Goal: Contribute content

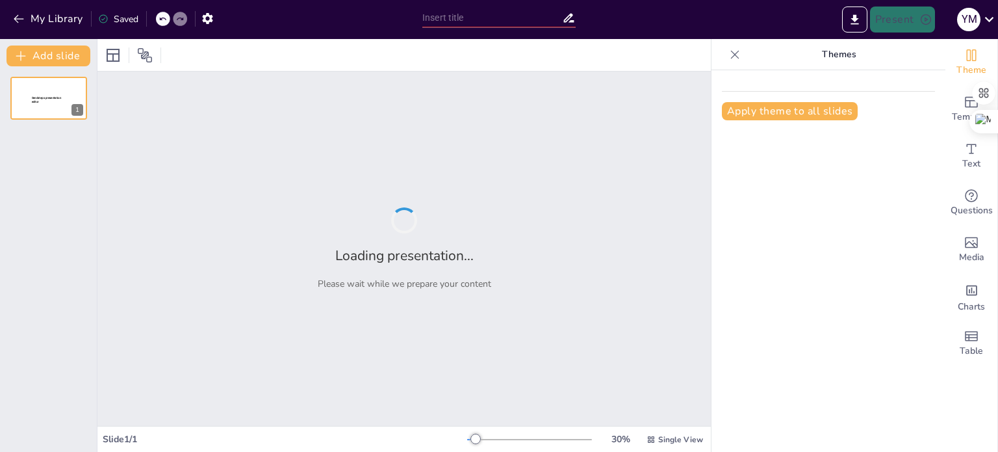
type input "Key Components of Comprehensive Assessment in [MEDICAL_DATA] Care"
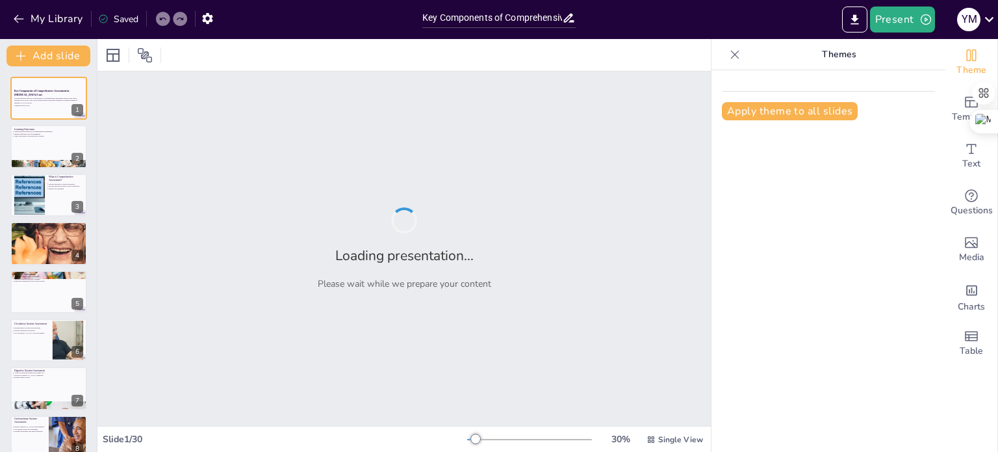
checkbox input "true"
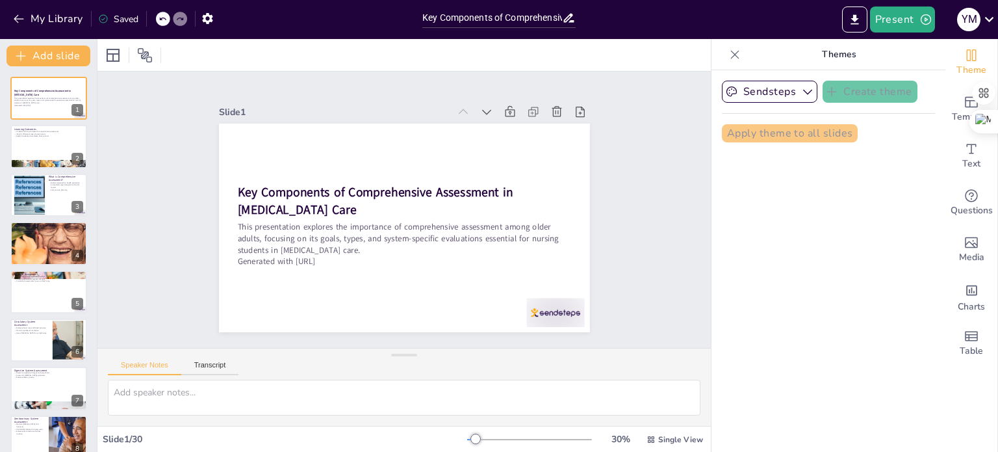
checkbox input "true"
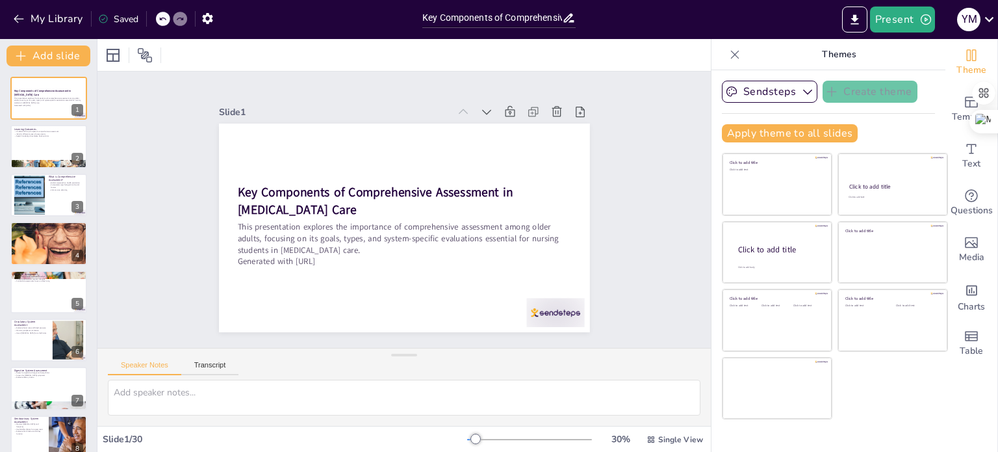
checkbox input "true"
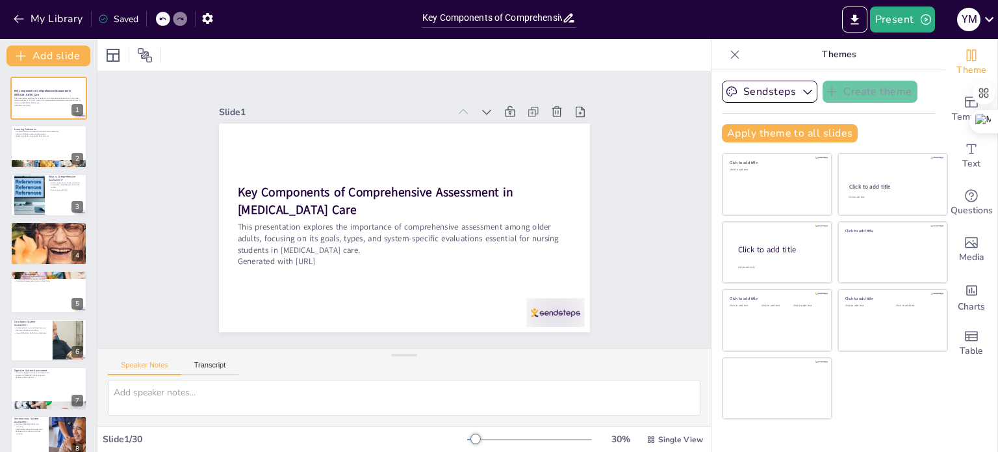
checkbox input "true"
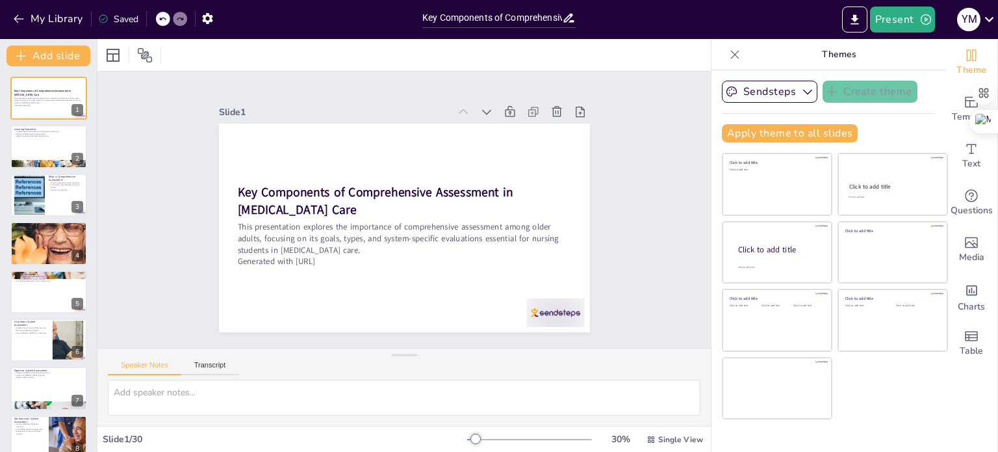
checkbox input "true"
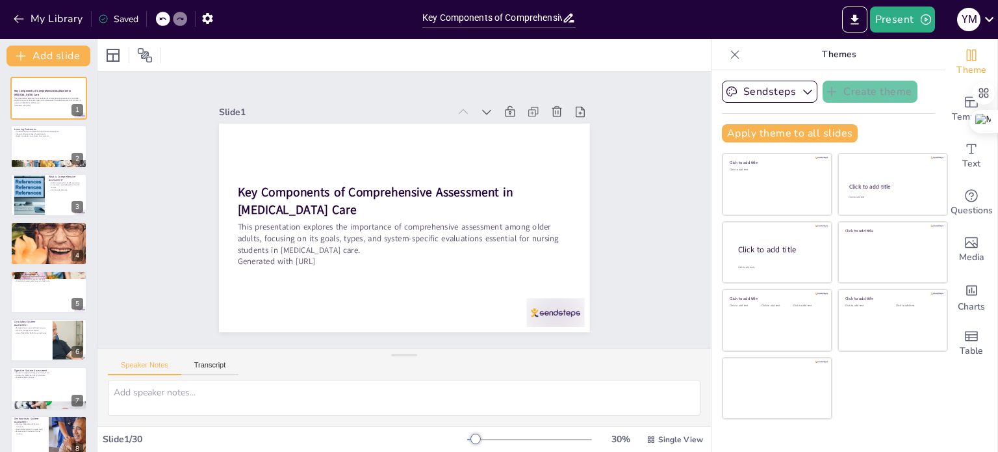
checkbox input "true"
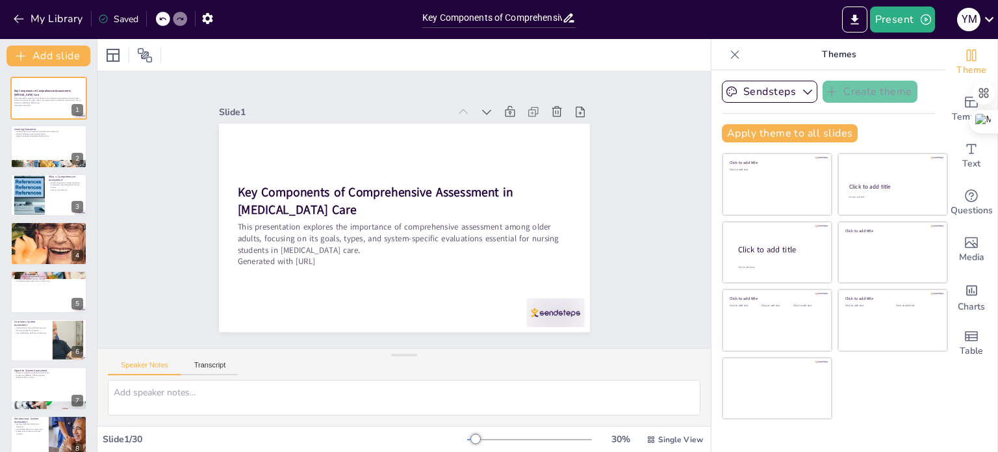
checkbox input "true"
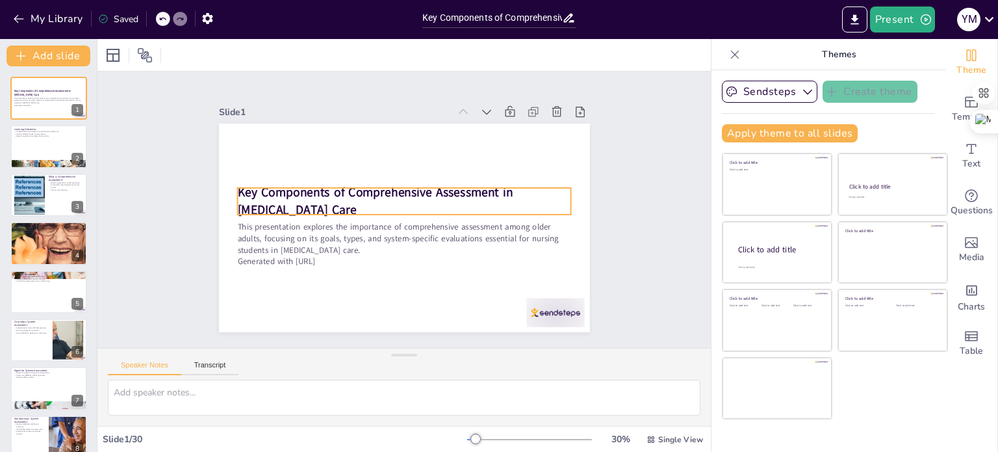
checkbox input "true"
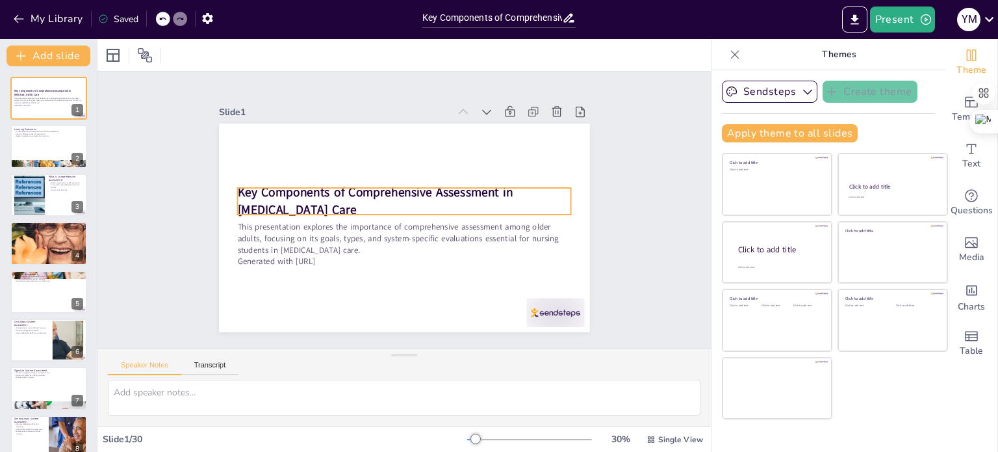
checkbox input "true"
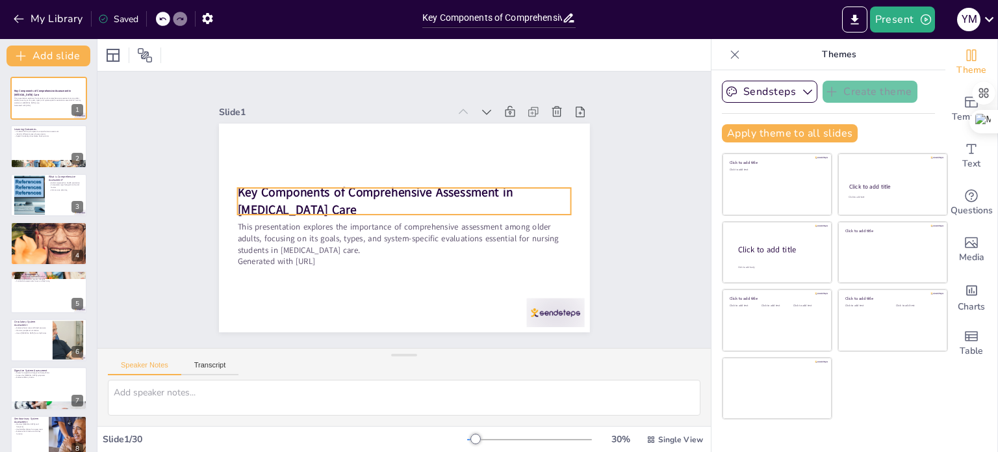
checkbox input "true"
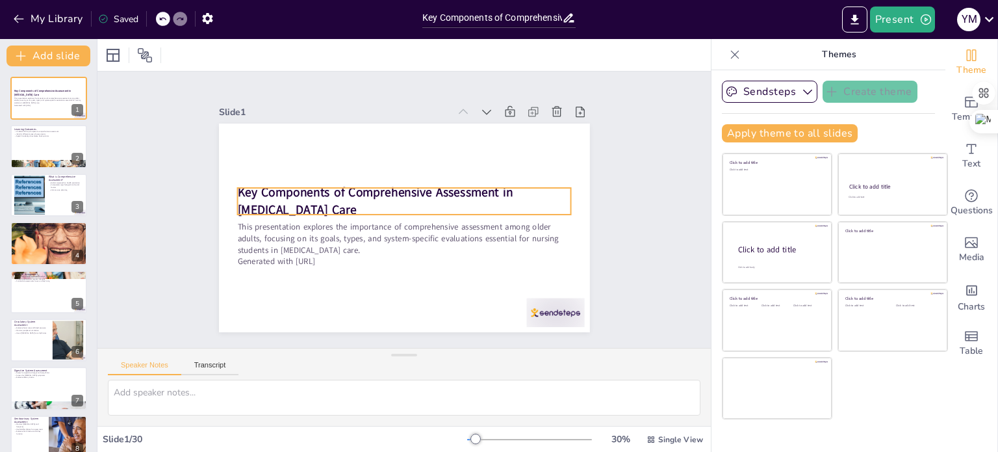
checkbox input "true"
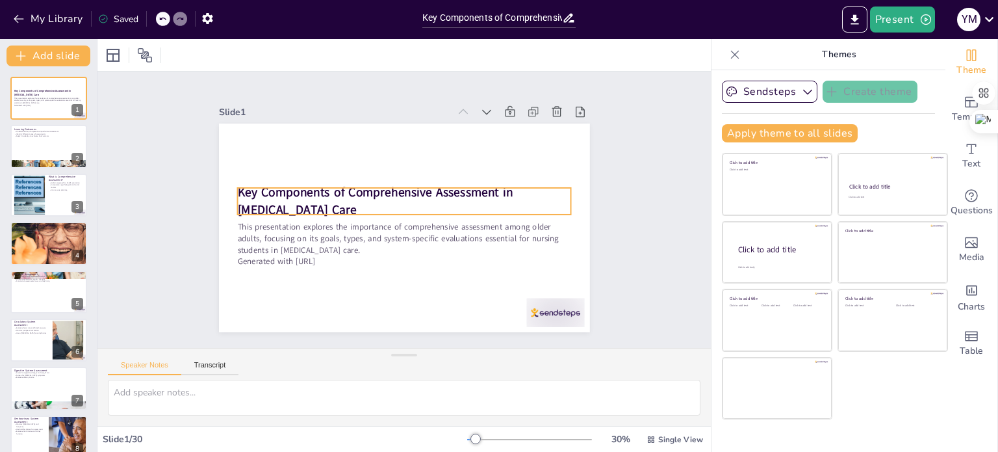
checkbox input "true"
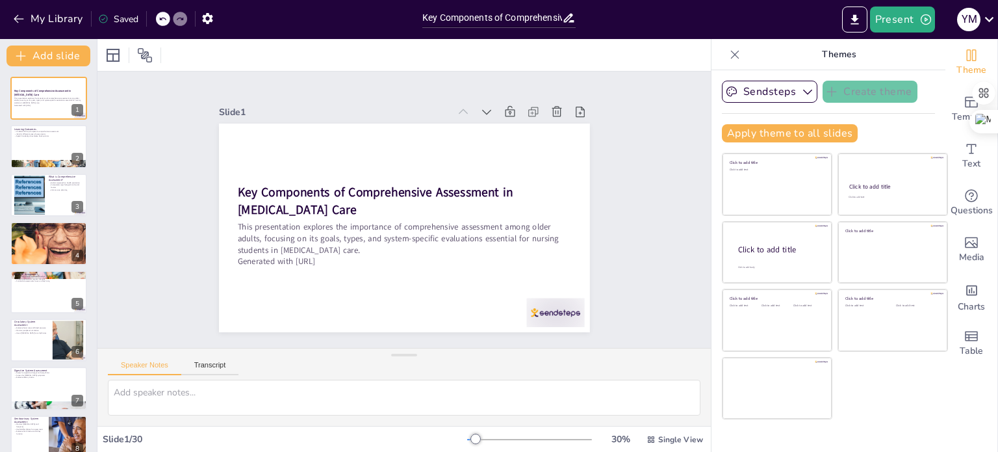
checkbox input "true"
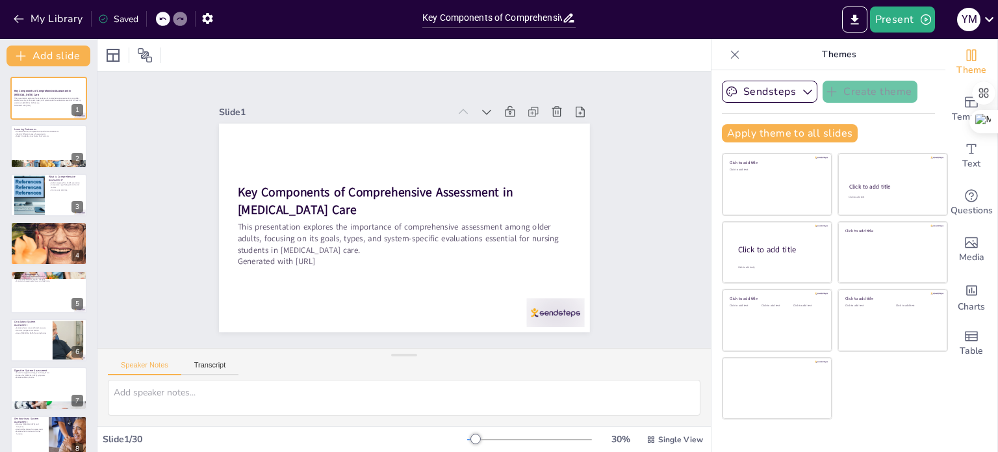
checkbox input "true"
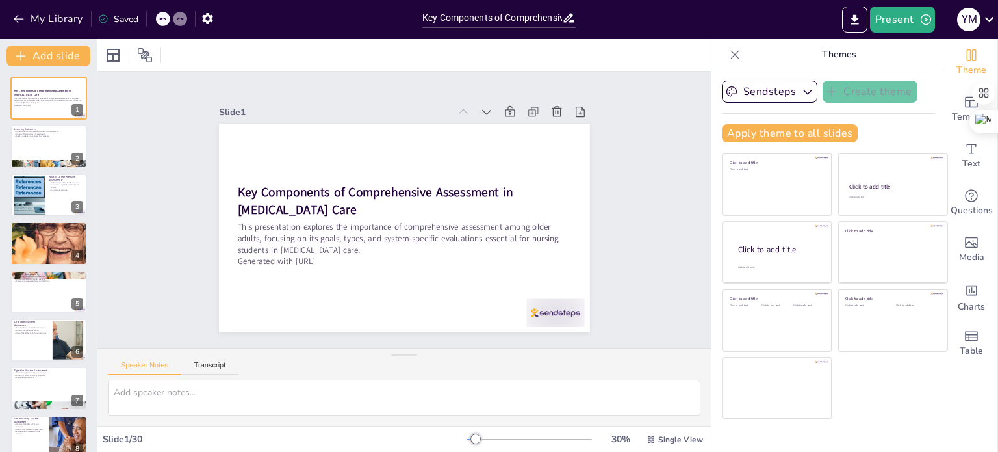
checkbox input "true"
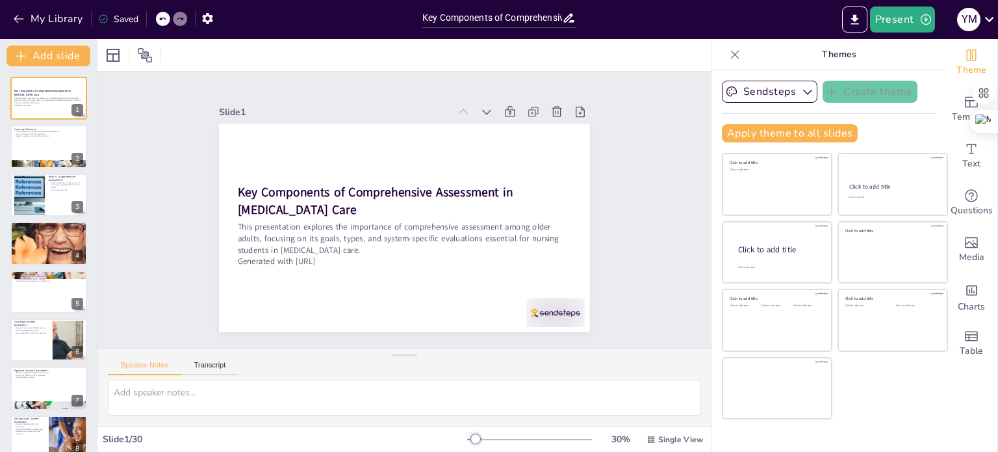
checkbox input "true"
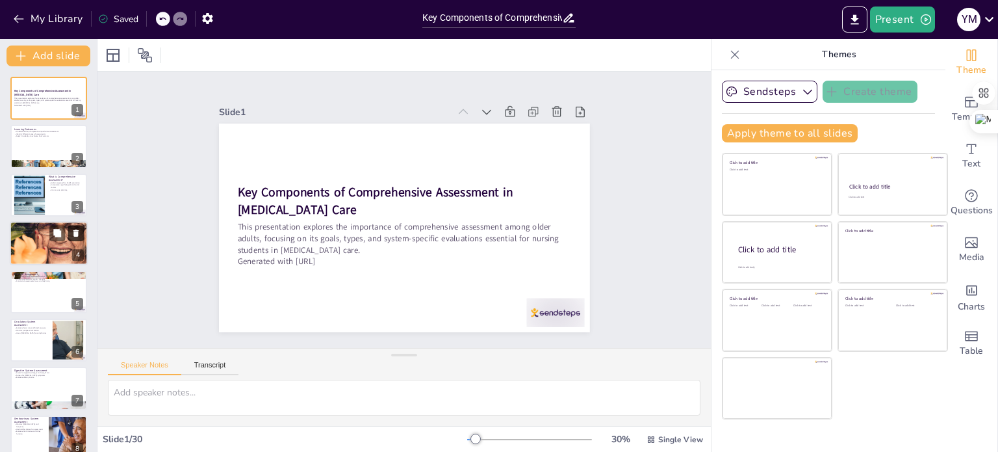
checkbox input "true"
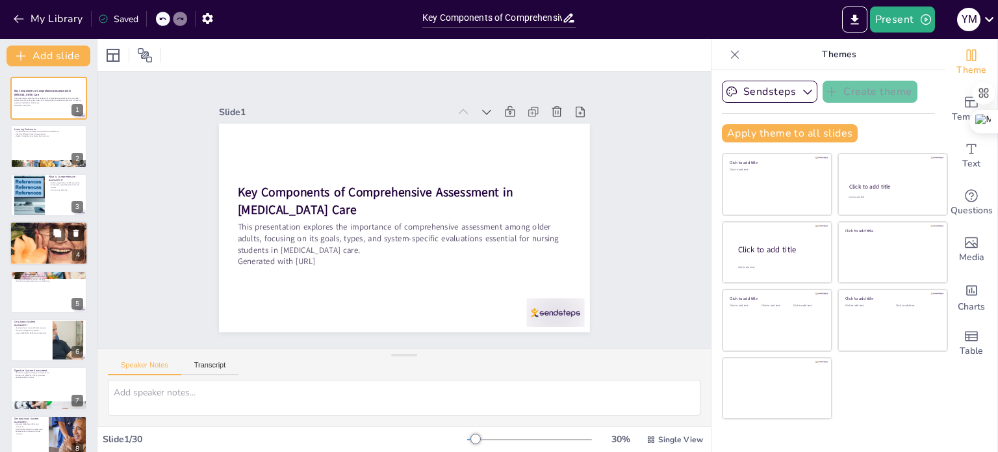
checkbox input "true"
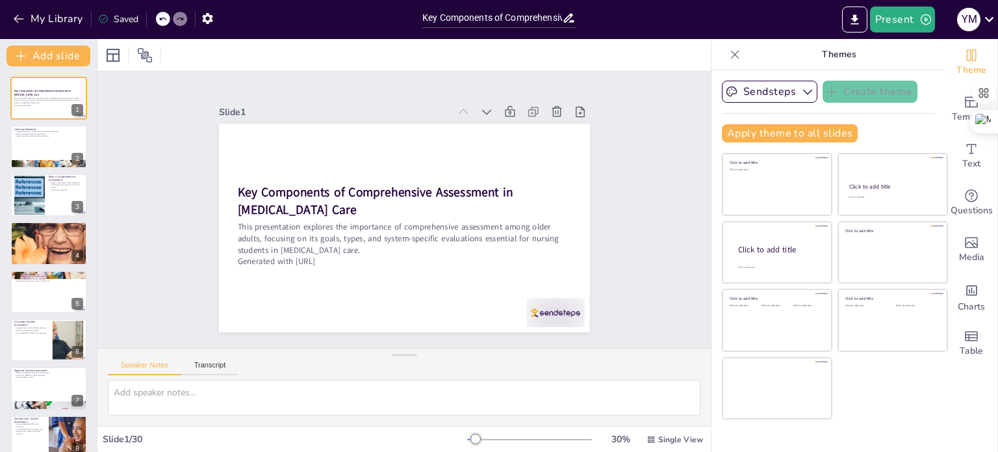
checkbox input "true"
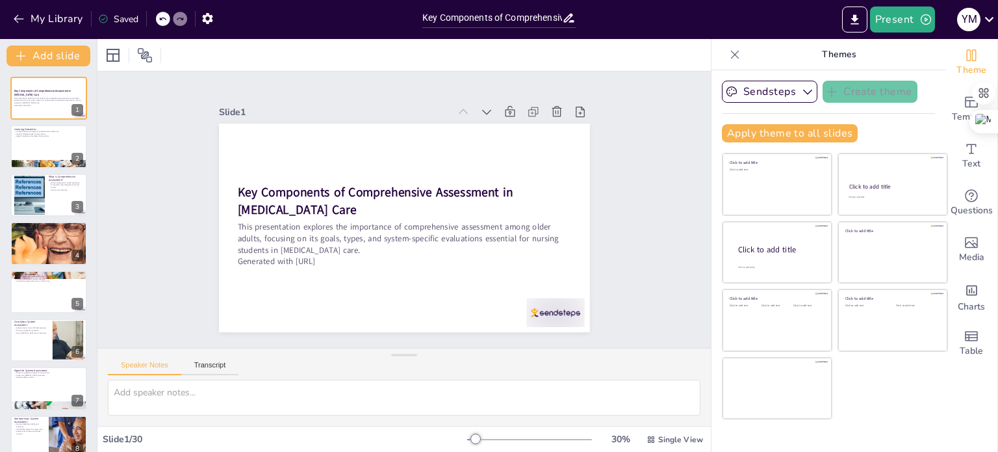
checkbox input "true"
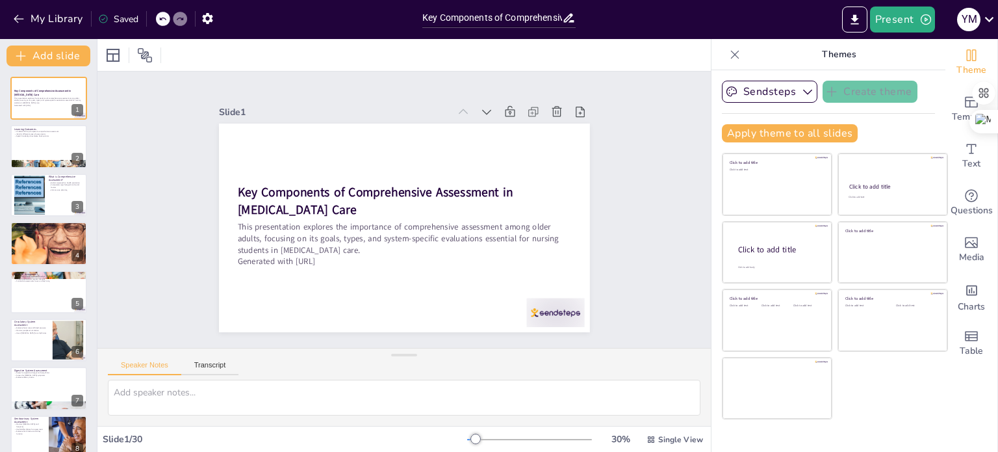
checkbox input "true"
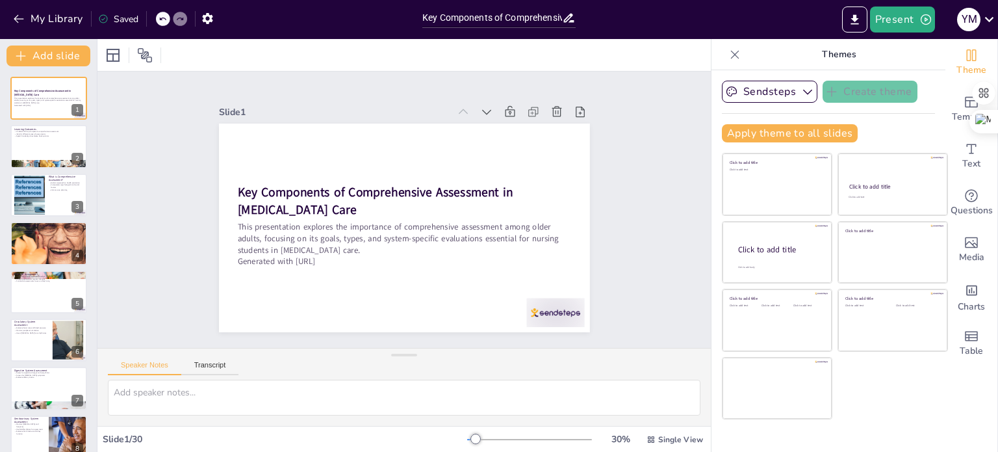
checkbox input "true"
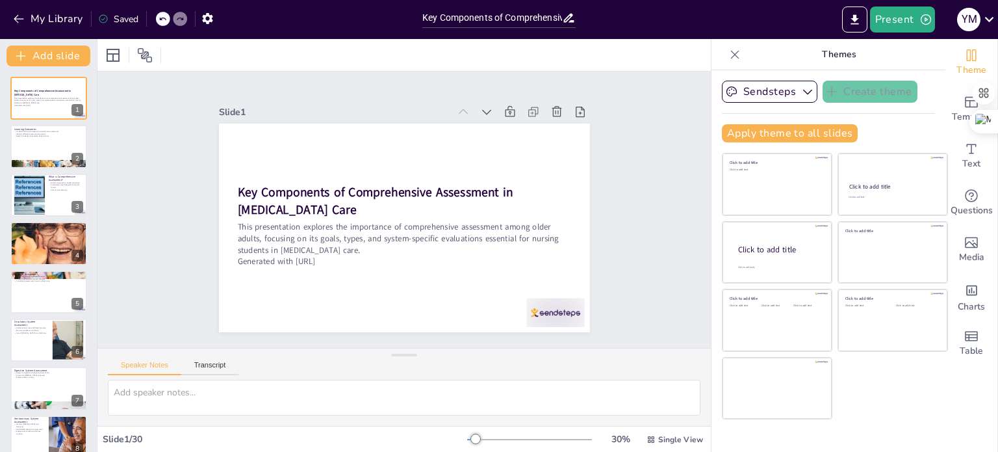
checkbox input "true"
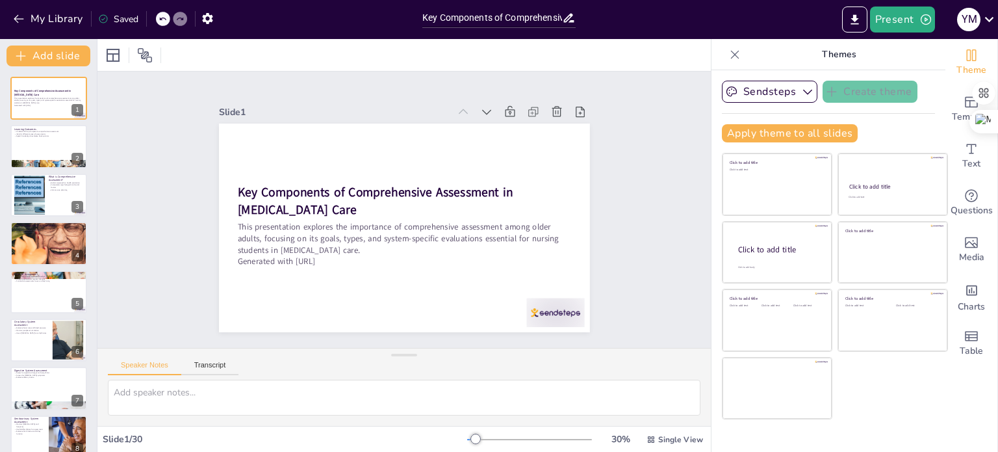
checkbox input "true"
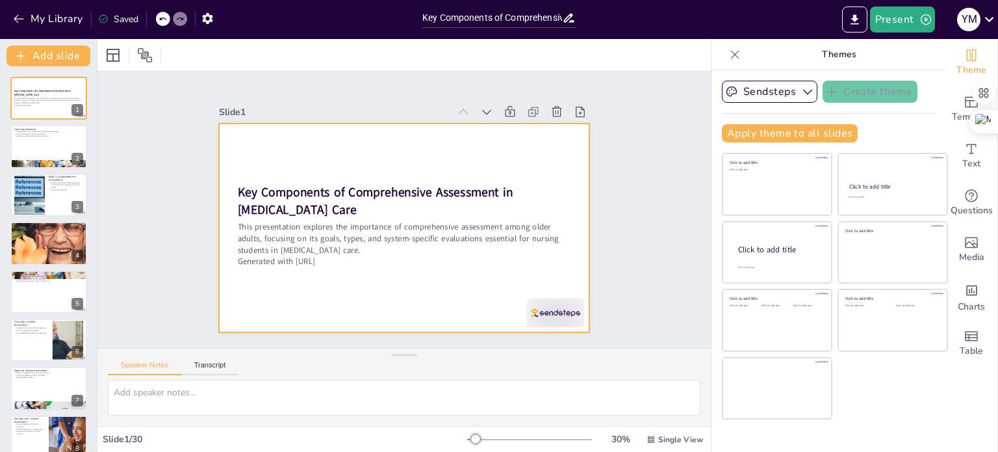
checkbox input "true"
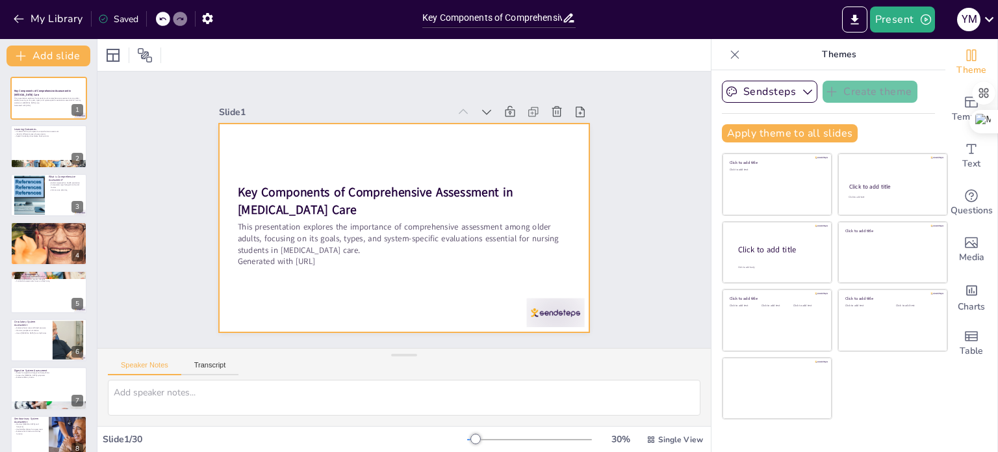
checkbox input "true"
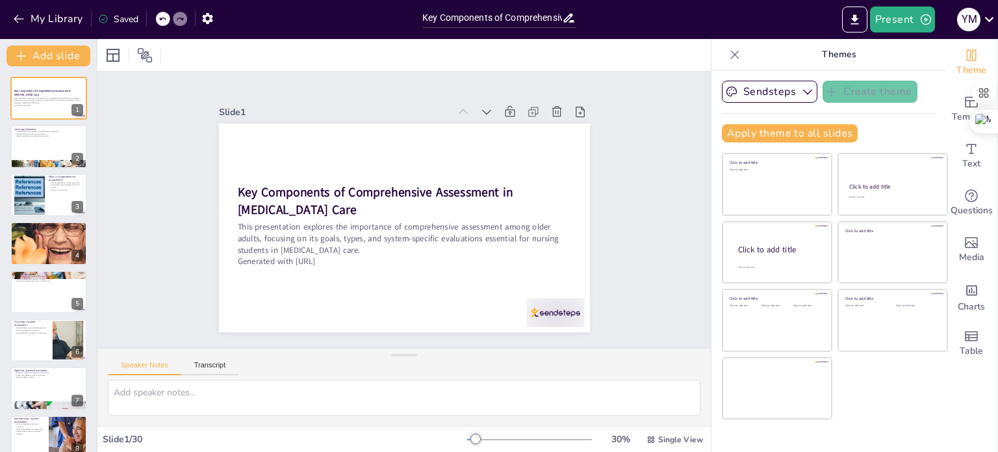
checkbox input "true"
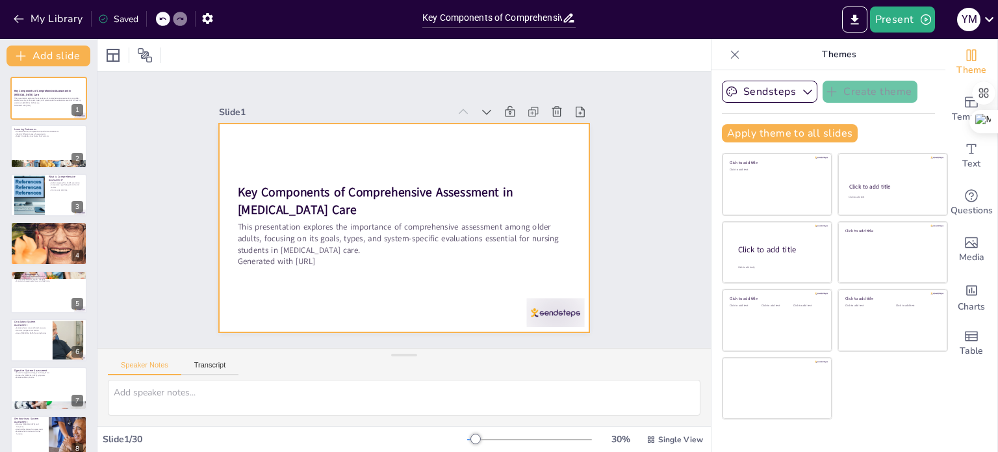
checkbox input "true"
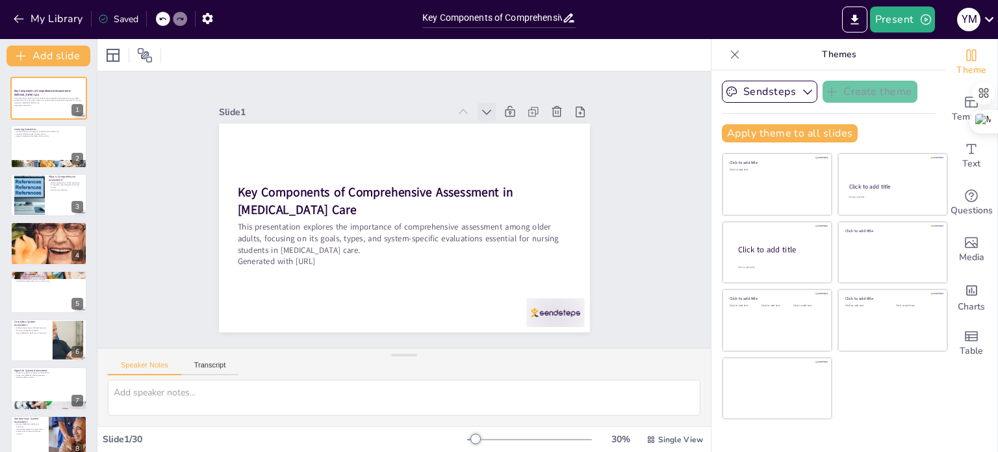
click at [523, 210] on icon at bounding box center [532, 219] width 18 height 18
checkbox input "true"
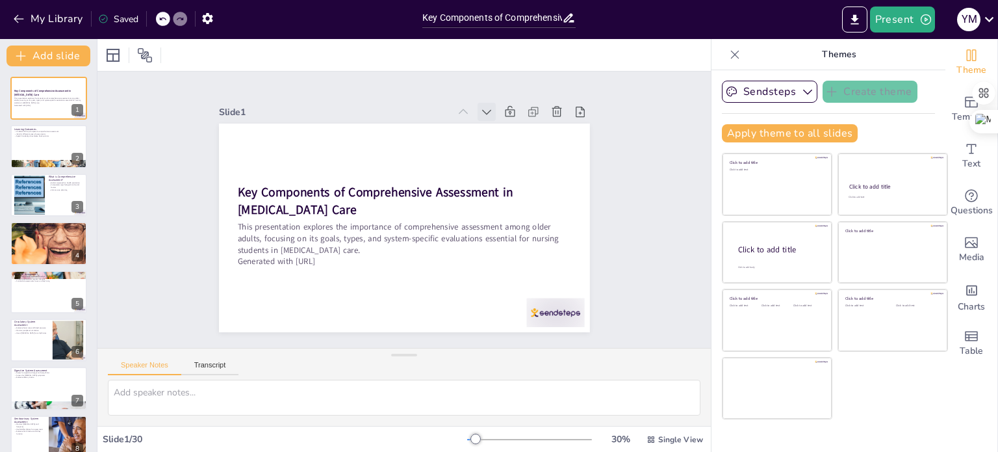
checkbox input "true"
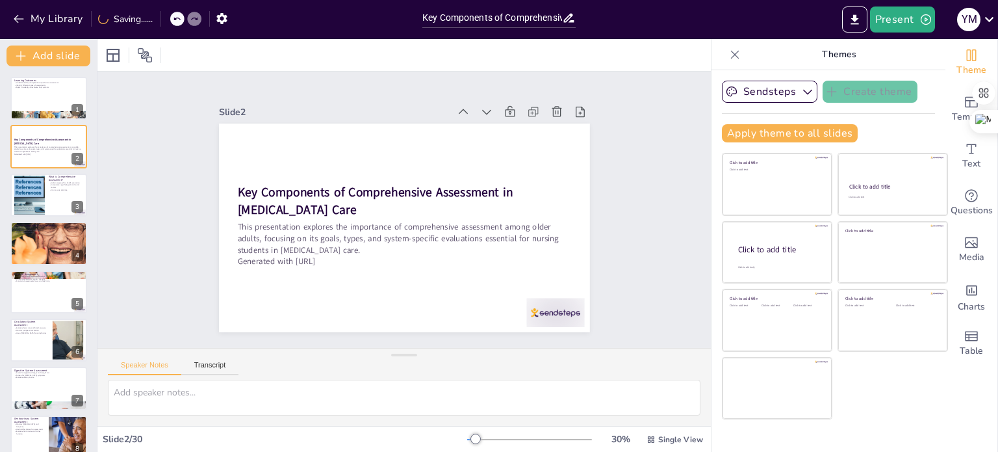
click at [523, 196] on icon at bounding box center [532, 205] width 18 height 18
checkbox input "true"
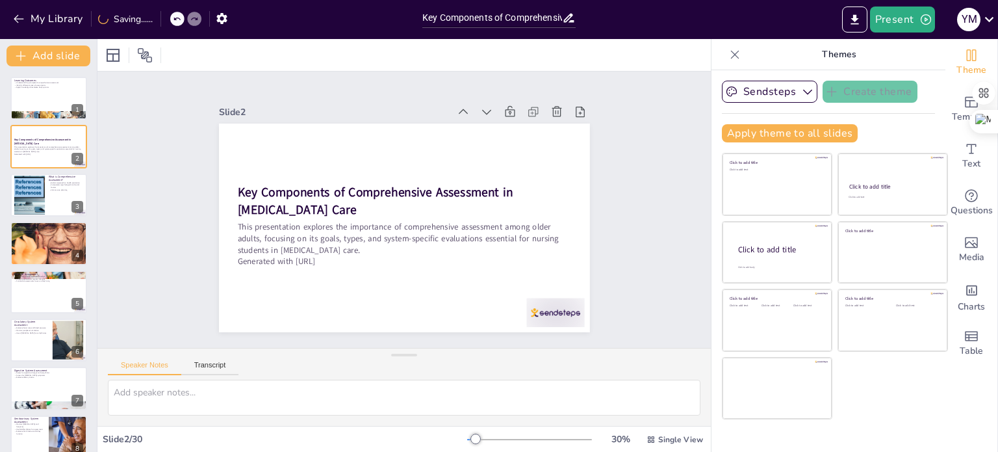
checkbox input "true"
click at [521, 223] on icon at bounding box center [530, 232] width 18 height 18
checkbox input "true"
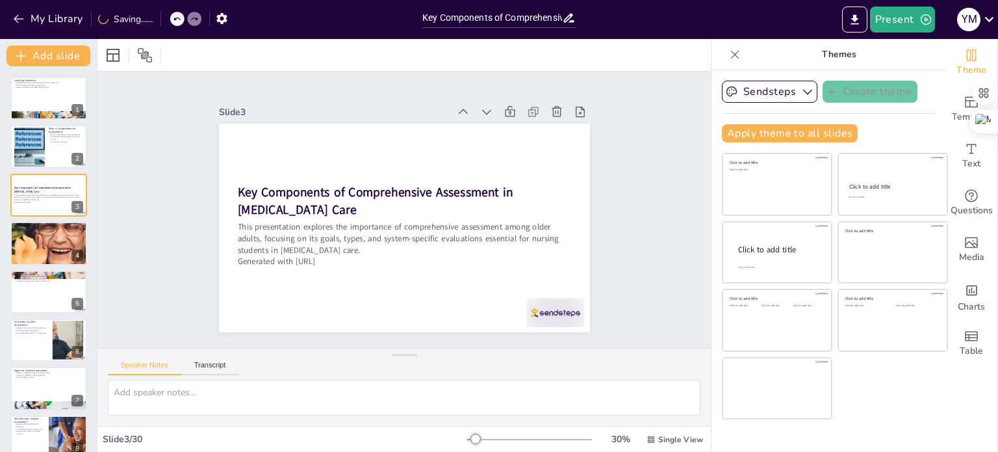
checkbox input "true"
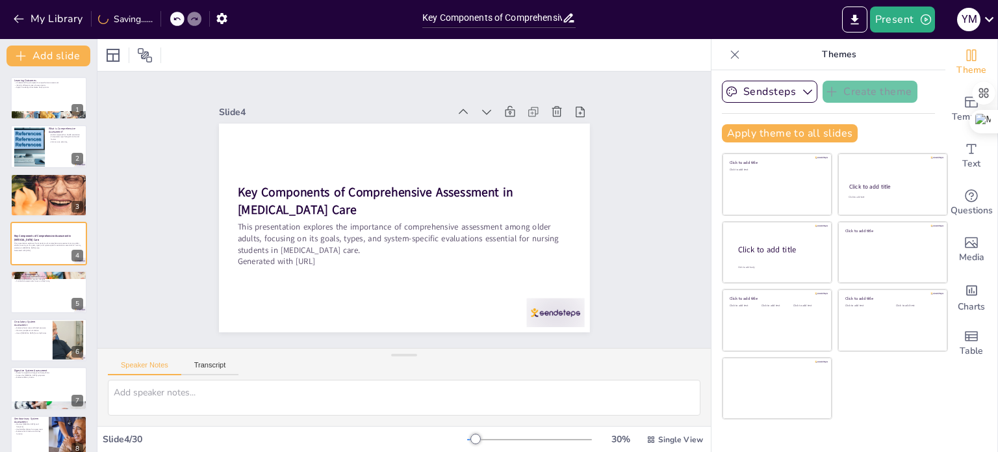
checkbox input "true"
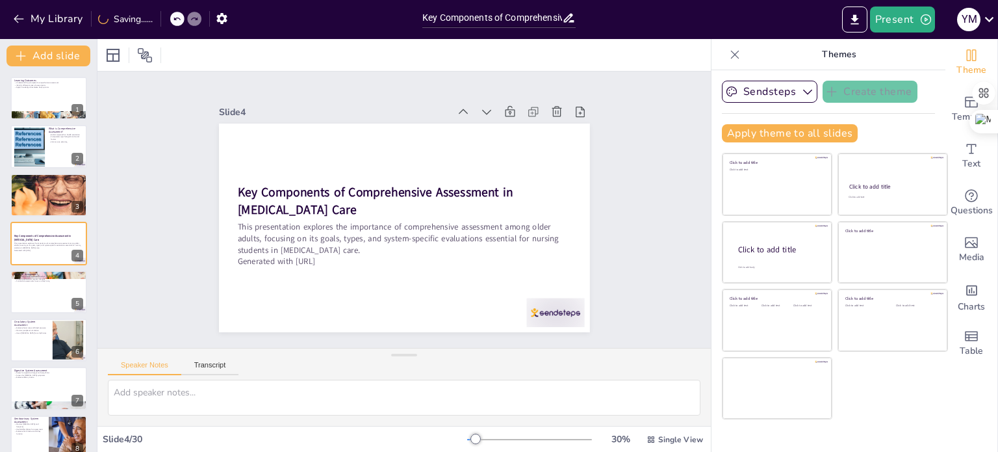
checkbox input "true"
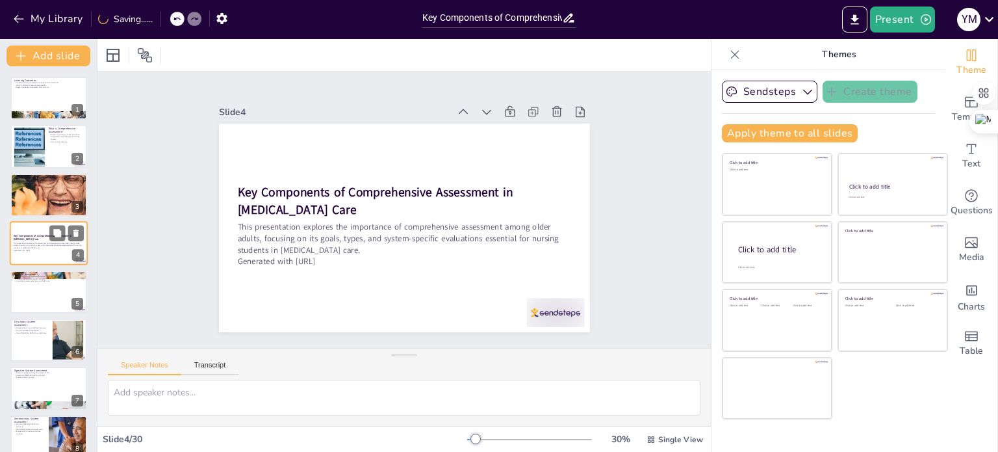
checkbox input "true"
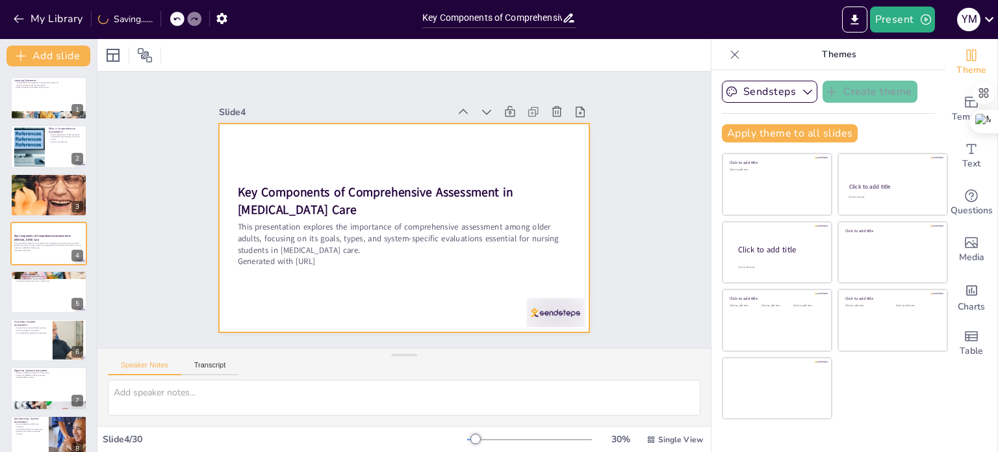
checkbox input "true"
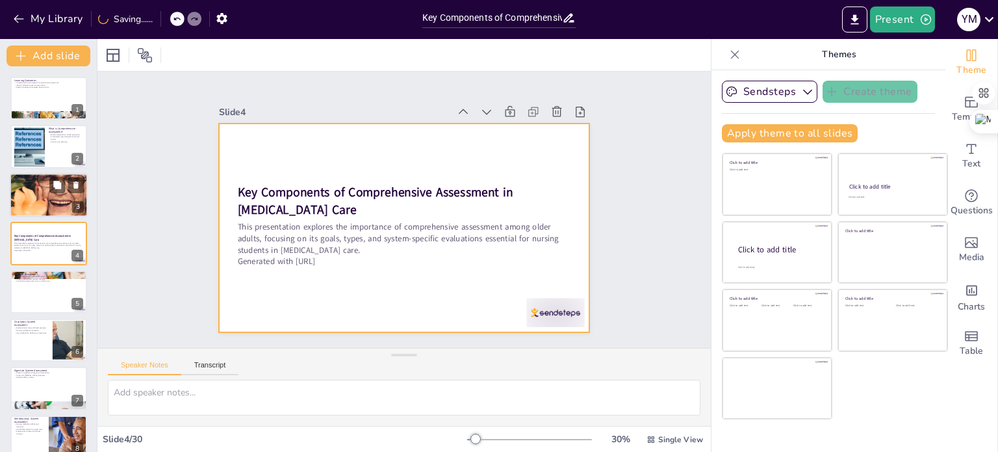
checkbox input "true"
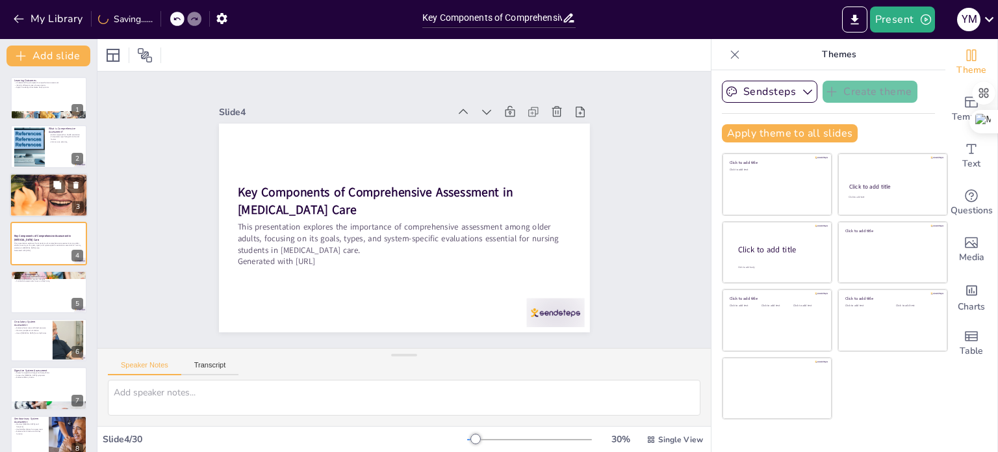
click at [49, 194] on div at bounding box center [48, 195] width 168 height 44
type textarea "Identifying health issues is the first step in providing effective care. Nursin…"
checkbox input "true"
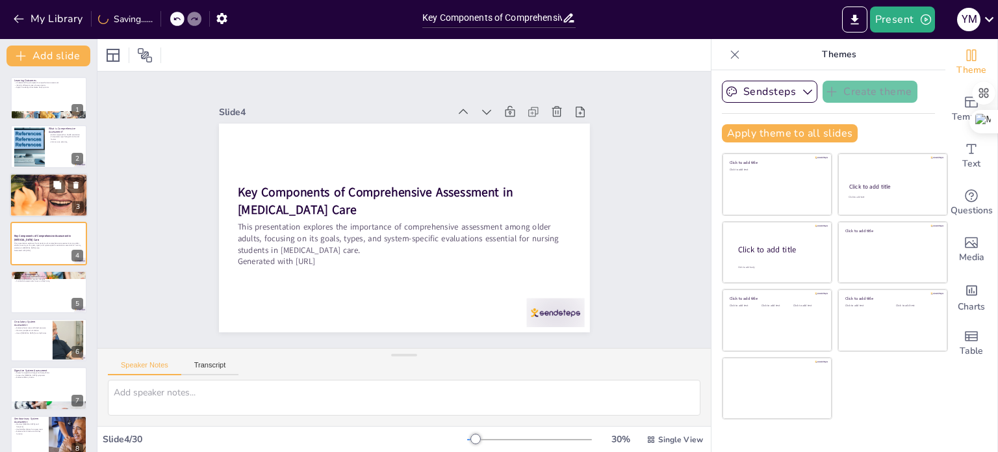
checkbox input "true"
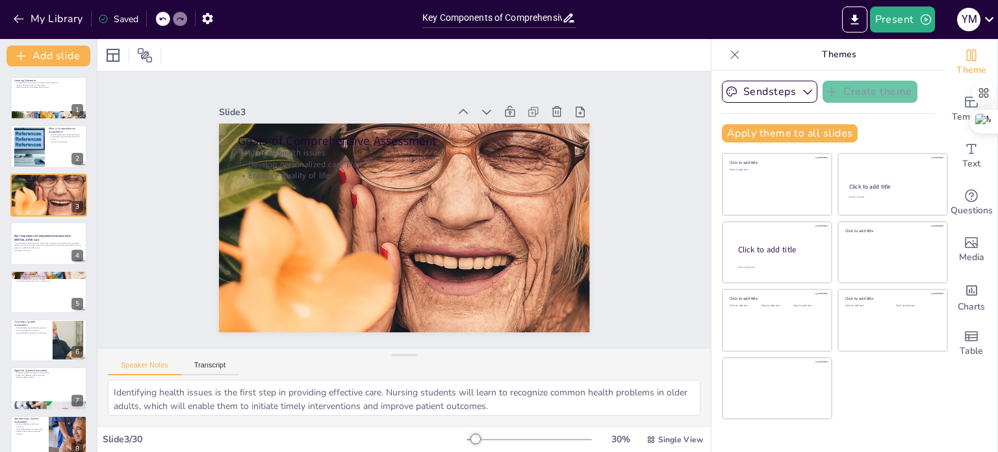
checkbox input "true"
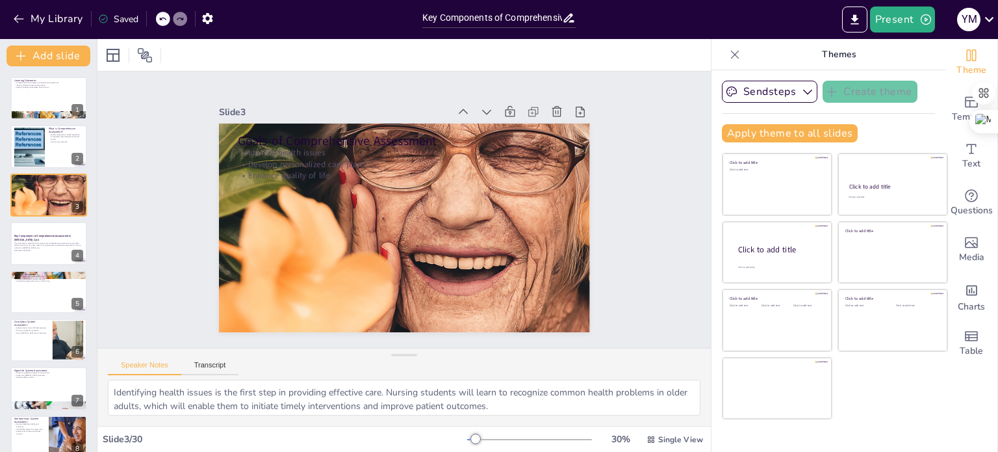
checkbox input "true"
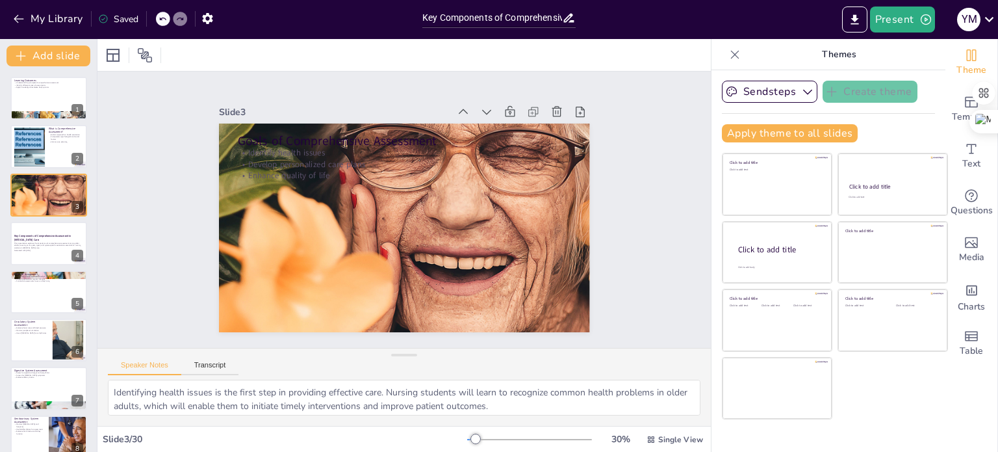
checkbox input "true"
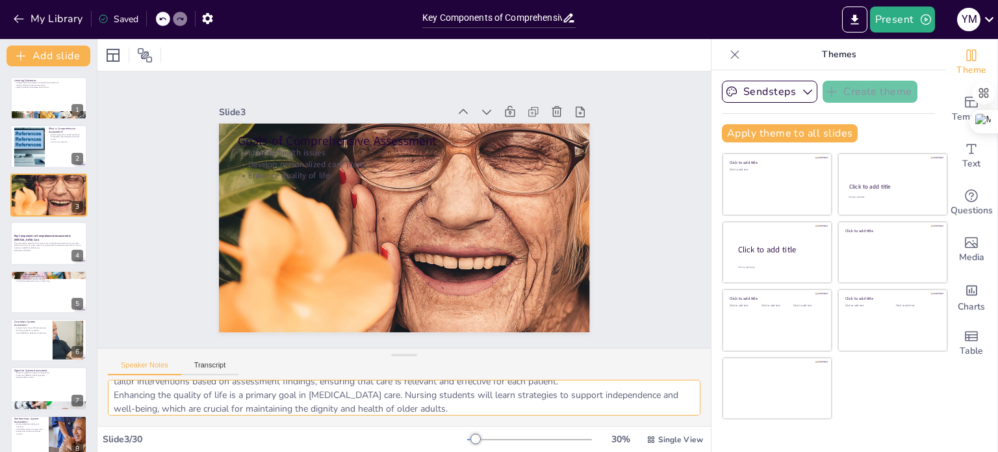
scroll to position [57, 0]
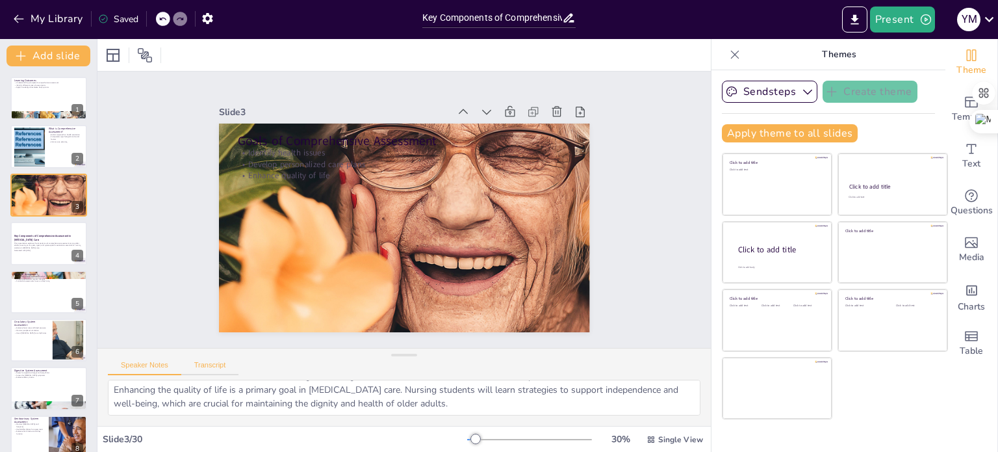
click at [205, 364] on button "Transcript" at bounding box center [210, 368] width 58 height 14
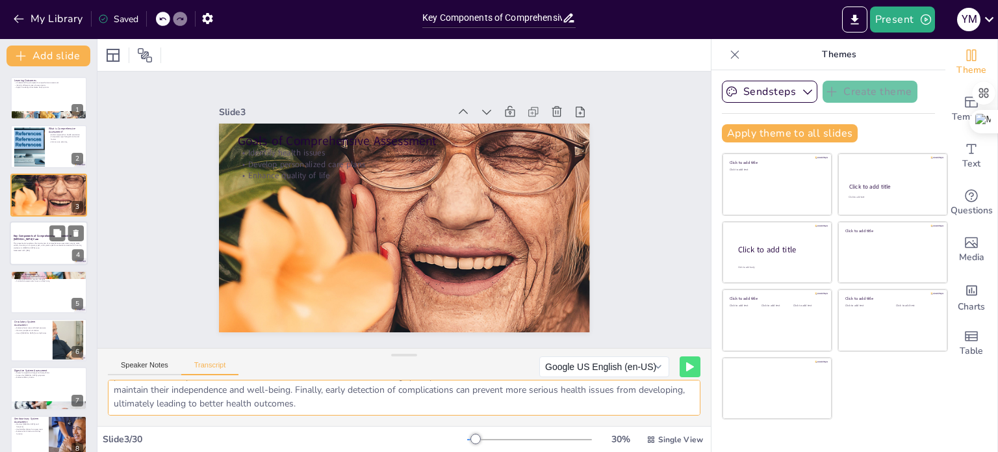
click at [37, 242] on p "This presentation explores the importance of comprehensive assessment among old…" at bounding box center [49, 245] width 70 height 7
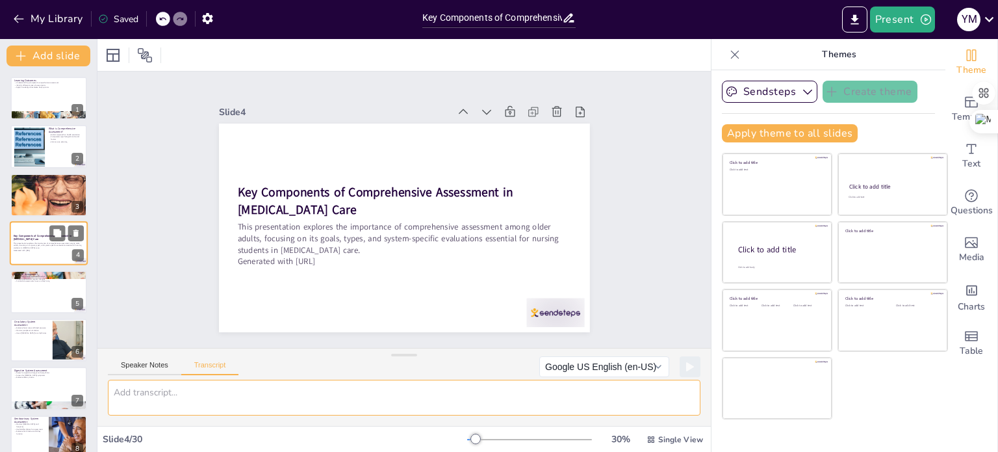
scroll to position [0, 0]
click at [33, 289] on div at bounding box center [49, 292] width 78 height 44
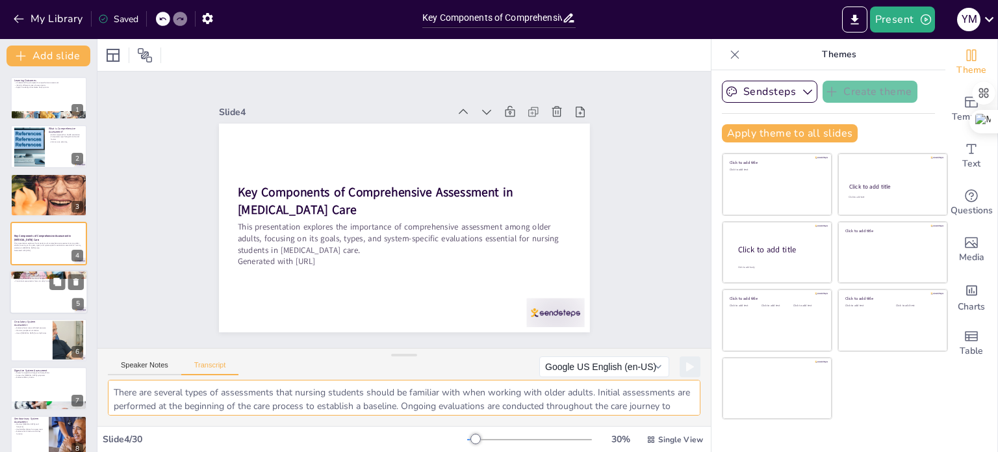
scroll to position [32, 0]
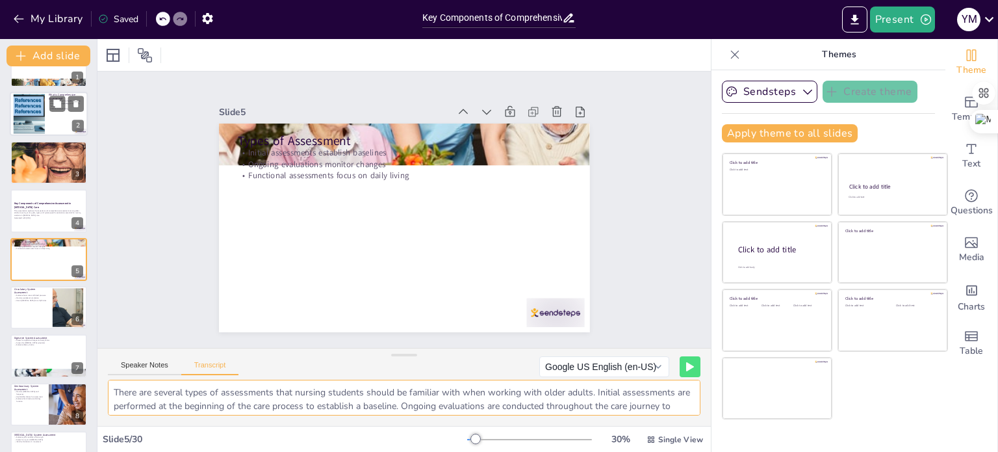
click at [49, 129] on div at bounding box center [49, 114] width 78 height 44
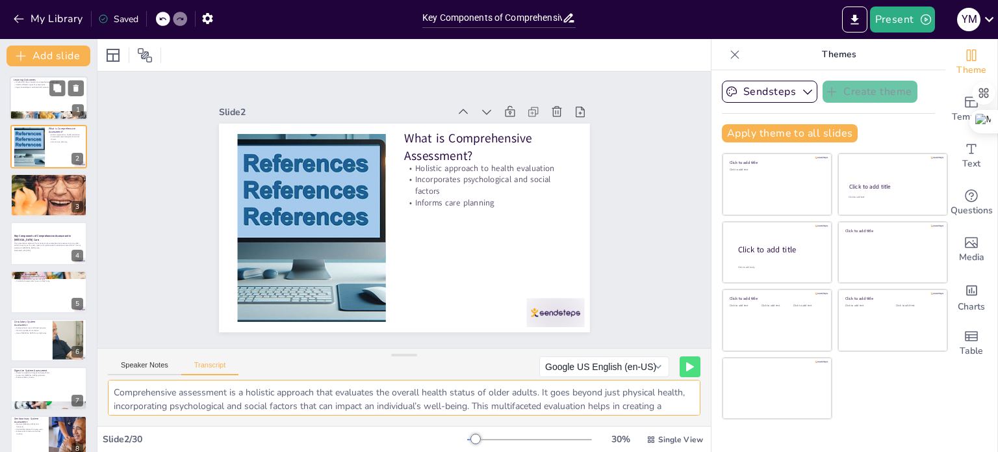
click at [29, 85] on p "Identify different types of assessments" at bounding box center [49, 85] width 70 height 3
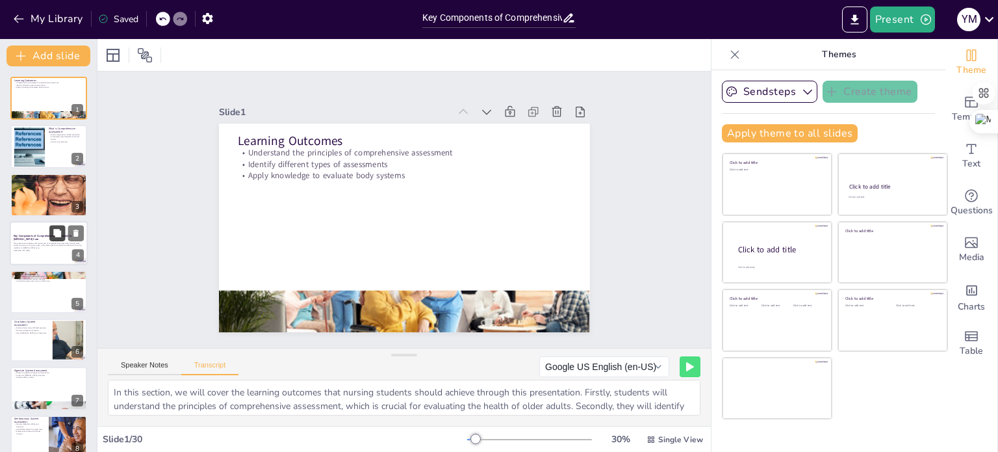
click at [51, 236] on button at bounding box center [57, 233] width 16 height 16
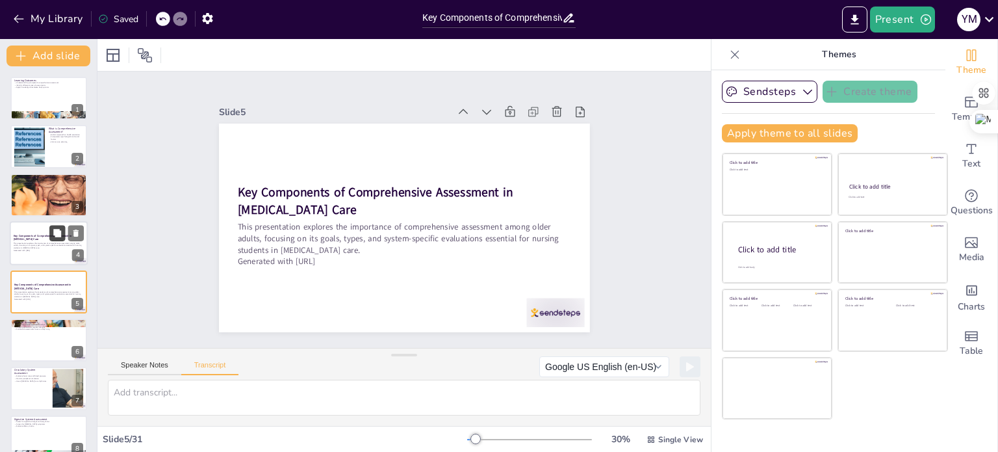
scroll to position [32, 0]
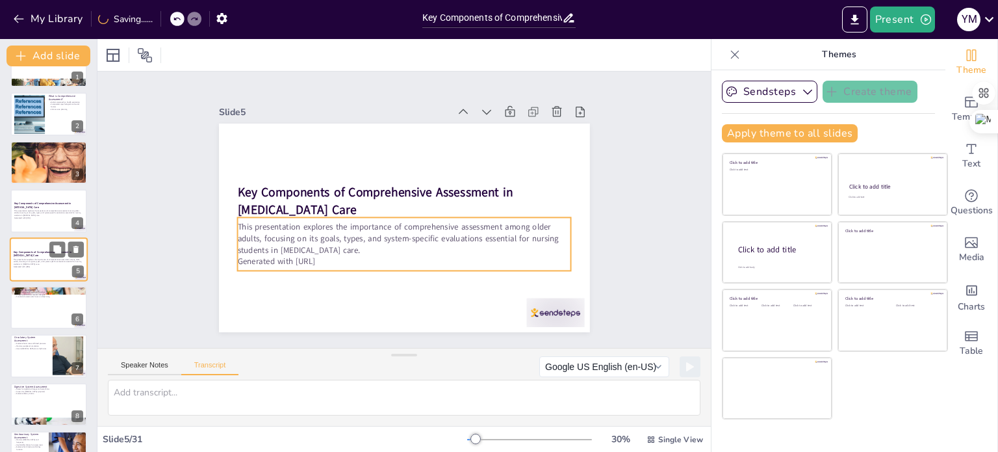
click at [44, 259] on p "This presentation explores the importance of comprehensive assessment among old…" at bounding box center [49, 260] width 70 height 7
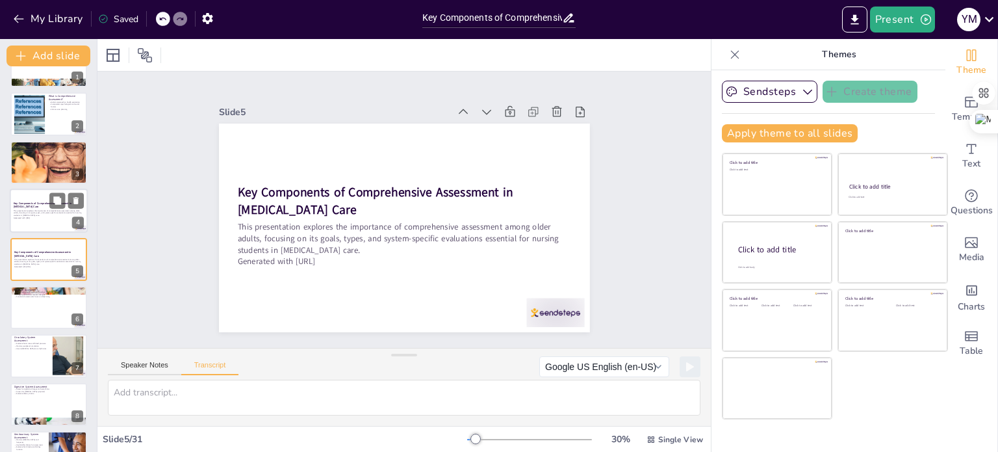
click at [40, 212] on p "This presentation explores the importance of comprehensive assessment among old…" at bounding box center [49, 212] width 70 height 7
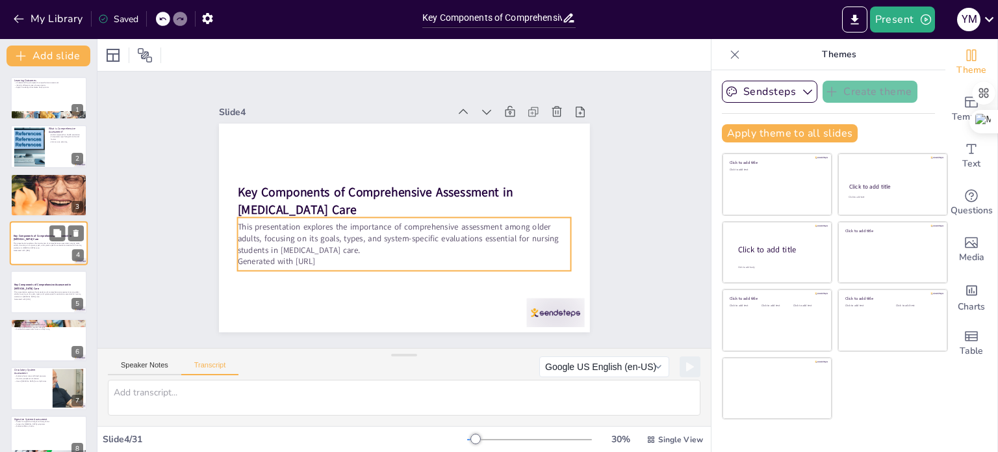
click at [31, 249] on p "Generated with [URL]" at bounding box center [49, 250] width 70 height 3
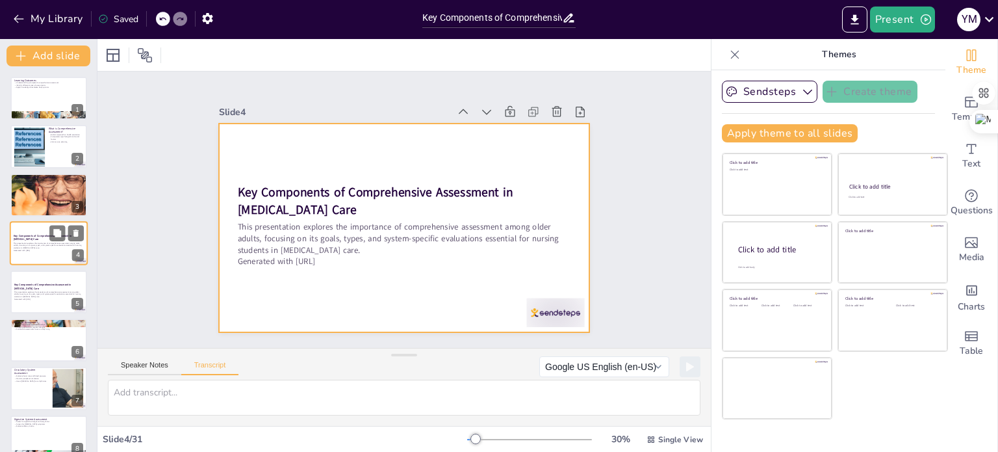
click at [34, 253] on div at bounding box center [49, 243] width 78 height 44
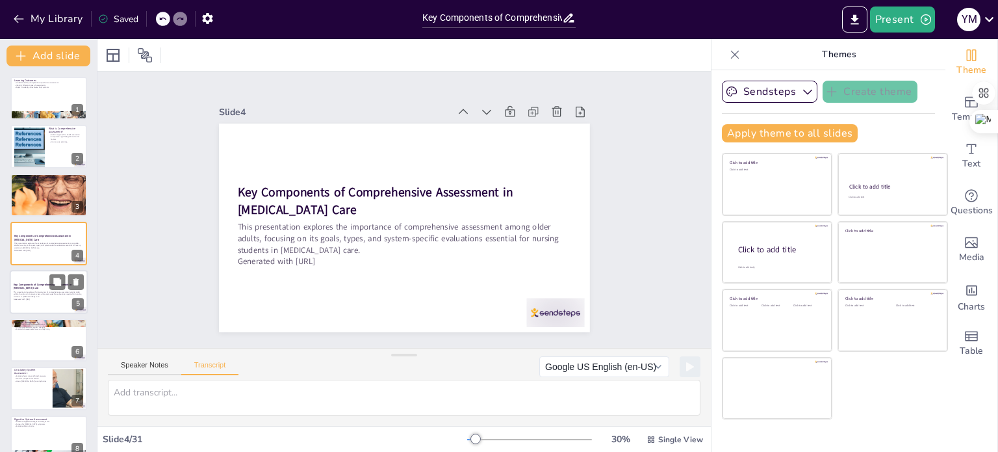
click at [44, 296] on p "This presentation explores the importance of comprehensive assessment among old…" at bounding box center [49, 293] width 70 height 7
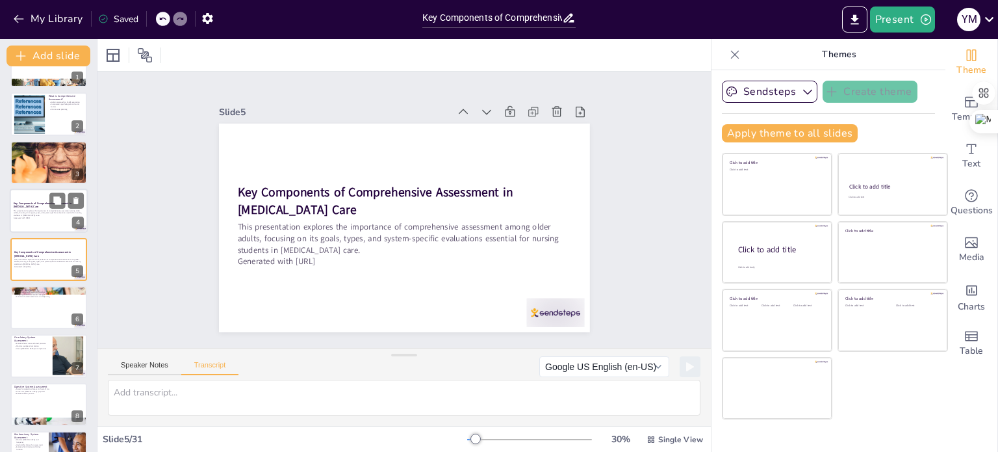
click at [76, 220] on div "4" at bounding box center [78, 223] width 12 height 12
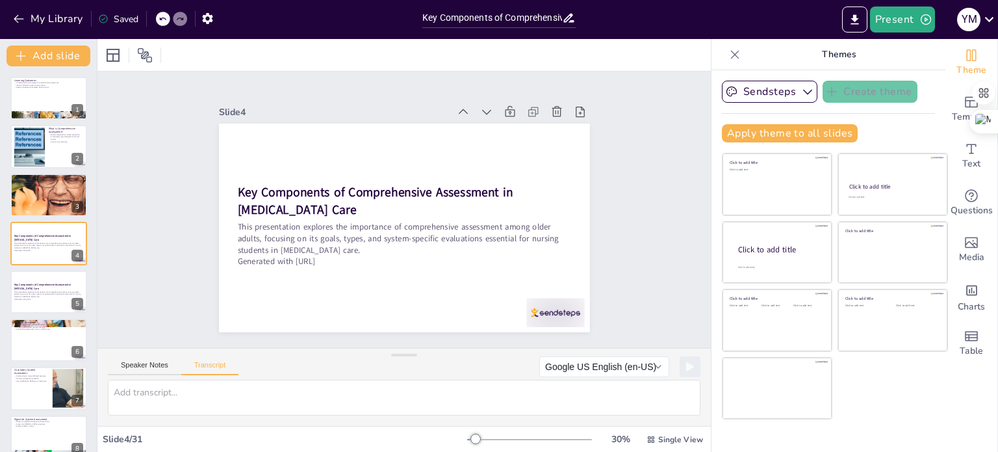
click at [160, 16] on icon at bounding box center [163, 19] width 8 height 8
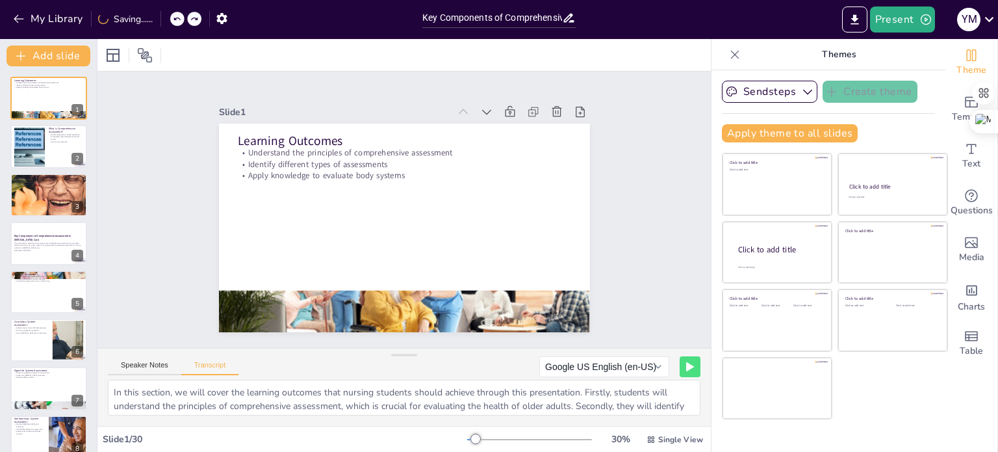
click at [731, 51] on icon at bounding box center [735, 54] width 8 height 8
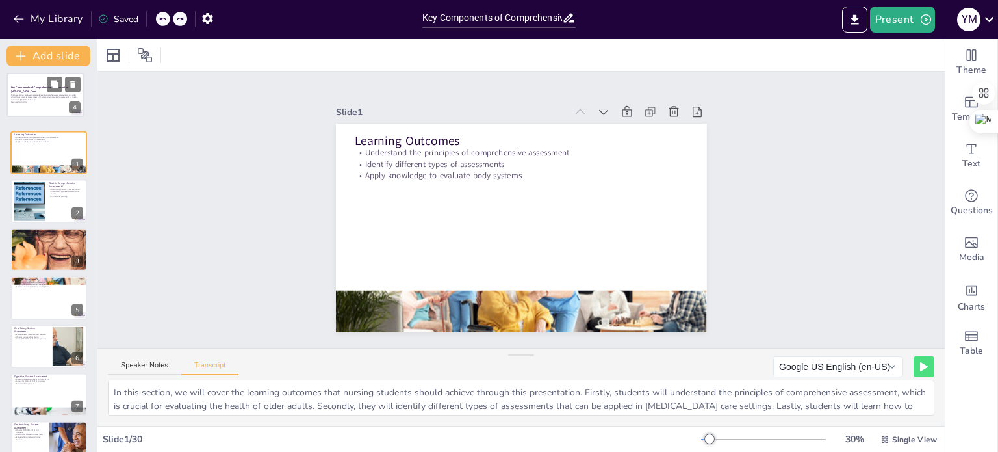
drag, startPoint x: 40, startPoint y: 253, endPoint x: 36, endPoint y: 101, distance: 151.4
click at [36, 73] on div "Key Components of Comprehensive Assessment in [MEDICAL_DATA] Care This presenta…" at bounding box center [45, 73] width 77 height 0
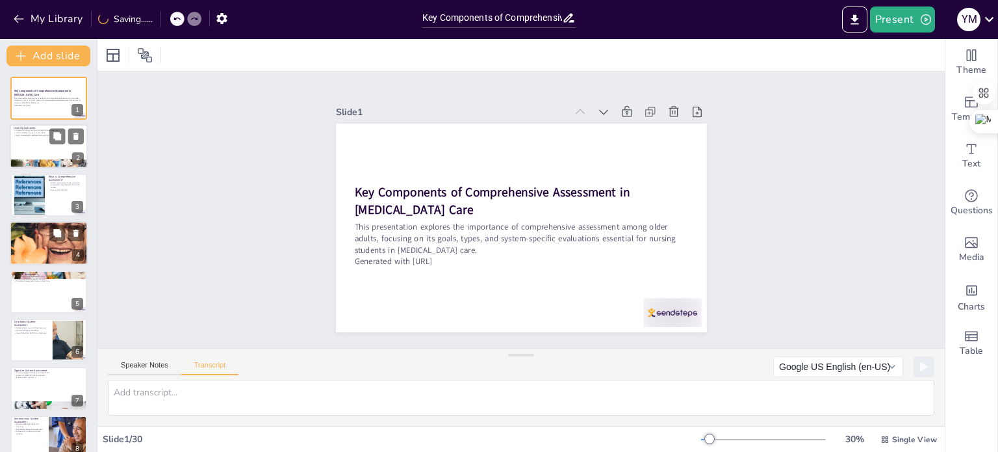
click at [36, 146] on div at bounding box center [49, 147] width 78 height 44
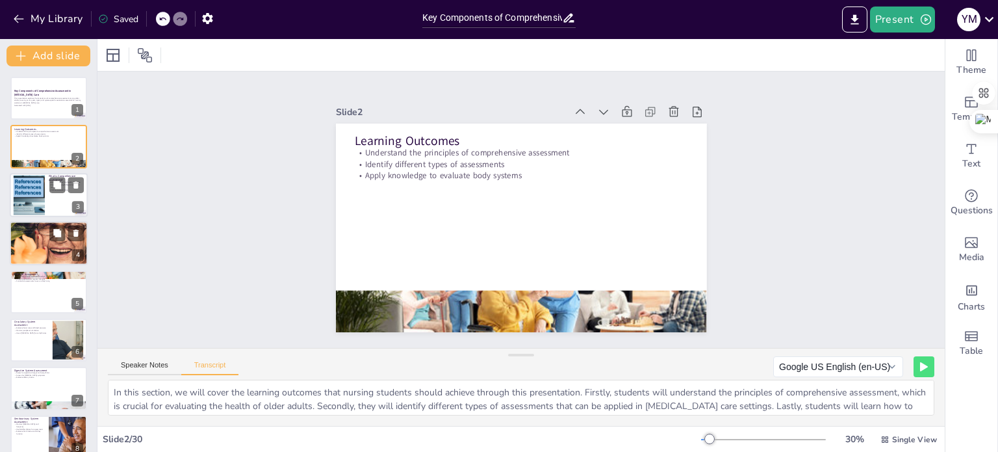
click at [34, 192] on div at bounding box center [29, 195] width 44 height 40
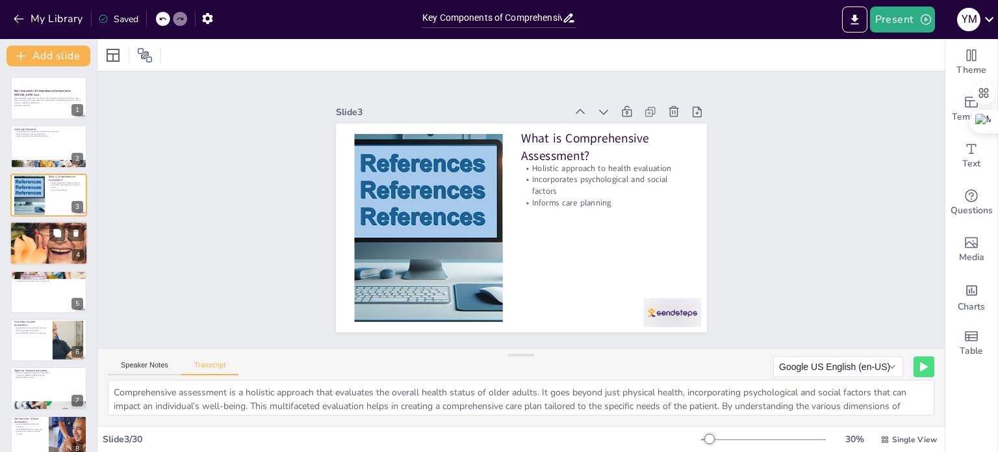
click at [36, 242] on div at bounding box center [48, 243] width 168 height 44
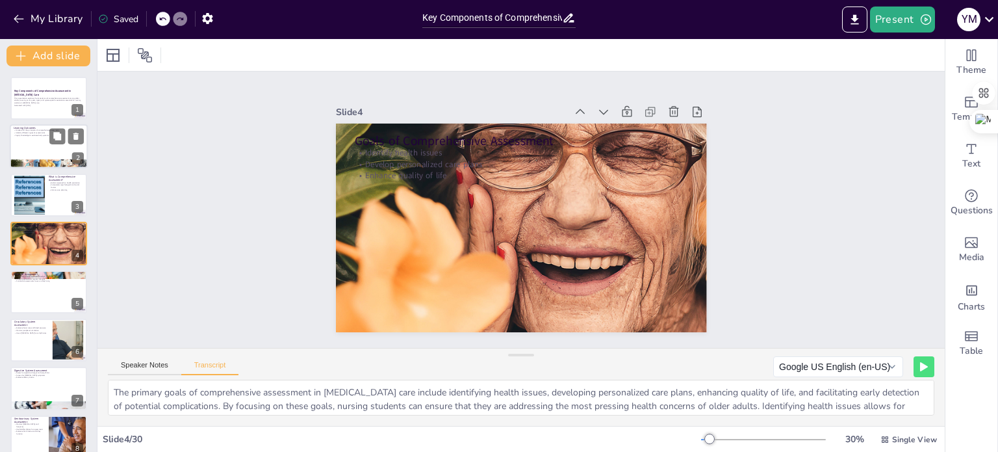
click at [36, 142] on div at bounding box center [49, 147] width 78 height 44
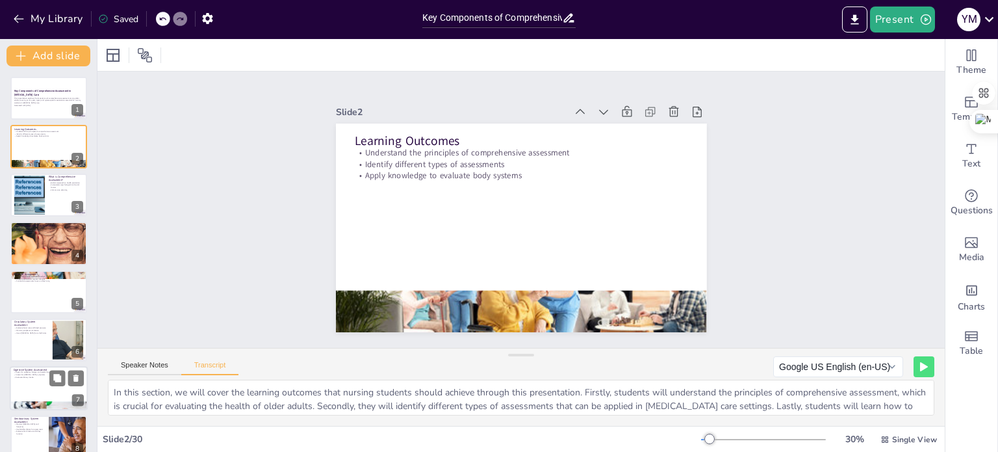
click at [45, 390] on div at bounding box center [49, 388] width 78 height 44
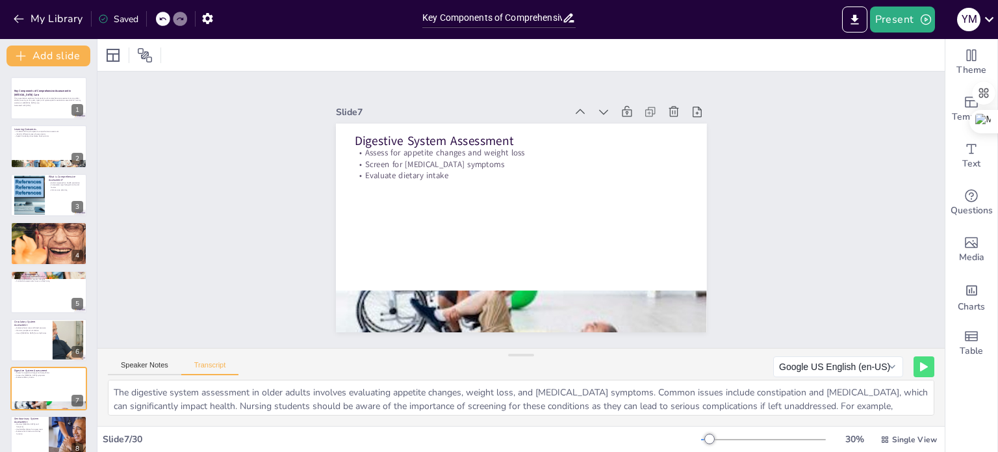
scroll to position [129, 0]
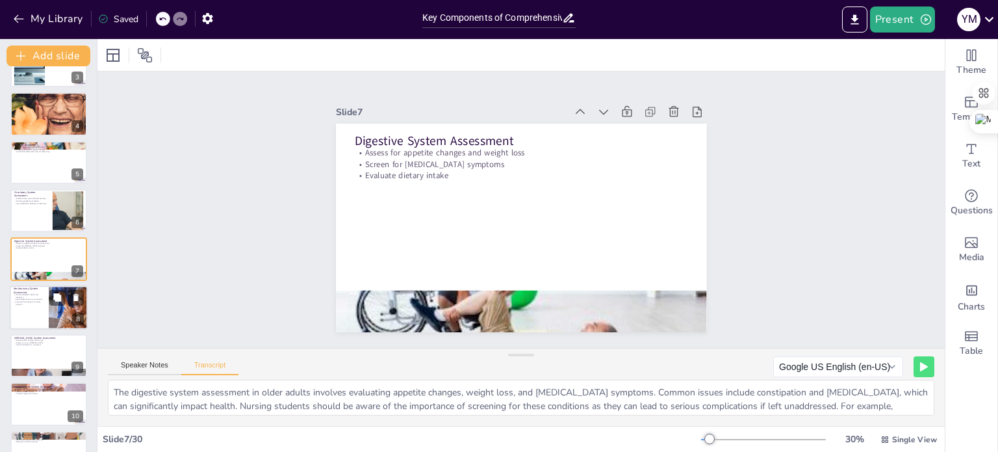
click at [26, 316] on div at bounding box center [49, 307] width 78 height 44
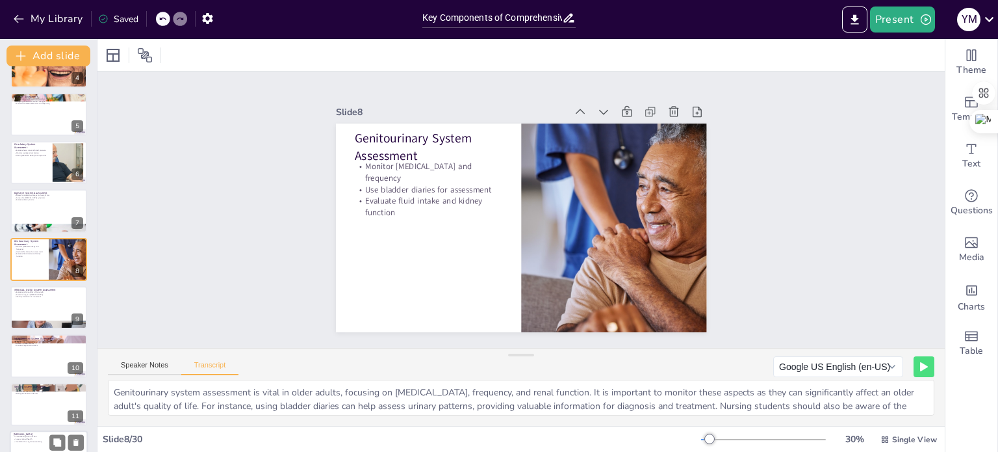
click at [25, 361] on div at bounding box center [48, 355] width 77 height 43
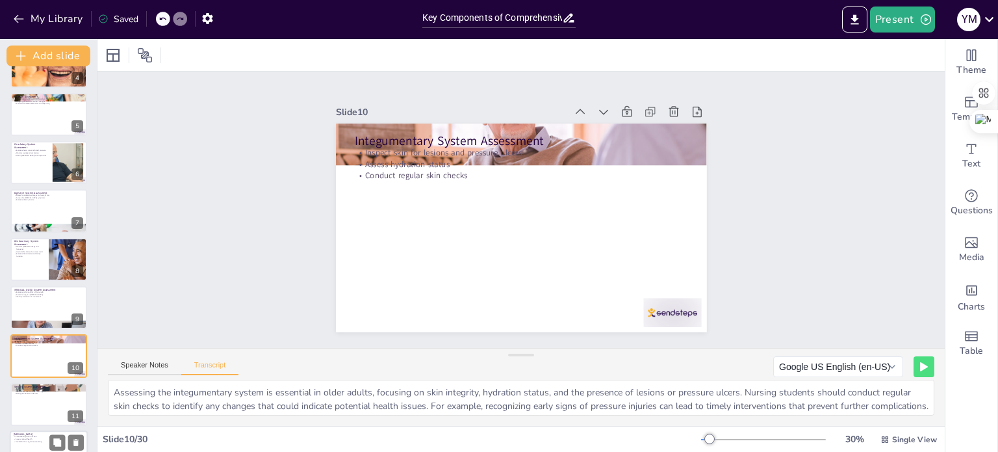
scroll to position [274, 0]
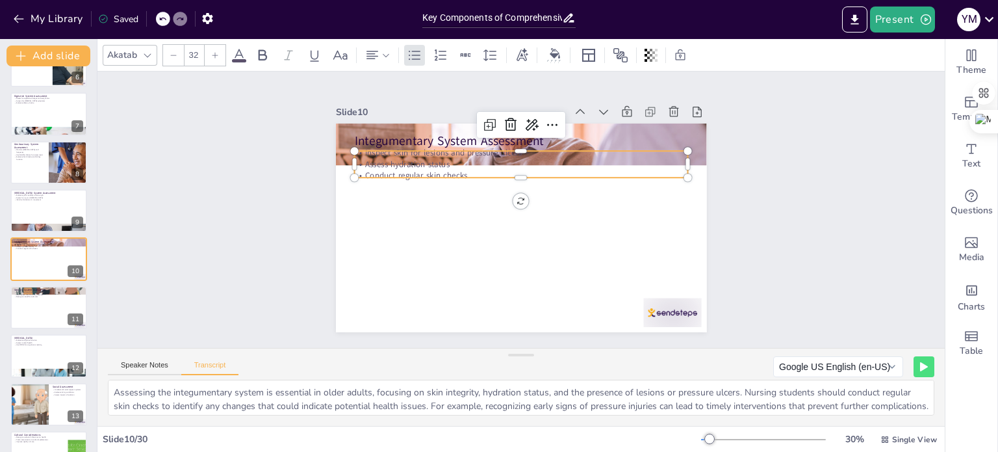
click at [430, 166] on p "Conduct regular skin checks" at bounding box center [546, 187] width 232 height 256
click at [633, 157] on icon at bounding box center [642, 166] width 18 height 18
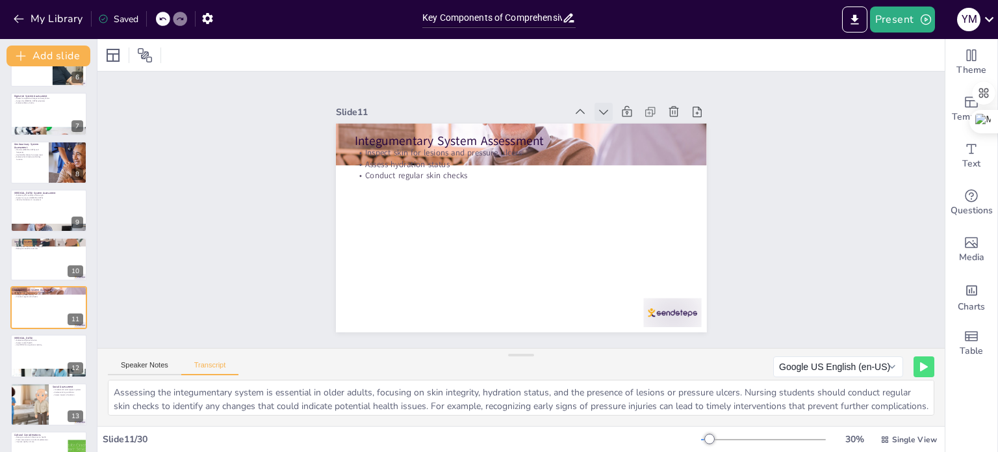
click at [615, 123] on icon at bounding box center [623, 131] width 16 height 16
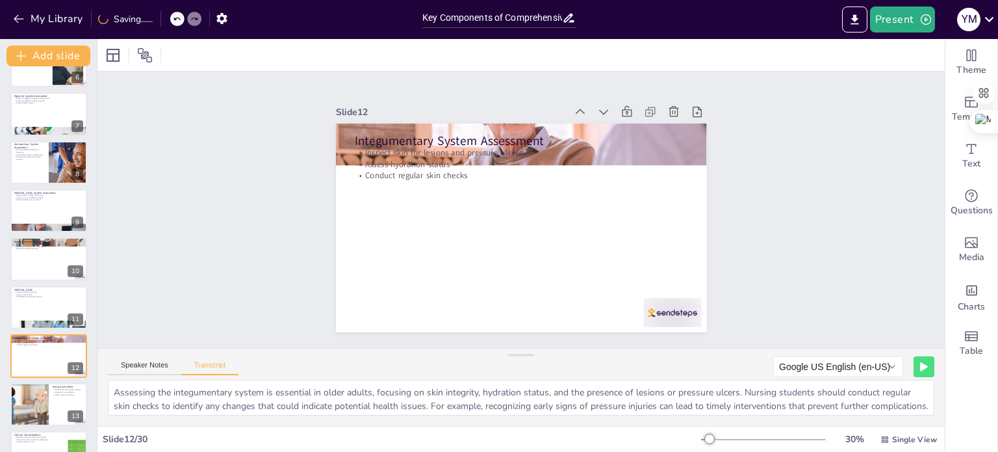
click at [640, 210] on icon at bounding box center [649, 219] width 18 height 18
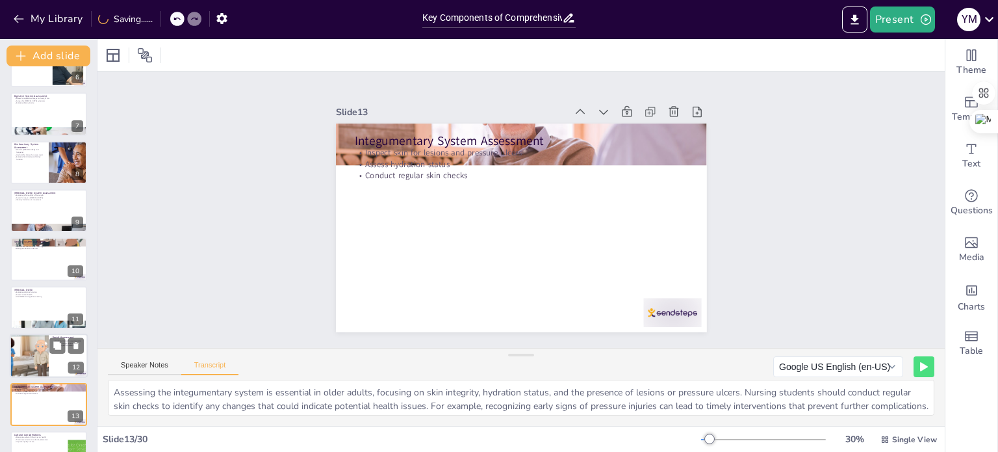
click at [37, 350] on div at bounding box center [29, 355] width 78 height 44
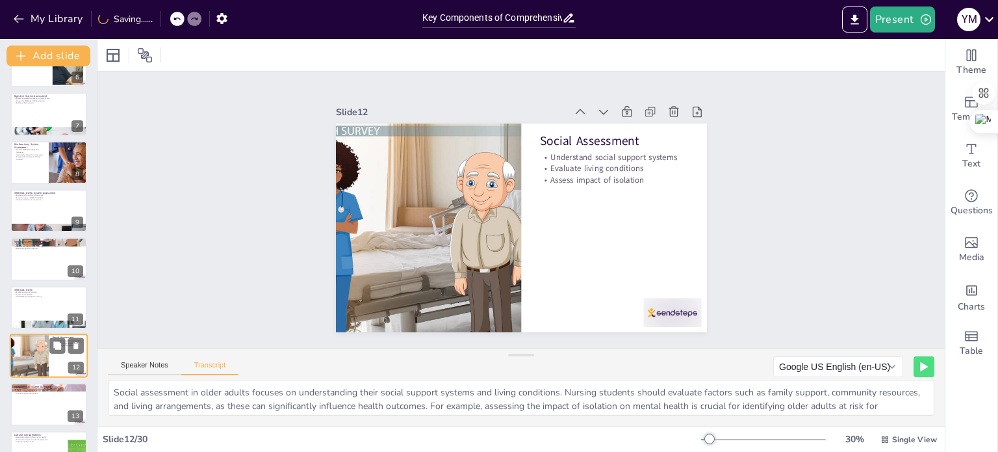
scroll to position [371, 0]
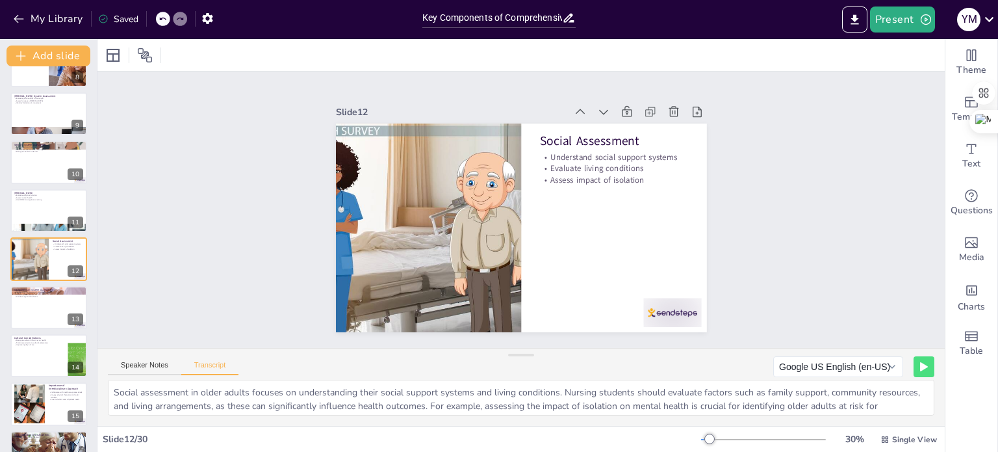
click at [29, 402] on div at bounding box center [29, 404] width 33 height 39
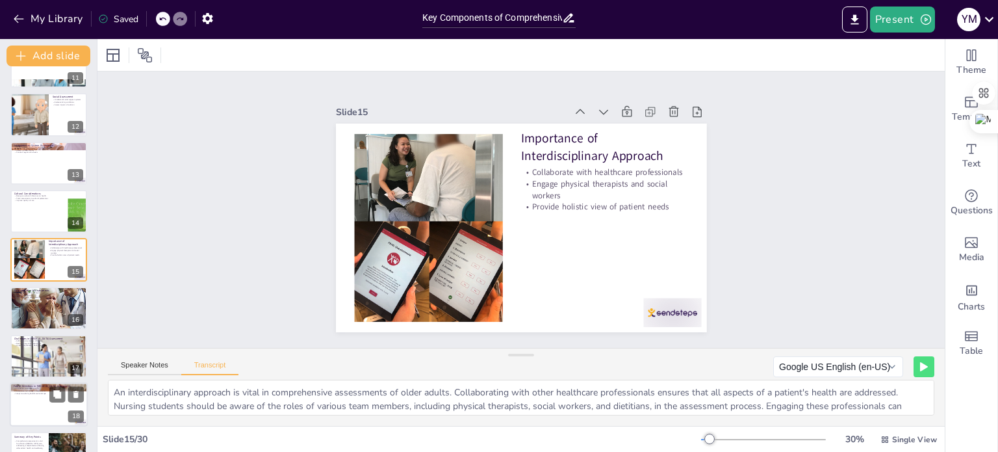
click at [44, 407] on div at bounding box center [49, 405] width 78 height 44
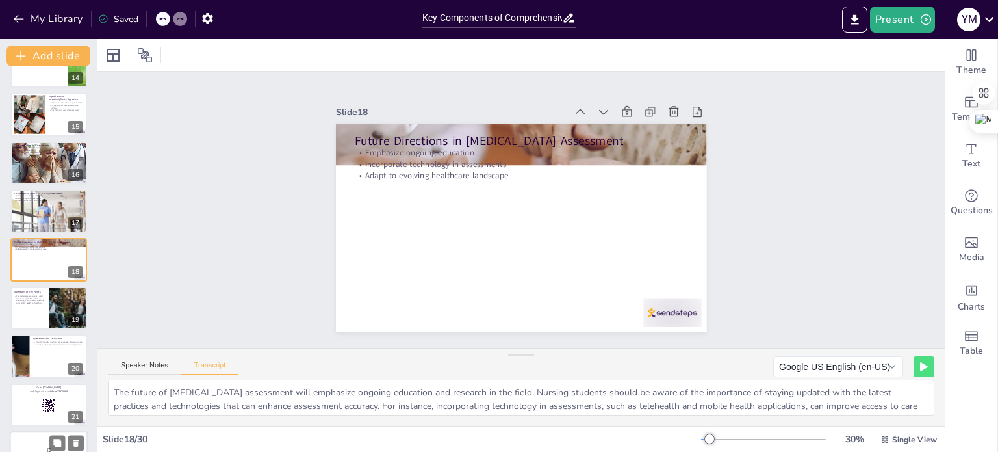
click at [36, 433] on div at bounding box center [49, 453] width 78 height 44
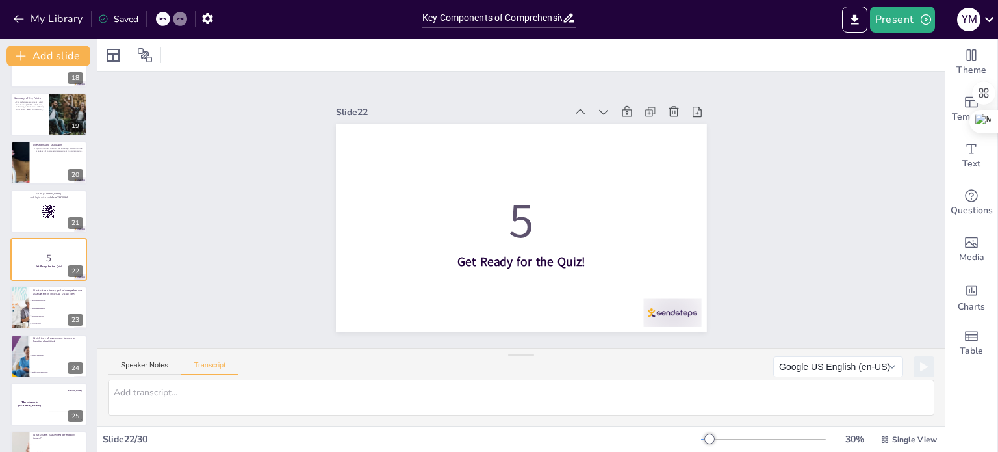
scroll to position [1080, 0]
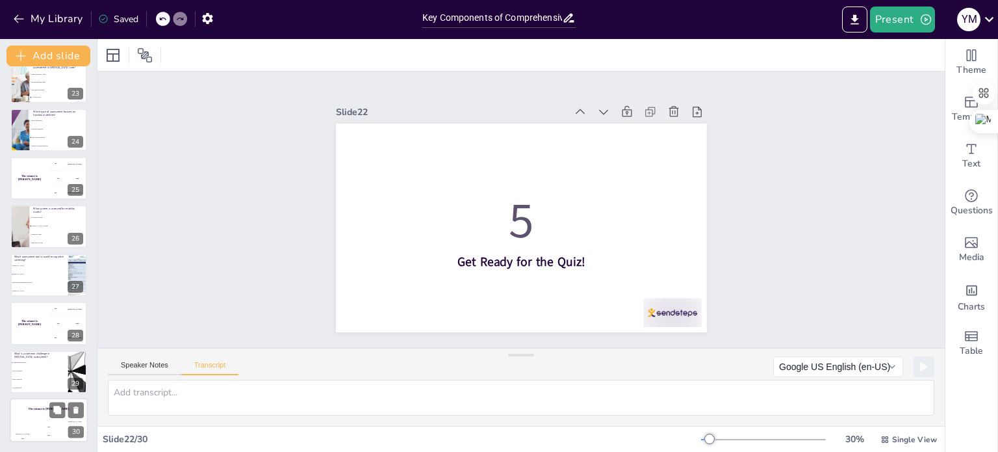
click at [29, 415] on div "The winner is [PERSON_NAME]" at bounding box center [49, 409] width 78 height 22
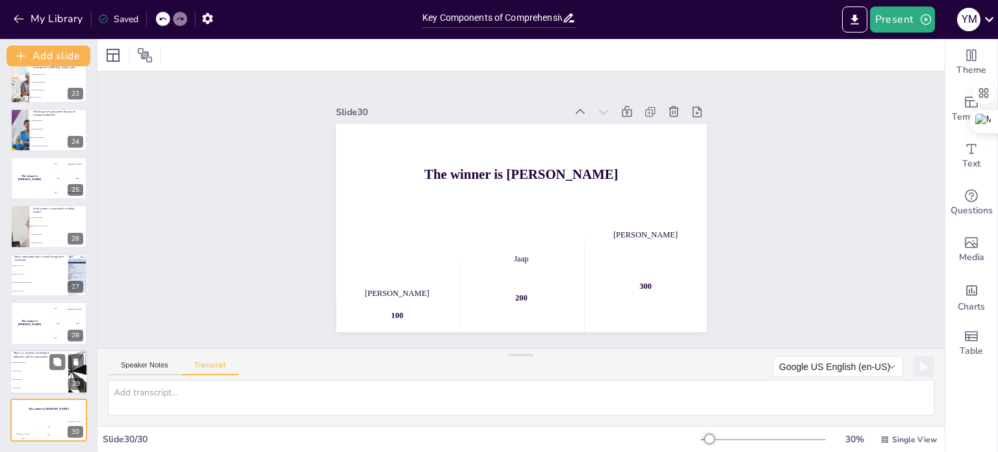
click at [40, 370] on span "Lack of resources" at bounding box center [40, 371] width 56 height 2
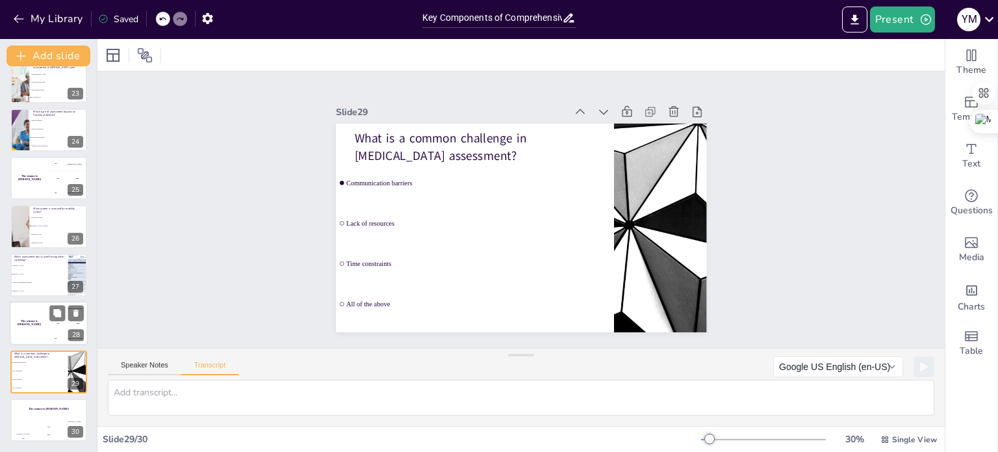
click at [38, 316] on div "The winner is [PERSON_NAME]" at bounding box center [29, 323] width 39 height 44
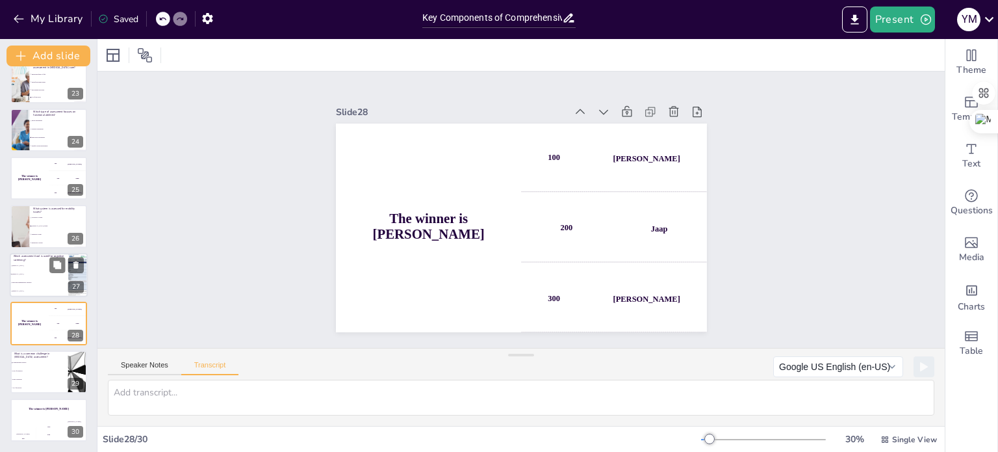
click at [39, 285] on li "Functional Independence Measure" at bounding box center [39, 282] width 58 height 8
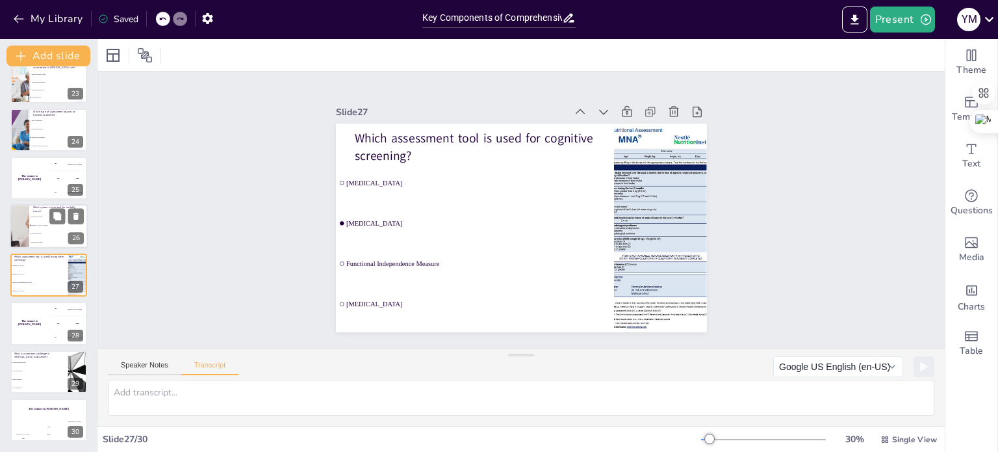
click at [39, 216] on span "Circulatory system" at bounding box center [59, 217] width 56 height 2
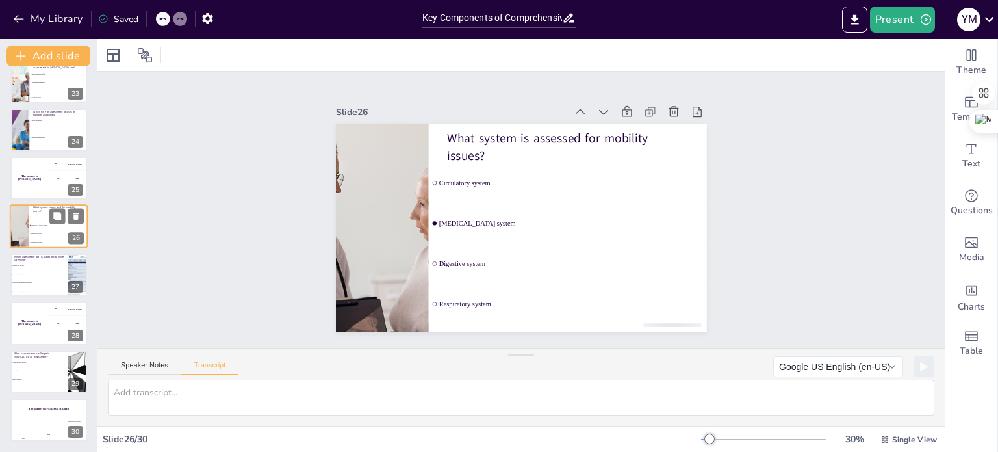
scroll to position [1047, 0]
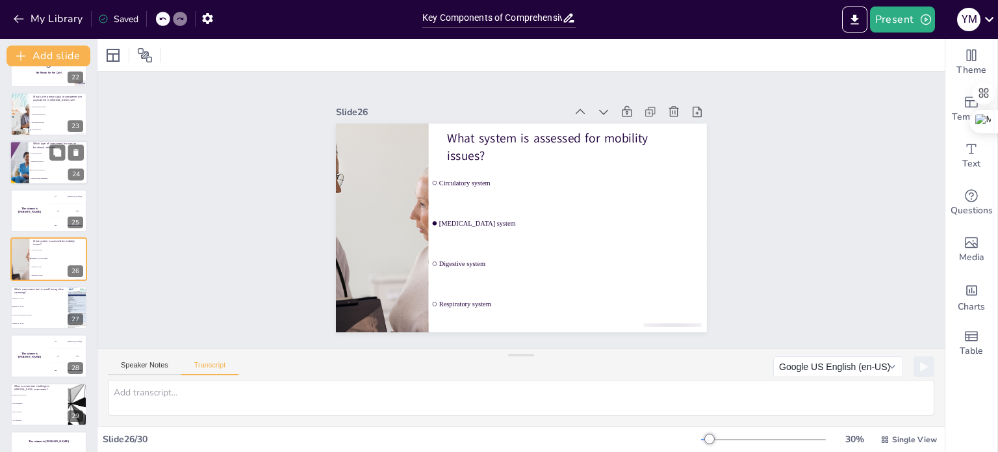
click at [45, 173] on li "Functional assessments" at bounding box center [58, 170] width 58 height 8
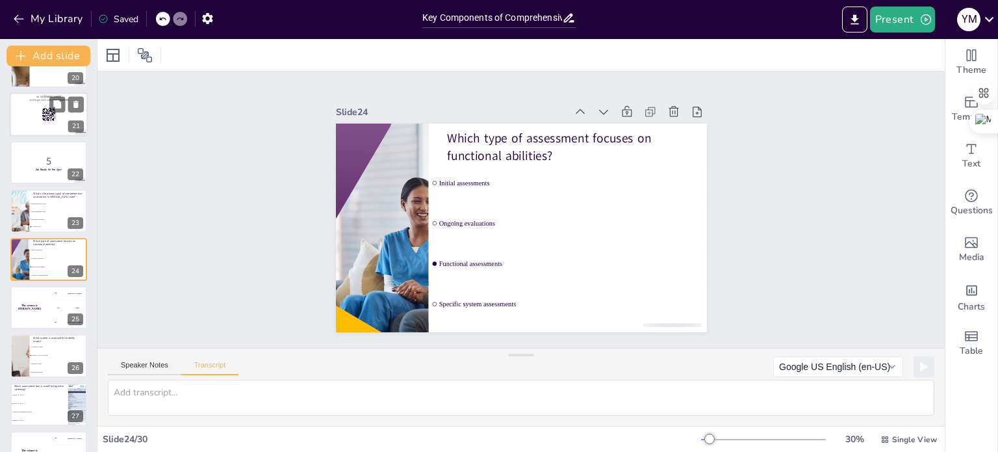
click at [31, 119] on div at bounding box center [49, 114] width 78 height 44
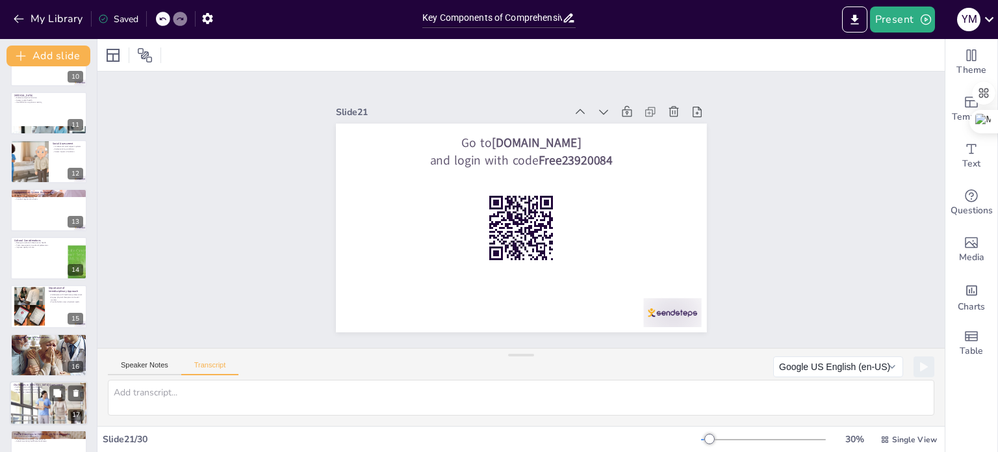
click at [45, 410] on div at bounding box center [49, 403] width 78 height 44
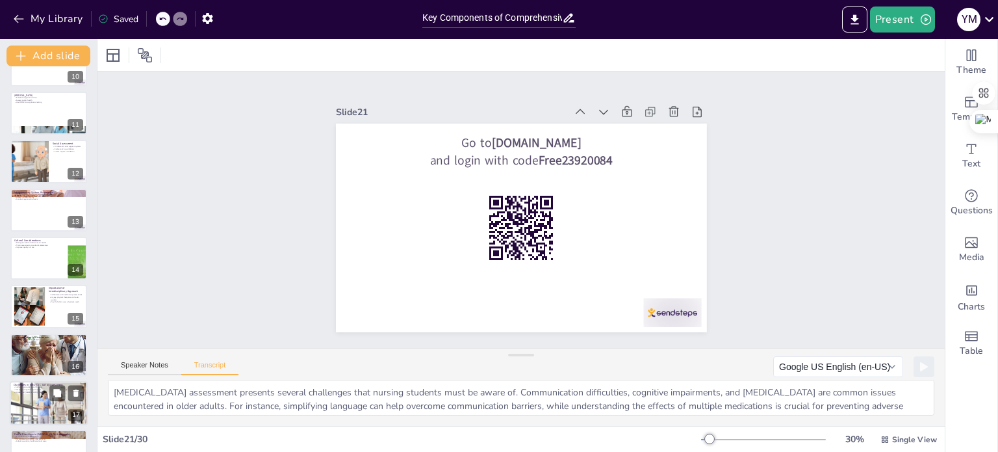
scroll to position [612, 0]
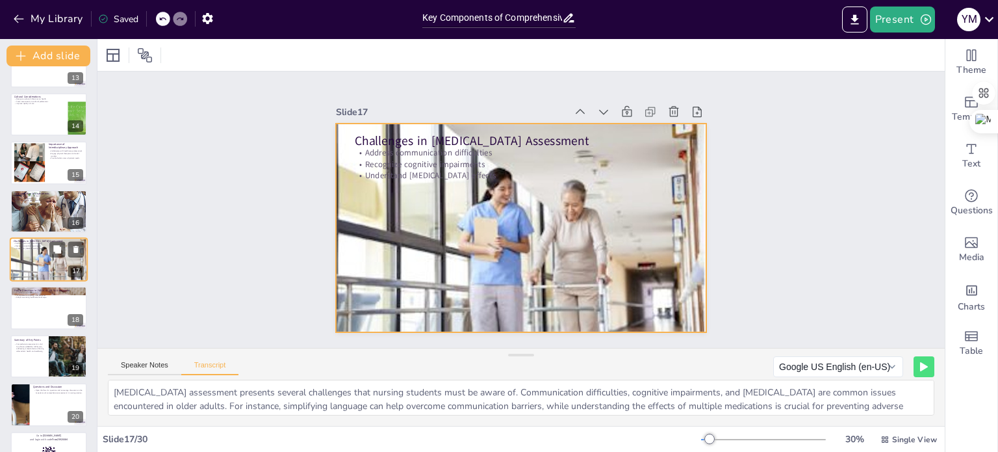
click at [43, 272] on div at bounding box center [49, 259] width 78 height 44
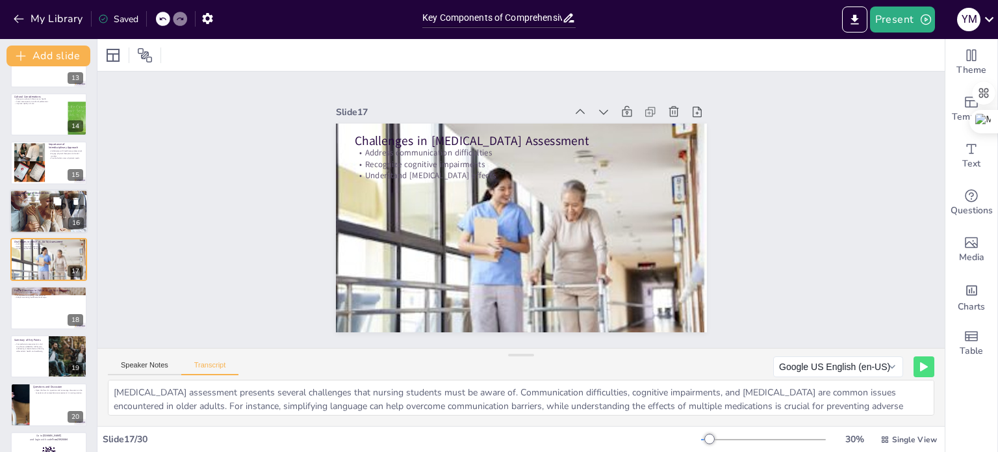
click at [47, 213] on div at bounding box center [49, 211] width 78 height 78
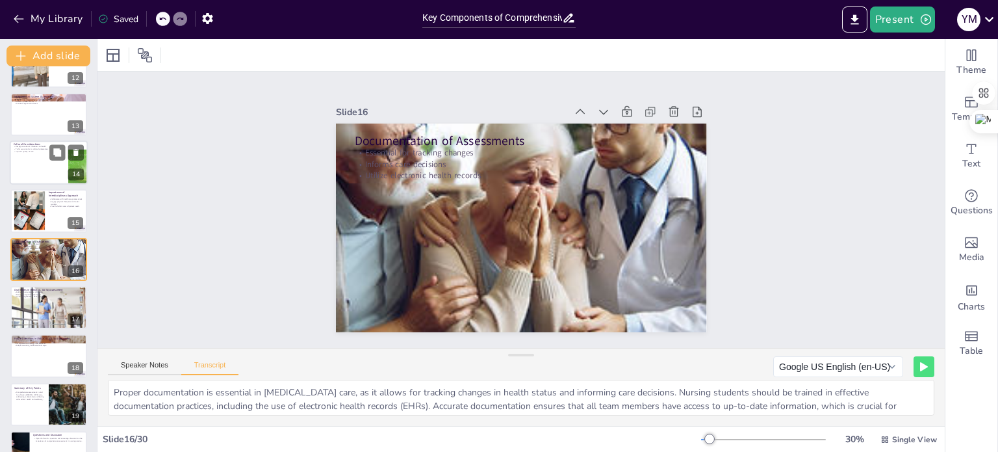
click at [52, 160] on div at bounding box center [49, 162] width 78 height 44
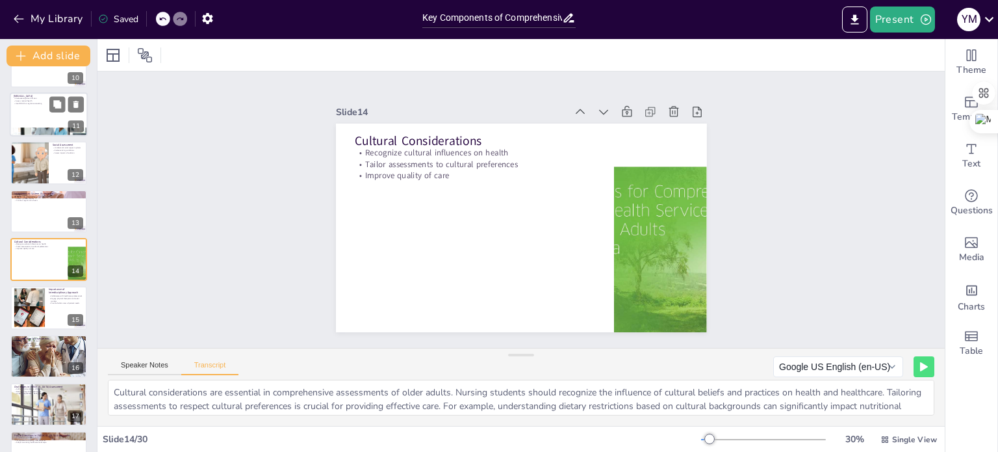
click at [29, 115] on div at bounding box center [49, 114] width 78 height 44
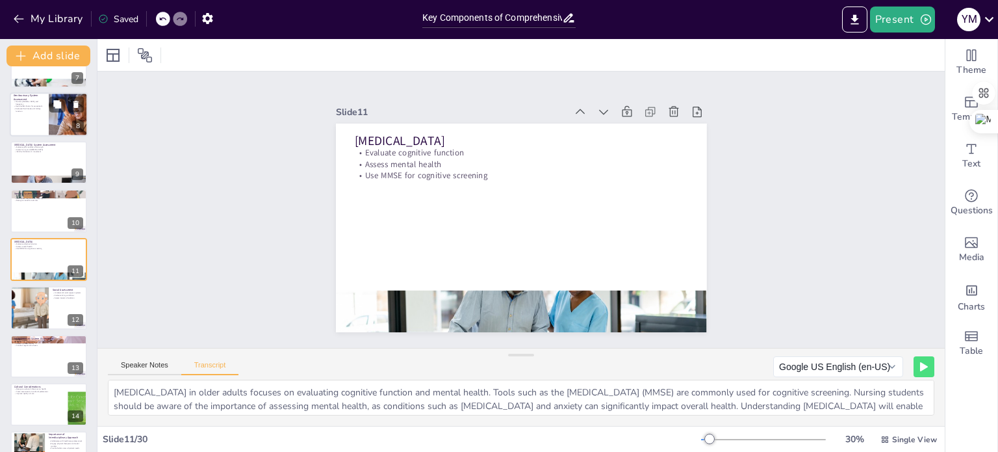
click at [42, 107] on p "Evaluate fluid intake and kidney function" at bounding box center [29, 109] width 31 height 5
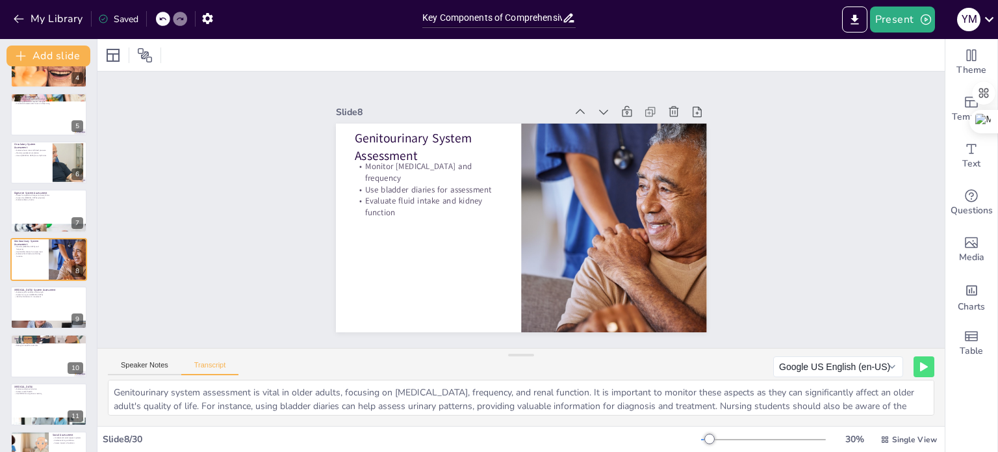
scroll to position [0, 0]
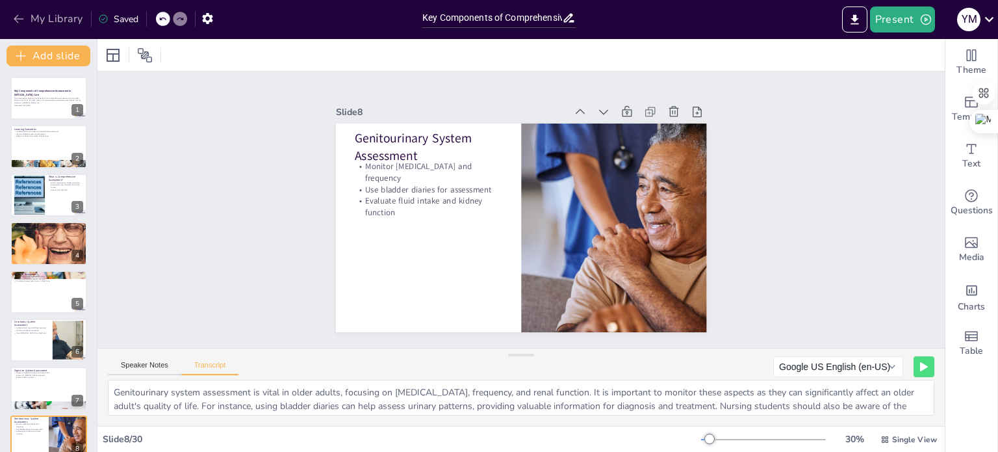
click at [39, 19] on button "My Library" at bounding box center [49, 18] width 79 height 21
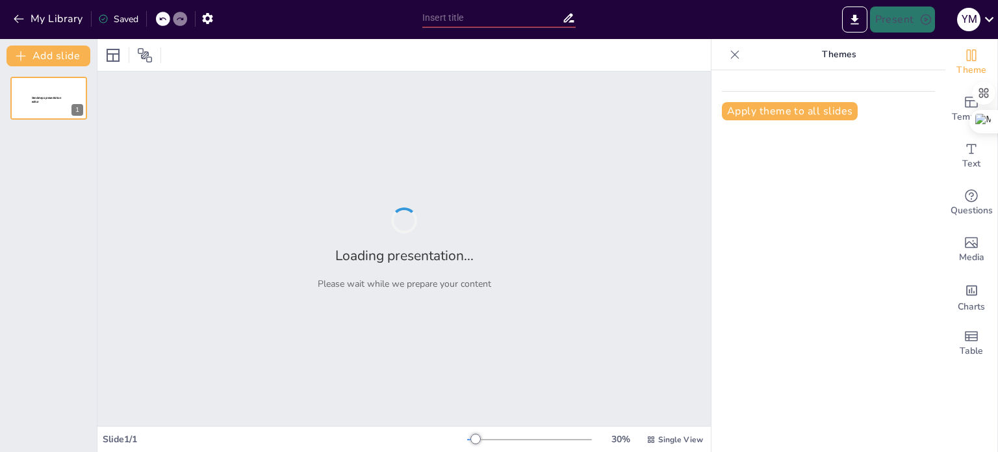
type input "Comprehensive Assessment of Elderly Patients: Functional, Cognitive, Psychologi…"
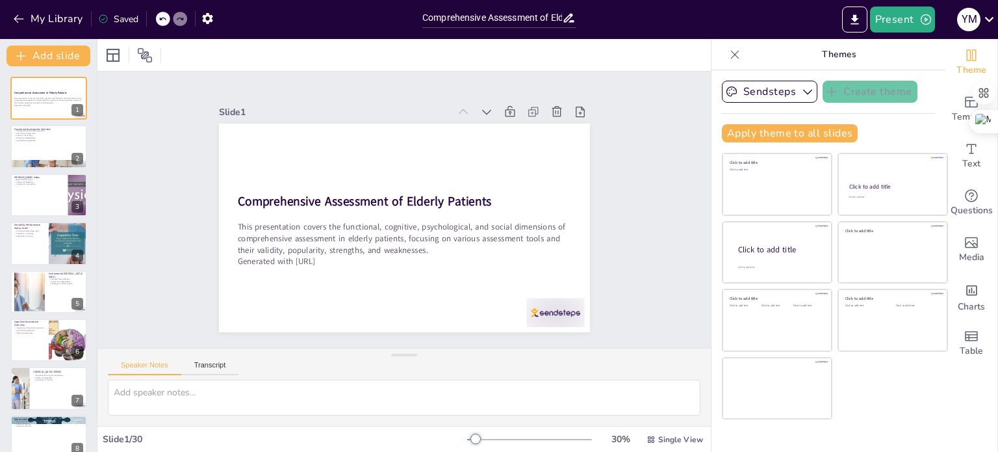
checkbox input "true"
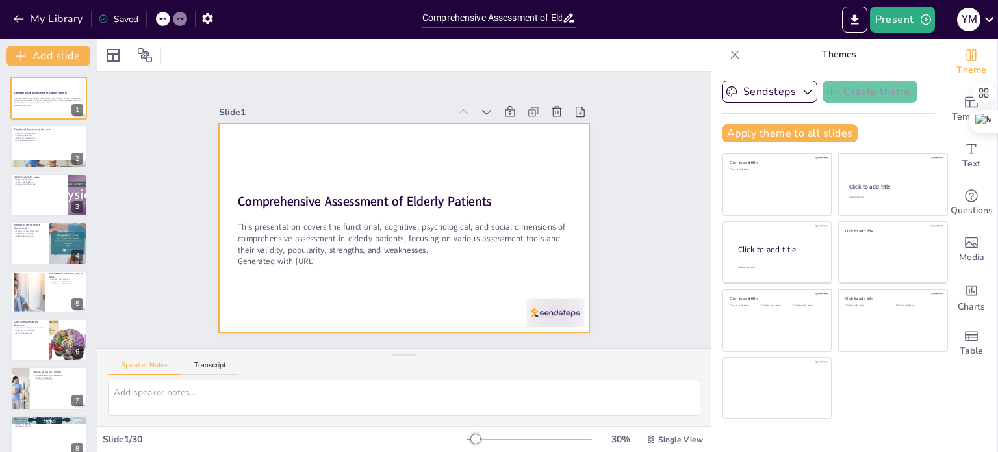
checkbox input "true"
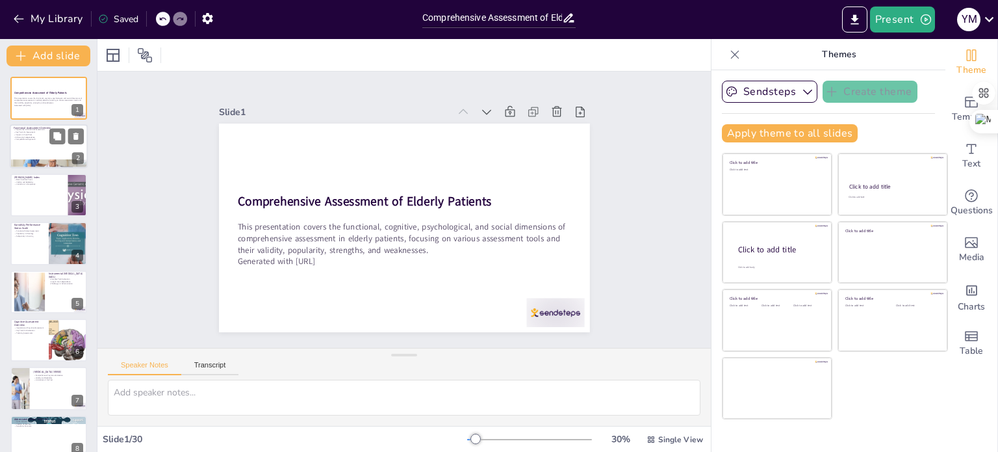
checkbox input "true"
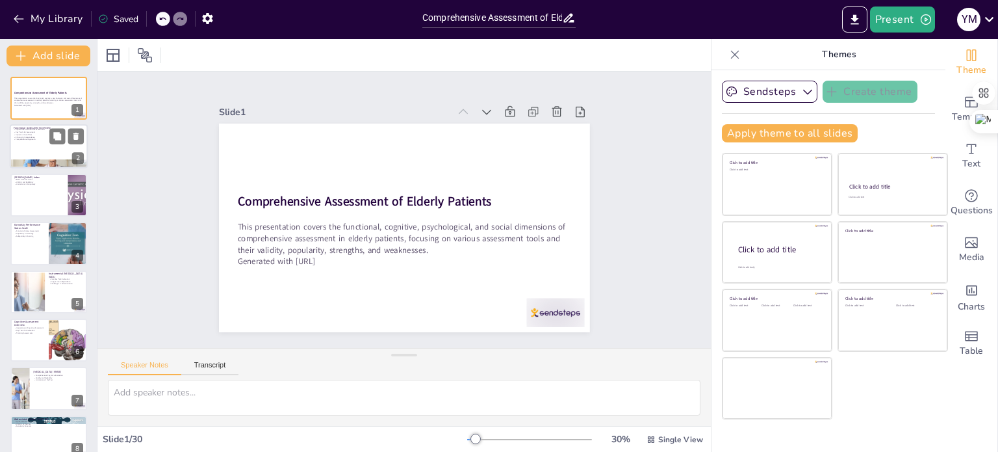
checkbox input "true"
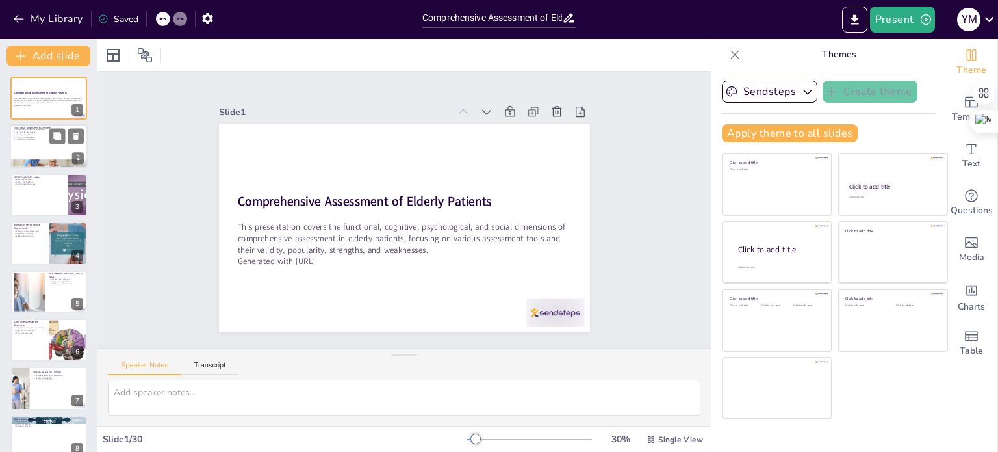
checkbox input "true"
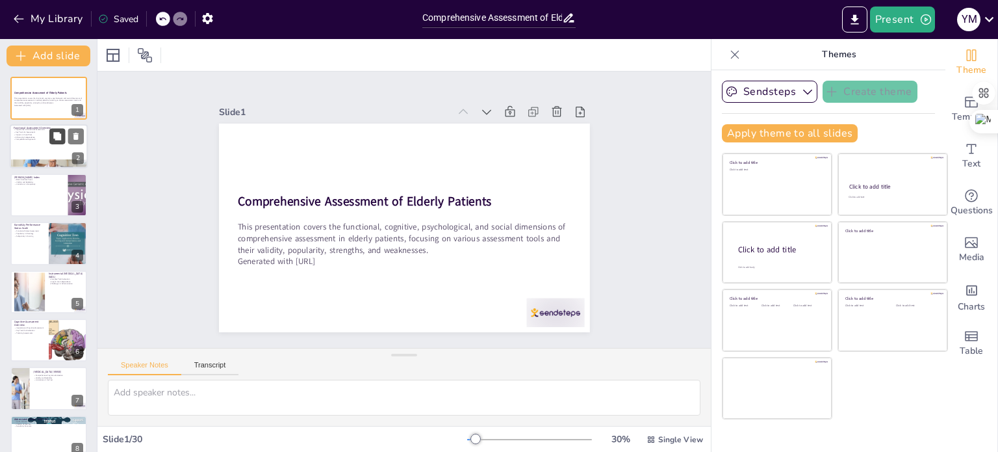
checkbox input "true"
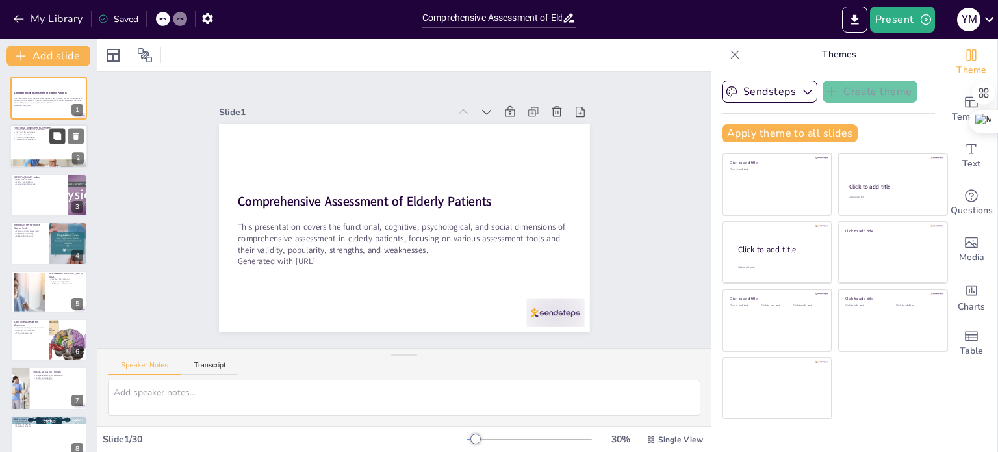
checkbox input "true"
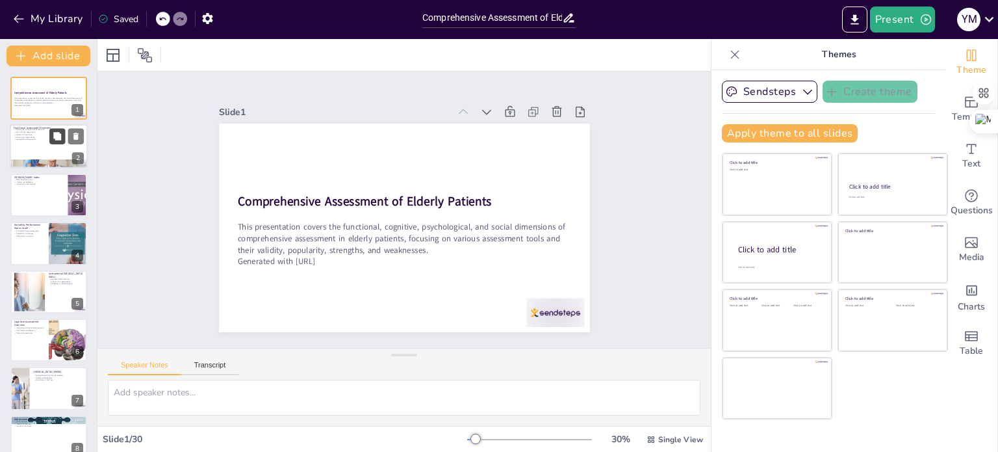
checkbox input "true"
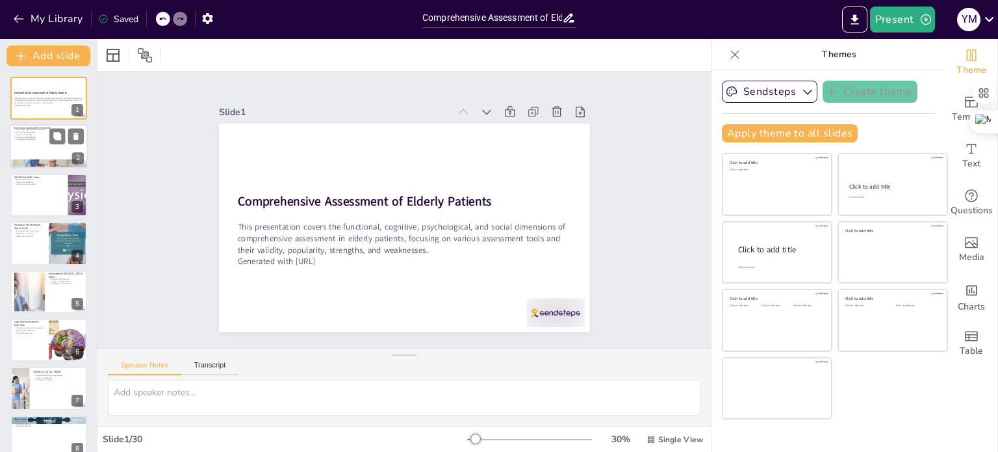
checkbox input "true"
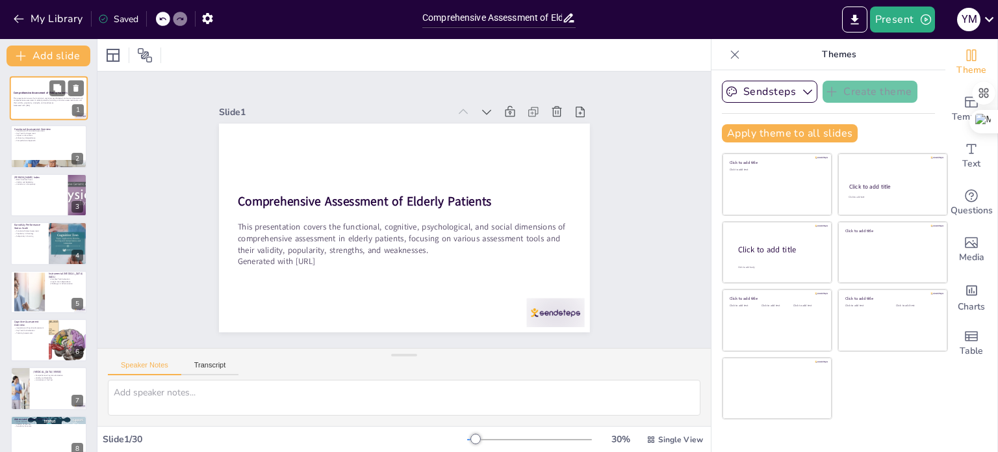
checkbox input "true"
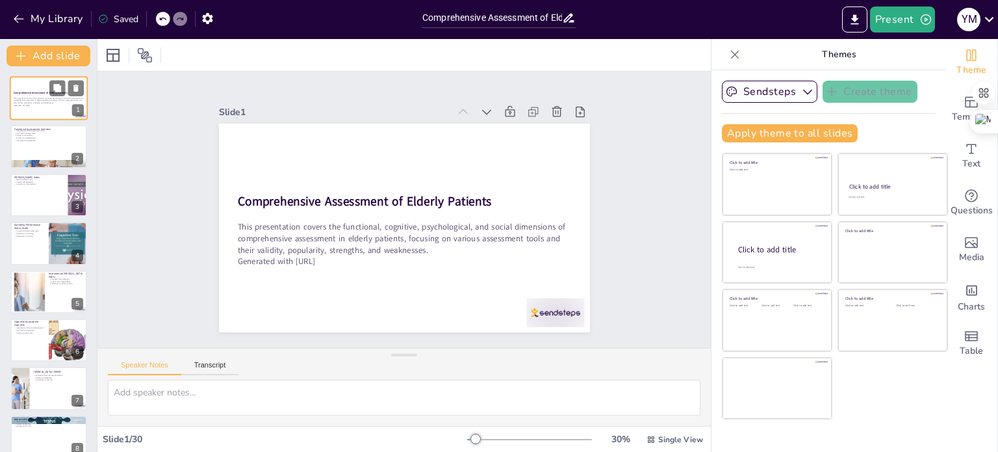
checkbox input "true"
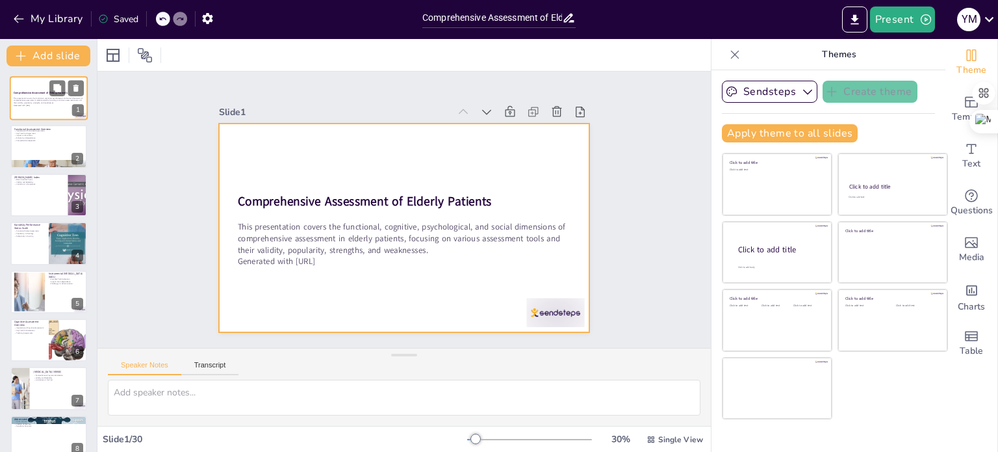
click at [47, 110] on div at bounding box center [49, 98] width 78 height 44
checkbox input "true"
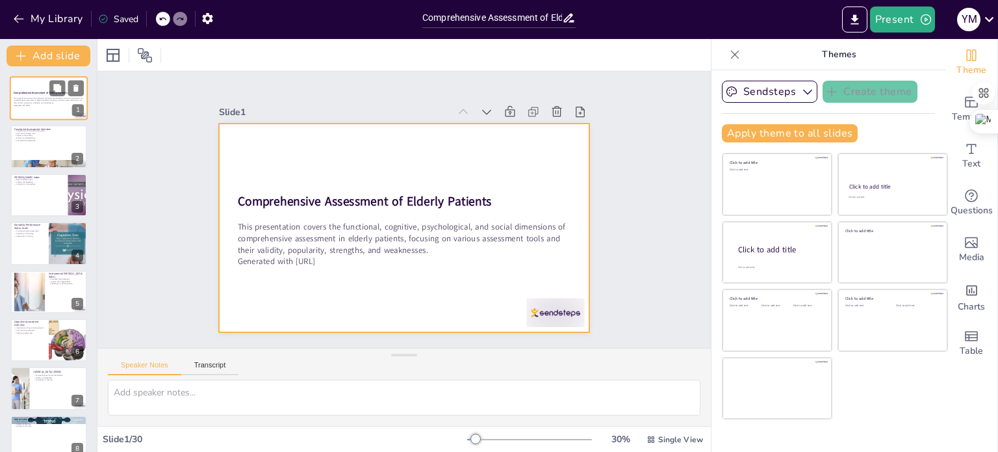
checkbox input "true"
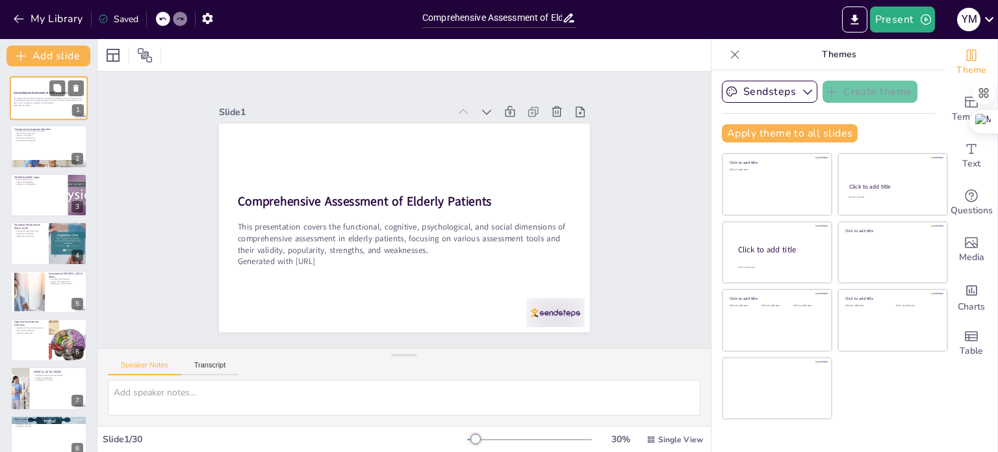
checkbox input "true"
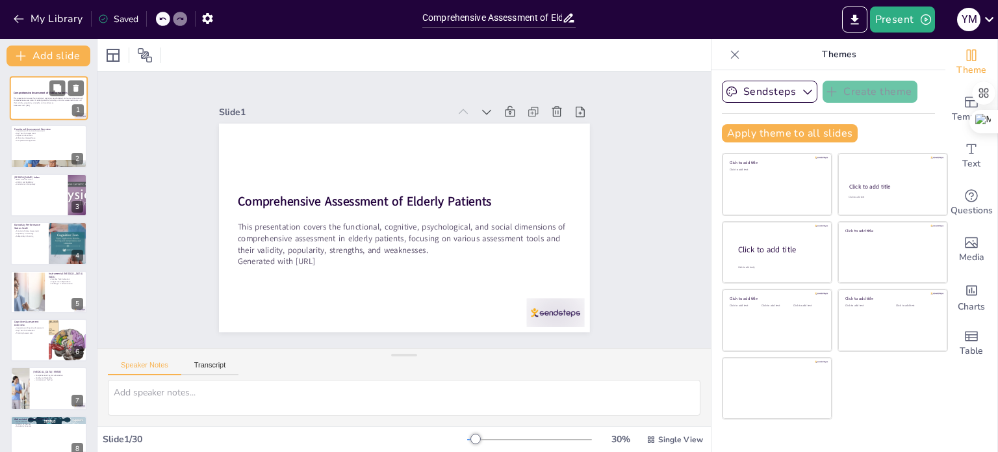
checkbox input "true"
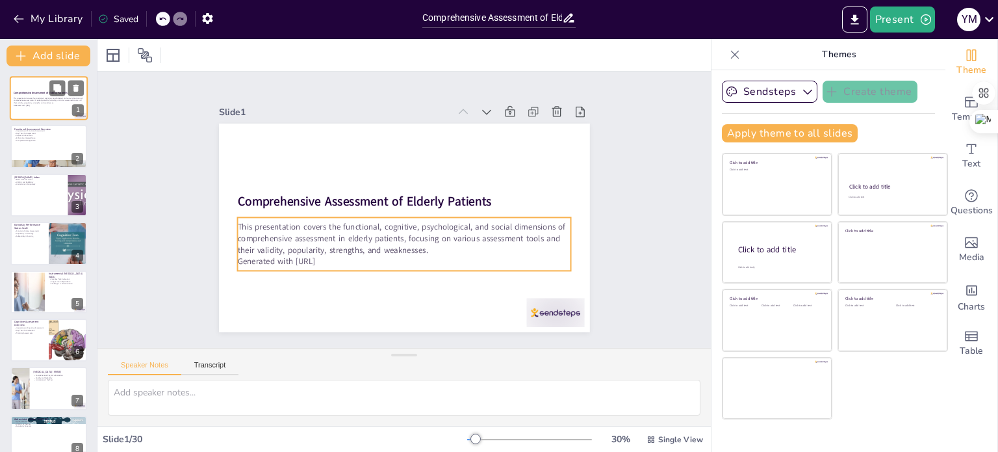
checkbox input "true"
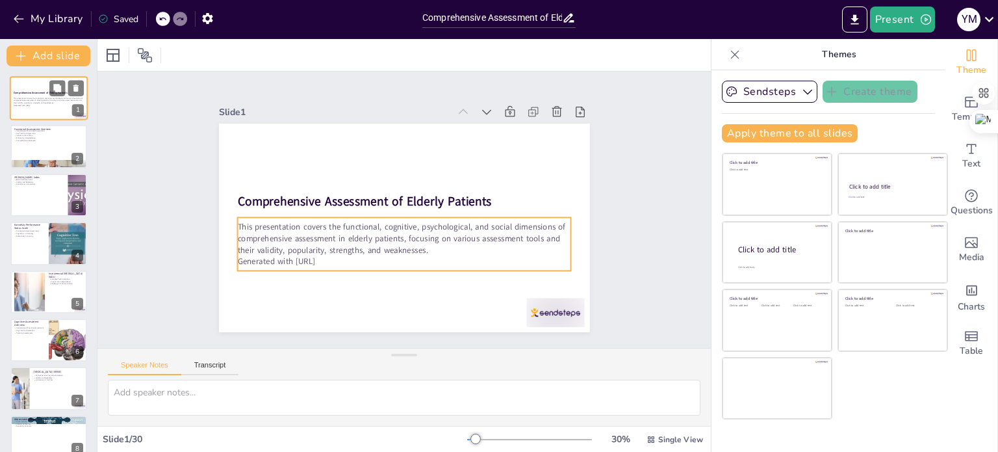
checkbox input "true"
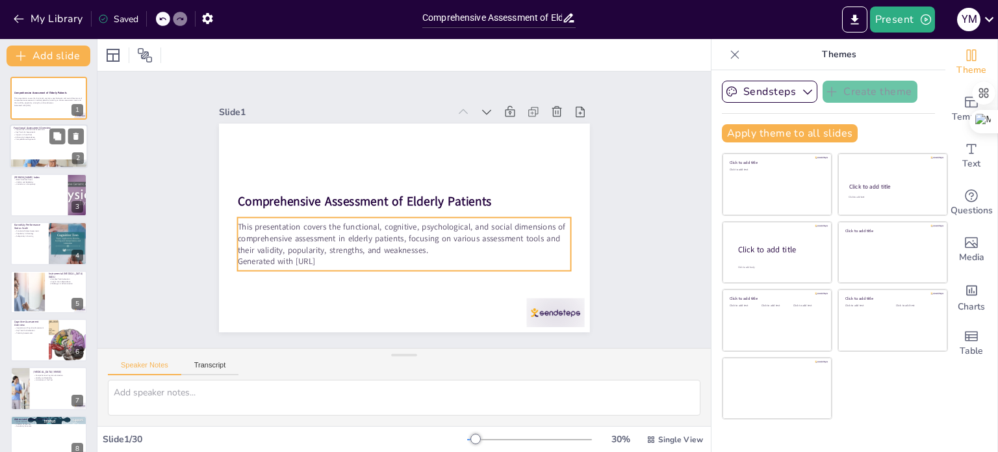
checkbox input "true"
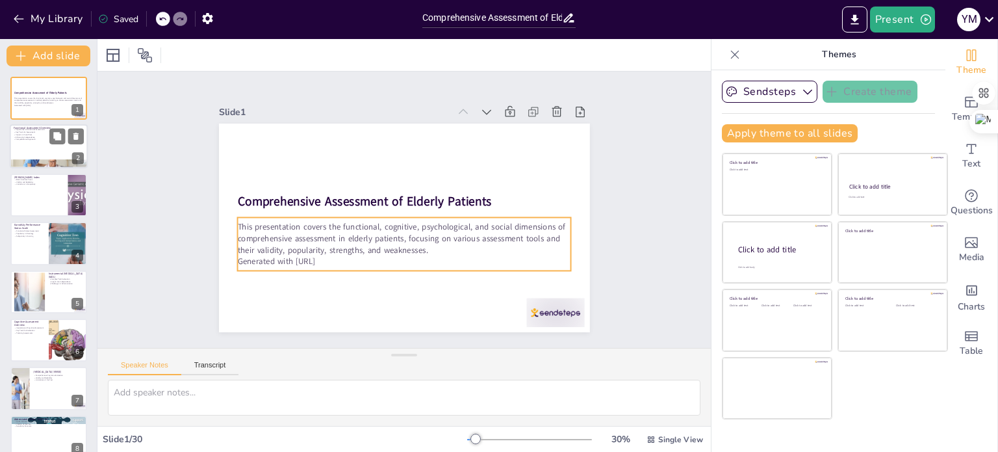
checkbox input "true"
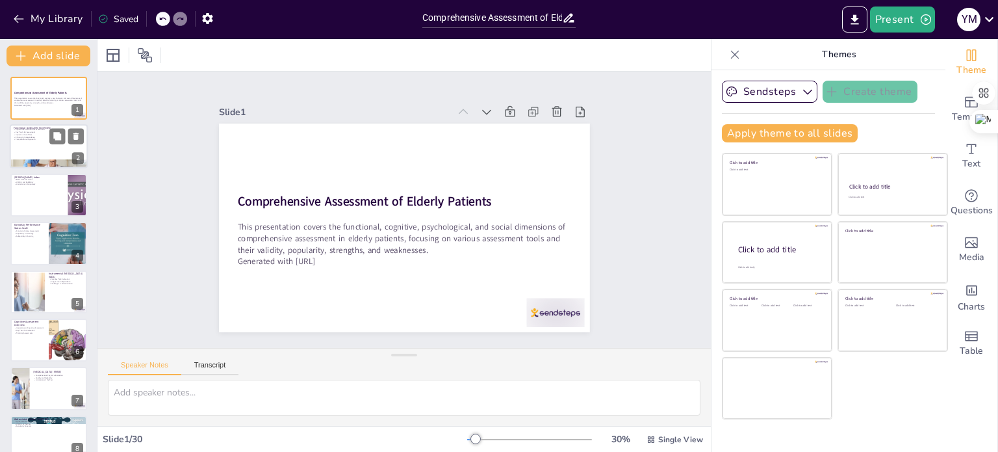
checkbox input "true"
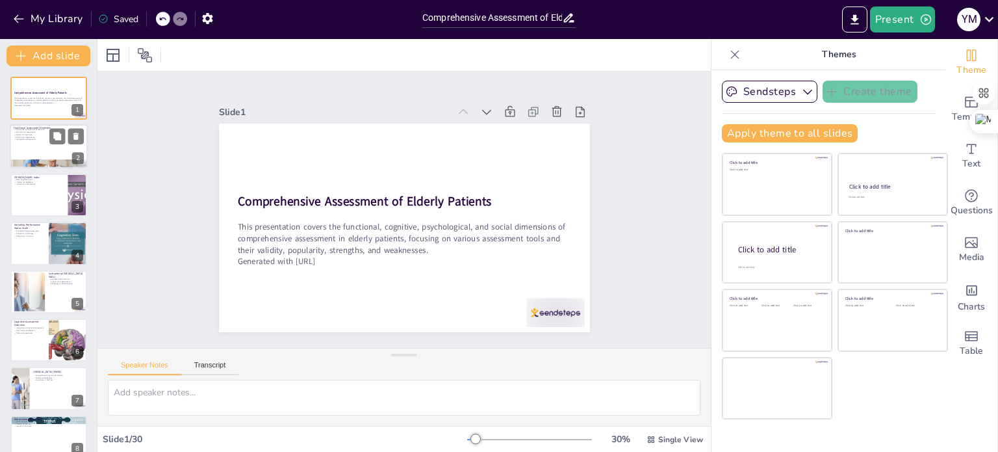
checkbox input "true"
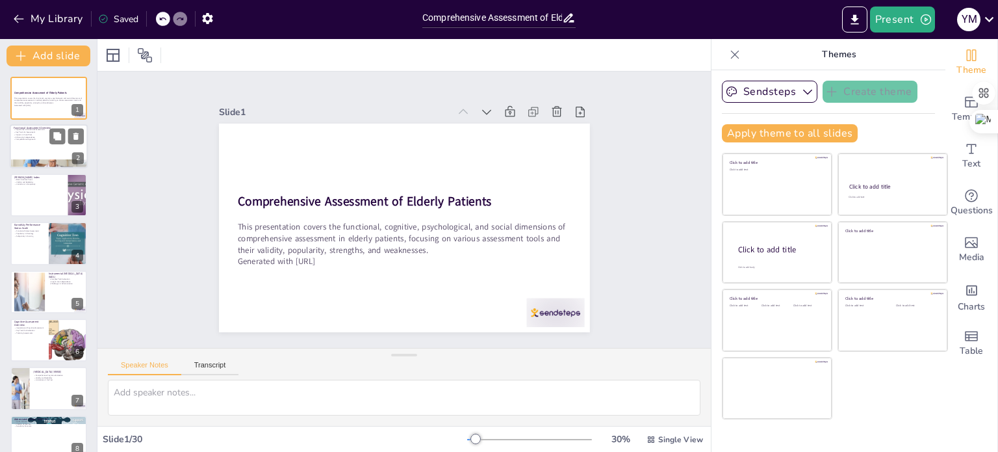
checkbox input "true"
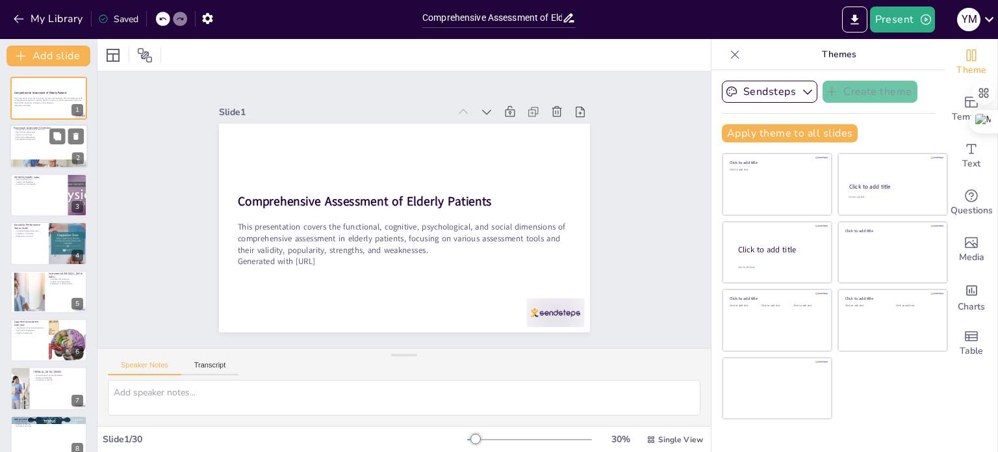
checkbox input "true"
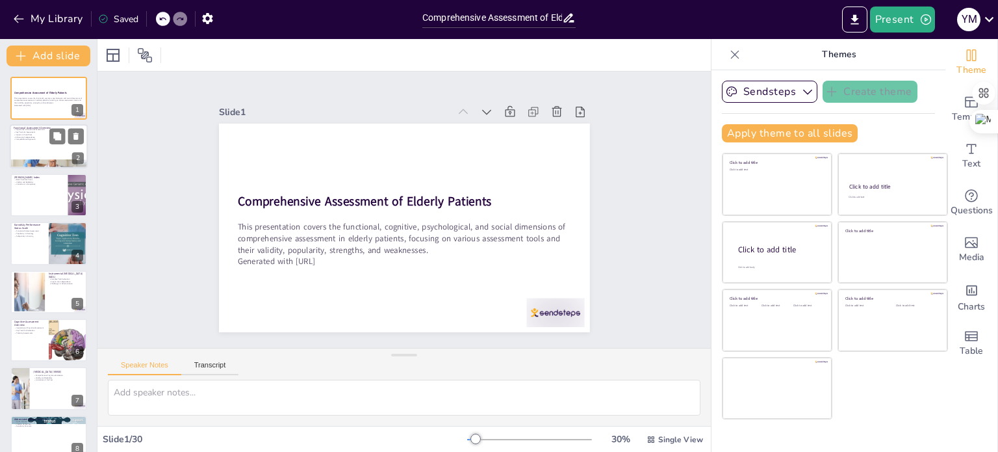
checkbox input "true"
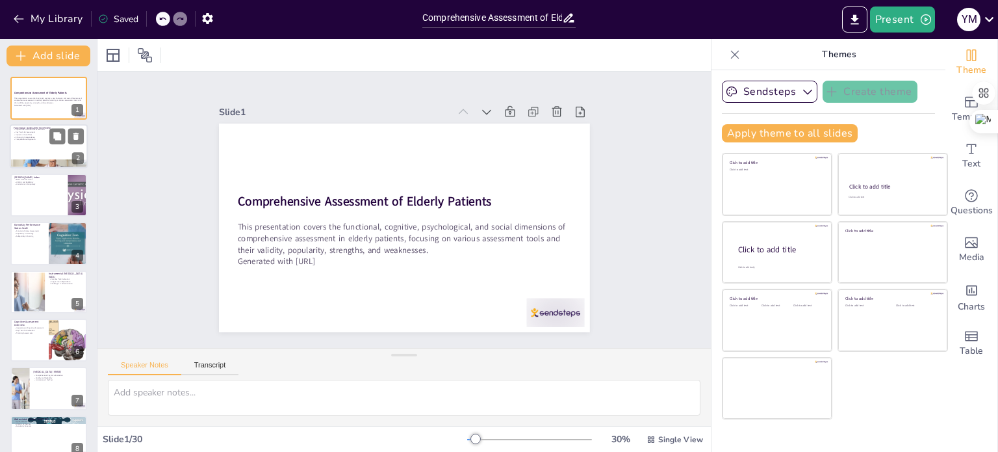
click at [39, 136] on p "Enhancing Independence" at bounding box center [49, 137] width 70 height 3
type textarea "Functional assessment is essential as it provides a clear picture of an elderly…"
checkbox input "true"
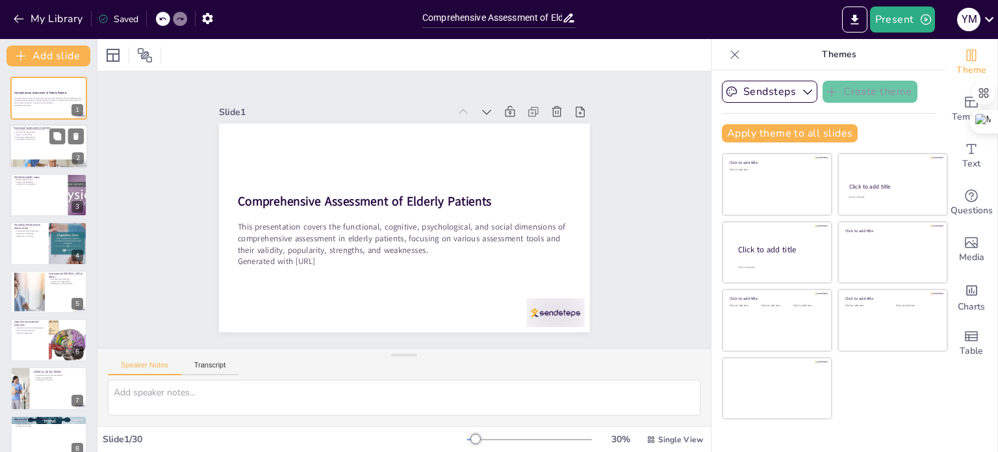
checkbox input "true"
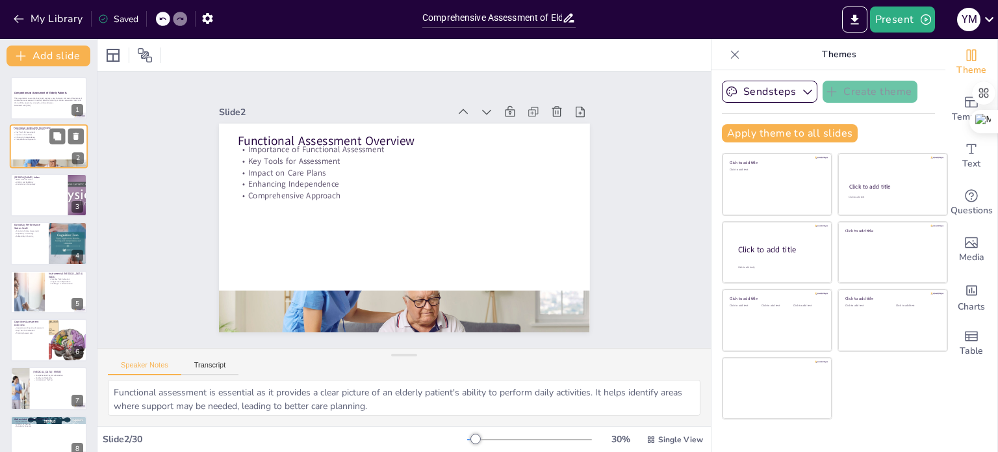
checkbox input "true"
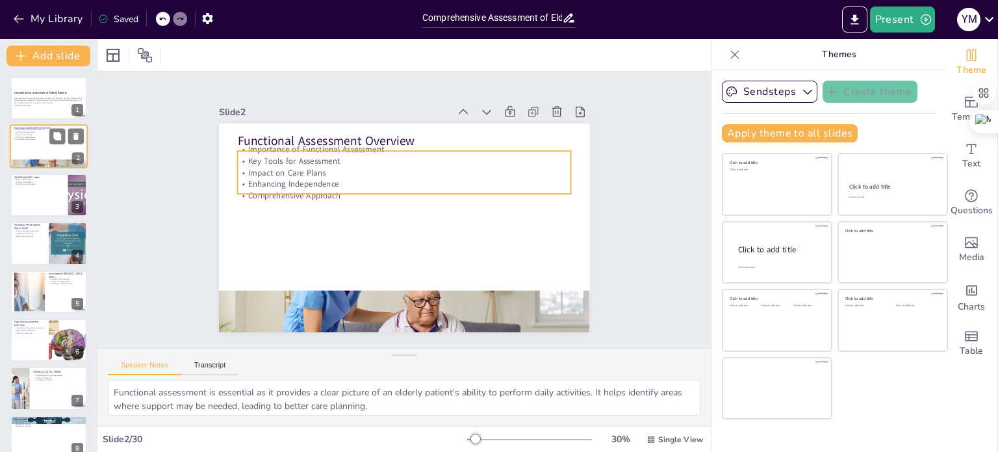
checkbox input "true"
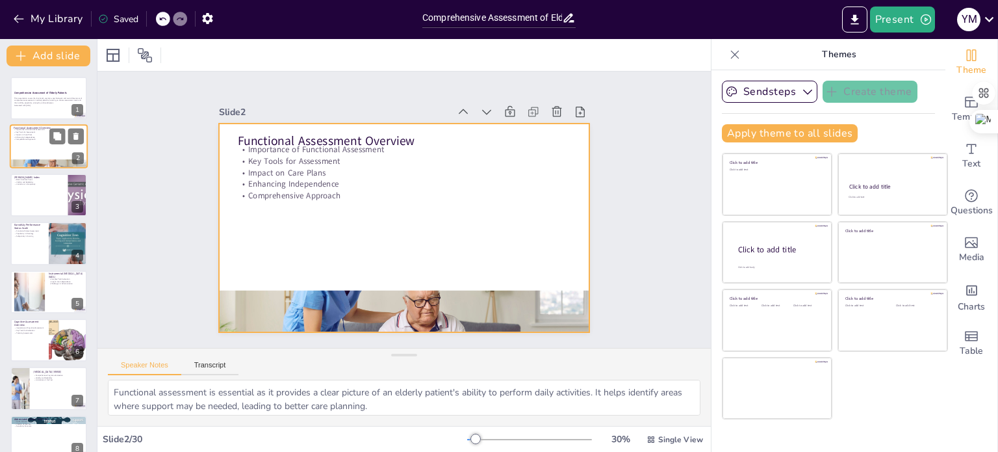
checkbox input "true"
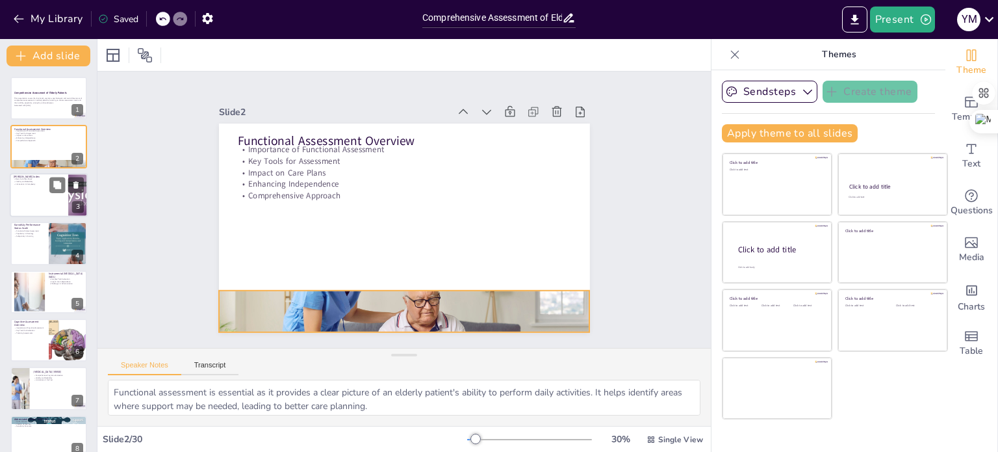
checkbox input "true"
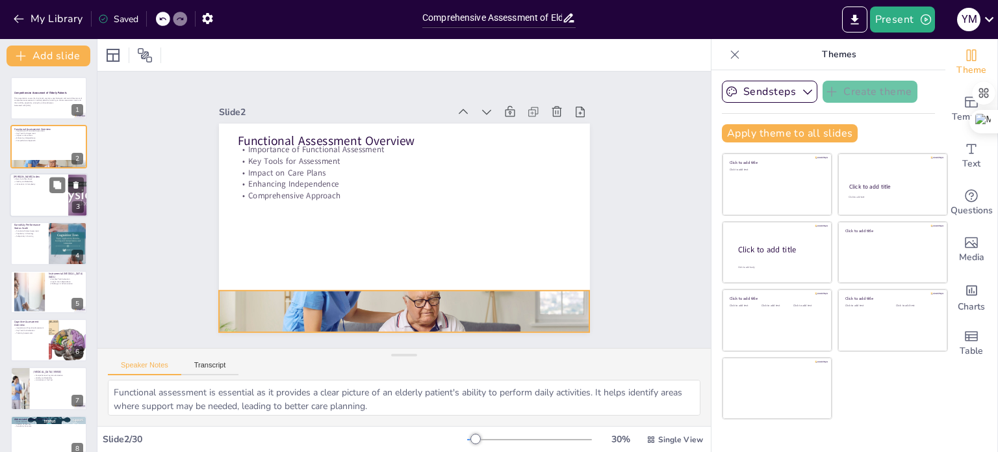
checkbox input "true"
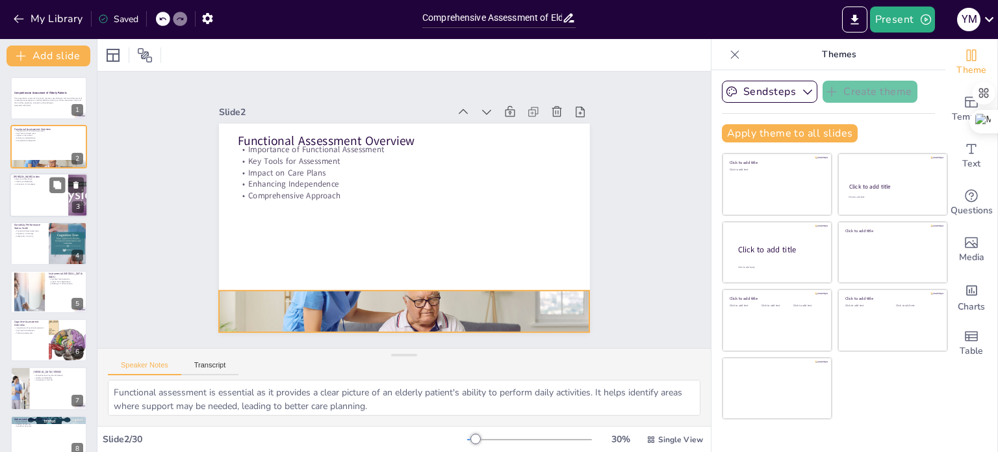
checkbox input "true"
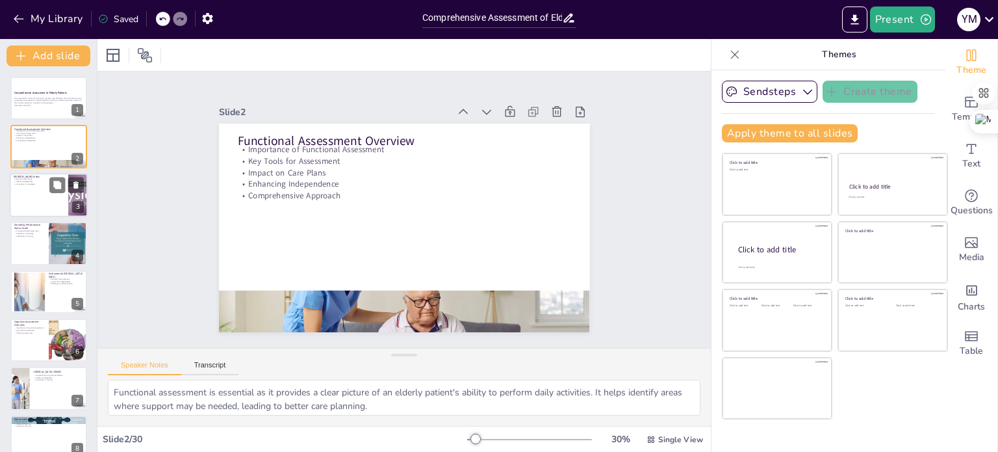
checkbox input "true"
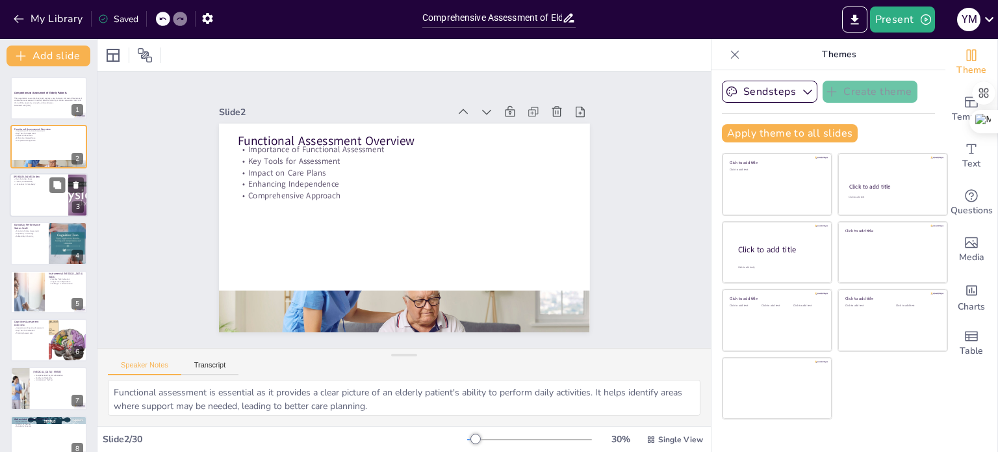
checkbox input "true"
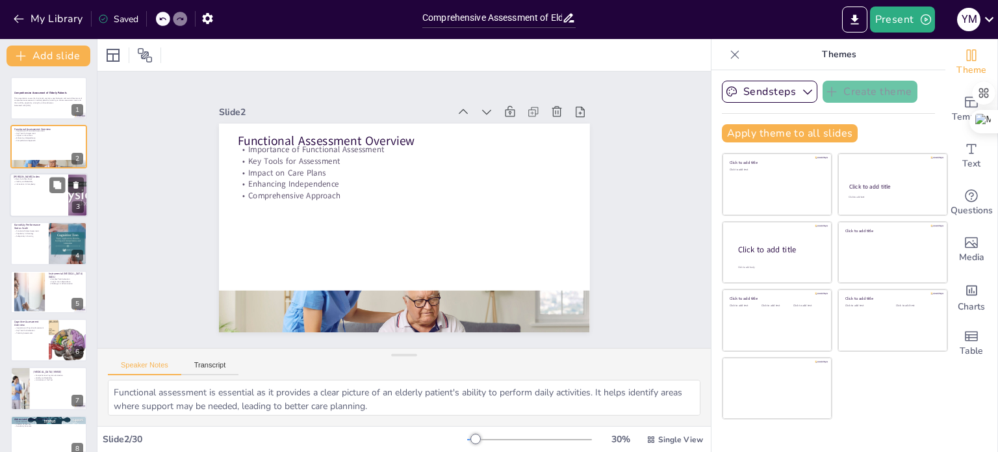
checkbox input "true"
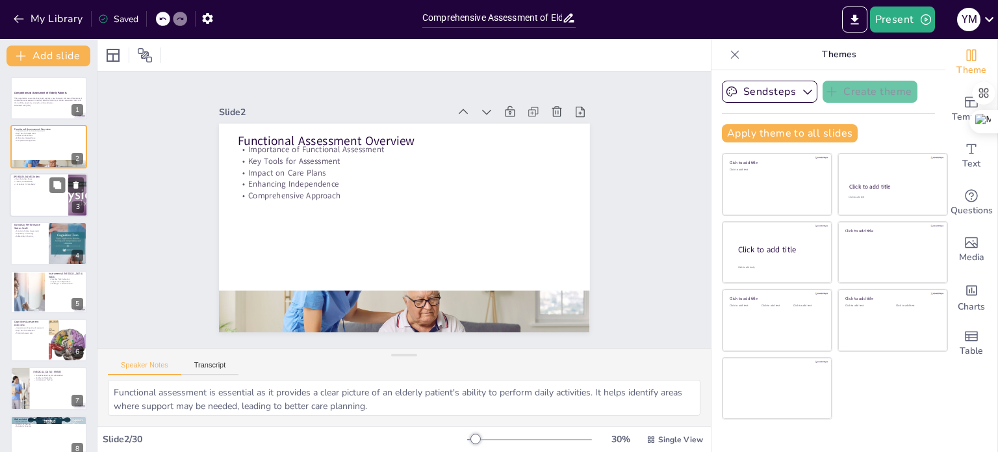
checkbox input "true"
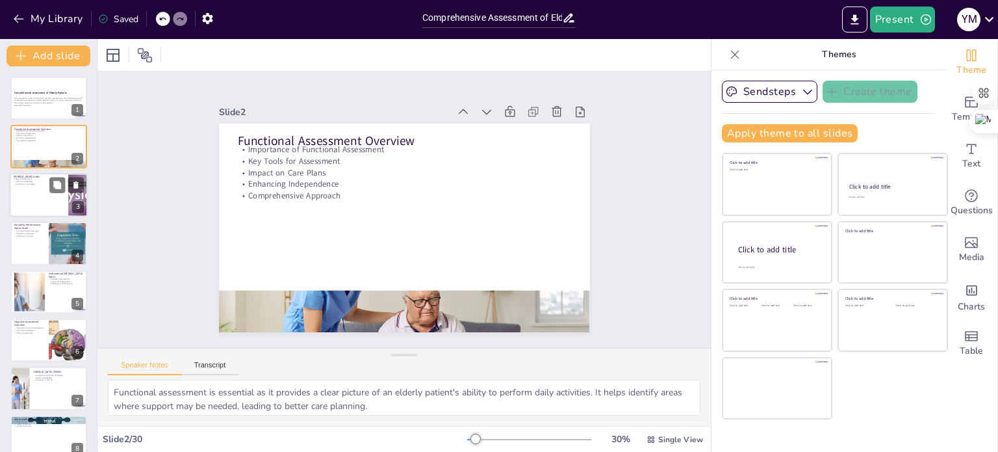
click at [40, 192] on div at bounding box center [49, 195] width 78 height 44
type textarea "The Barthel Index focuses on basic activities such as bathing, dressing, and ea…"
checkbox input "true"
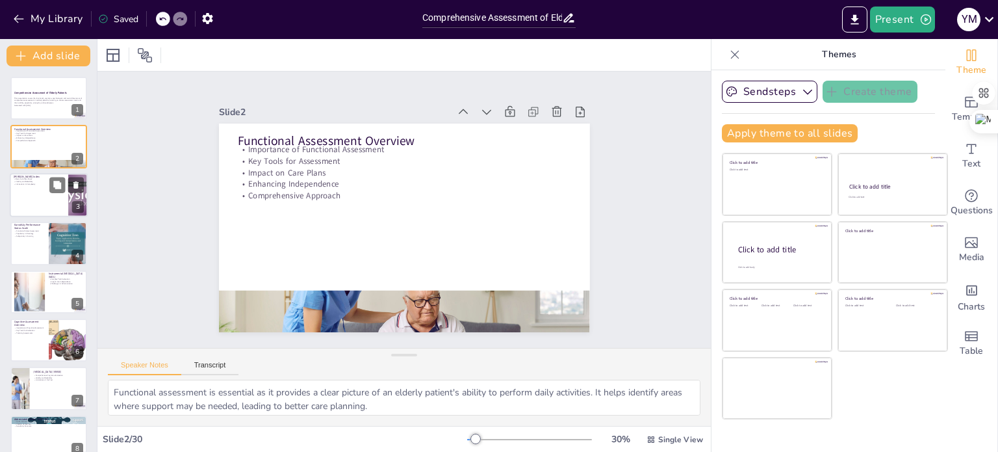
checkbox input "true"
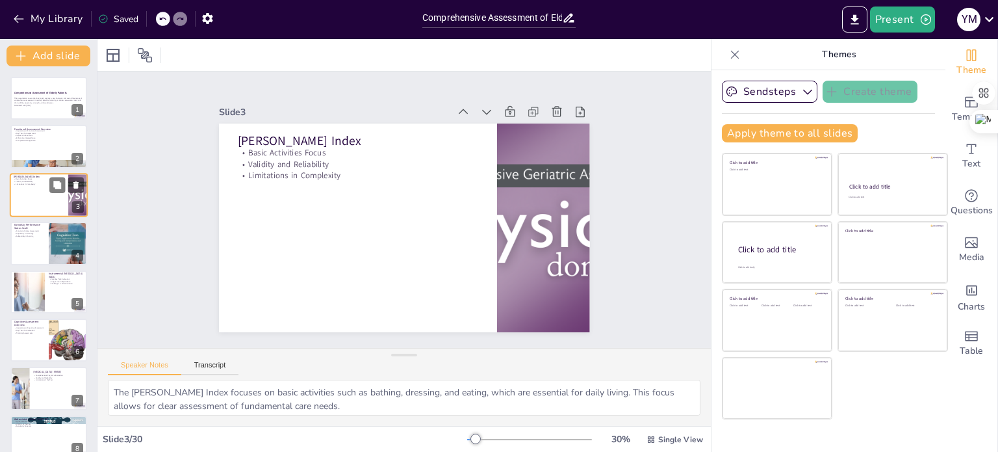
checkbox input "true"
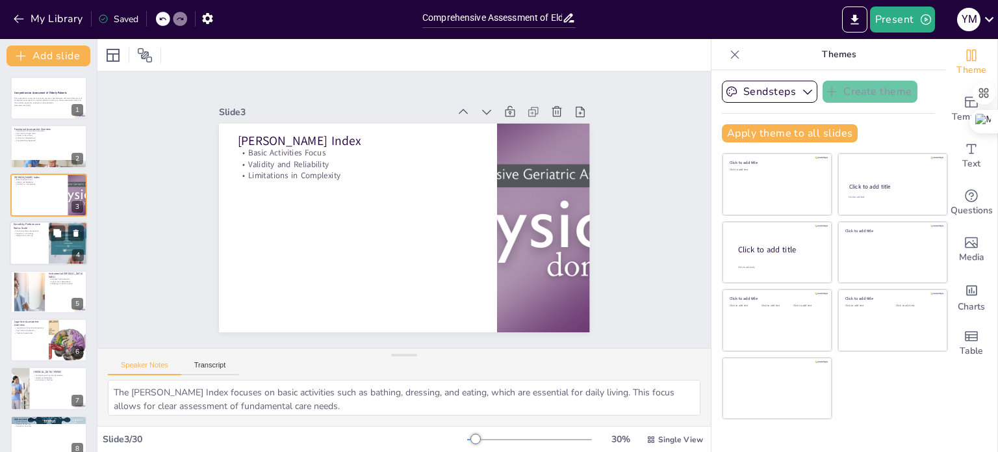
checkbox input "true"
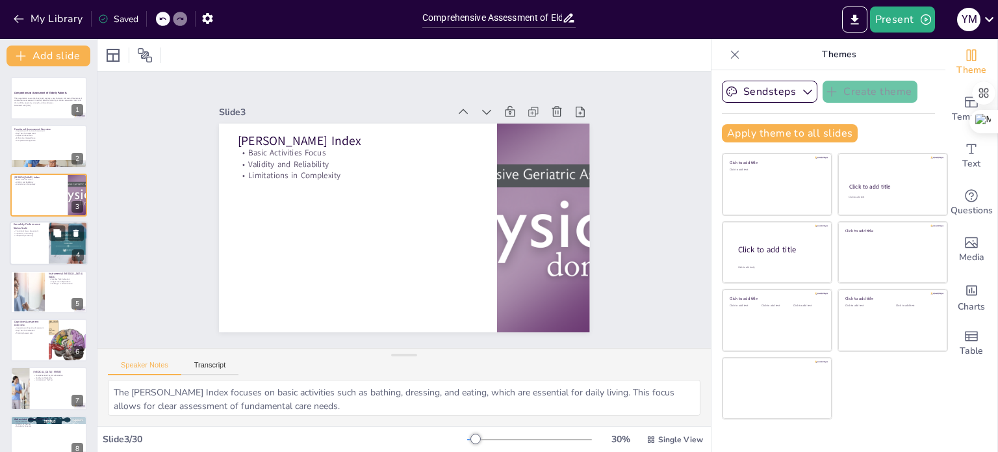
checkbox input "true"
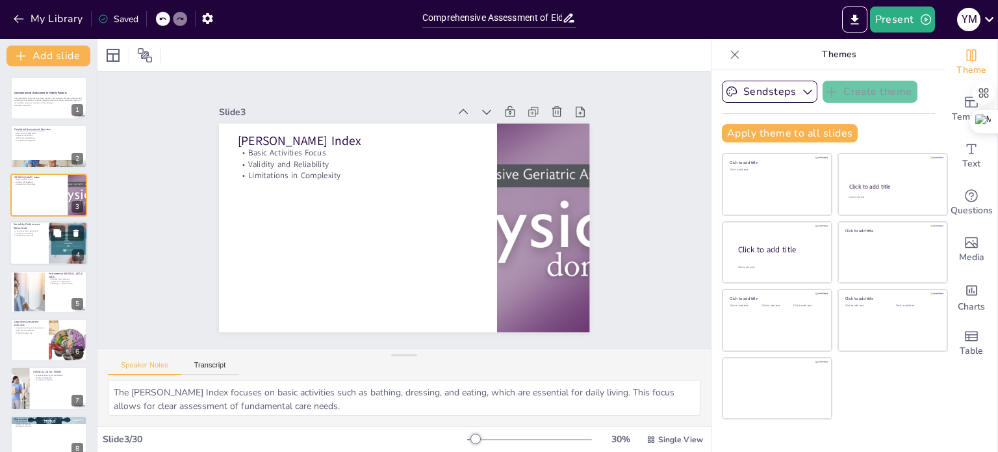
checkbox input "true"
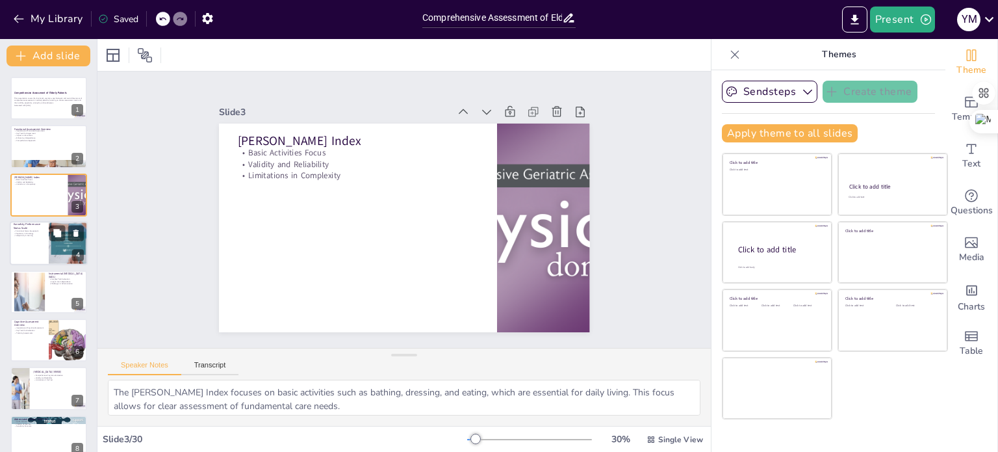
checkbox input "true"
click at [33, 236] on p "Subjectivity in Scoring" at bounding box center [29, 236] width 31 height 3
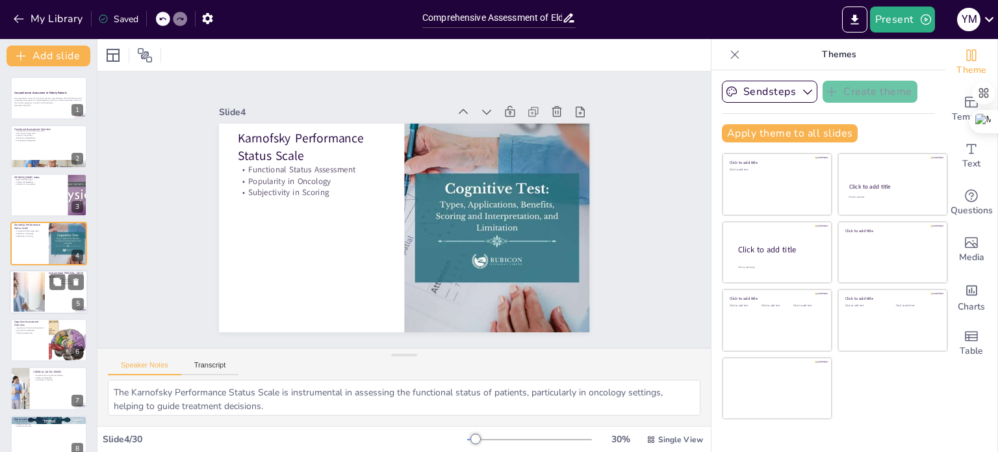
click at [27, 289] on div at bounding box center [29, 292] width 70 height 40
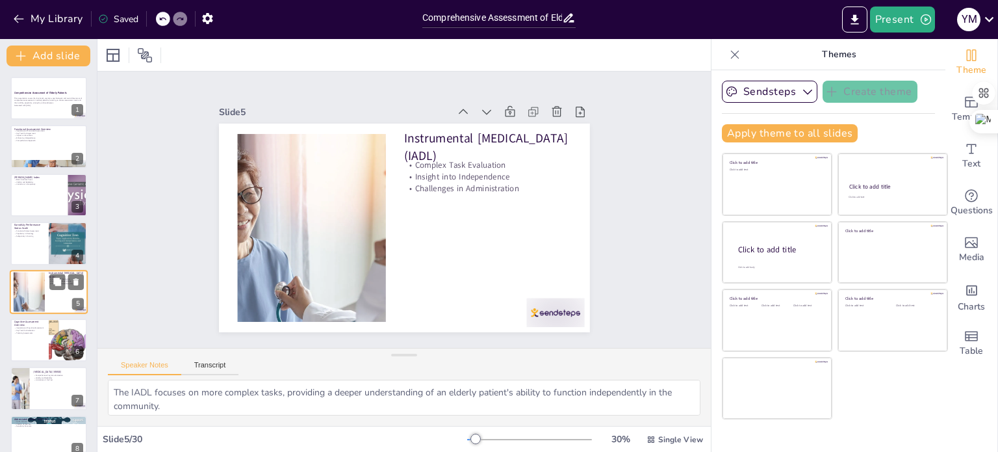
scroll to position [32, 0]
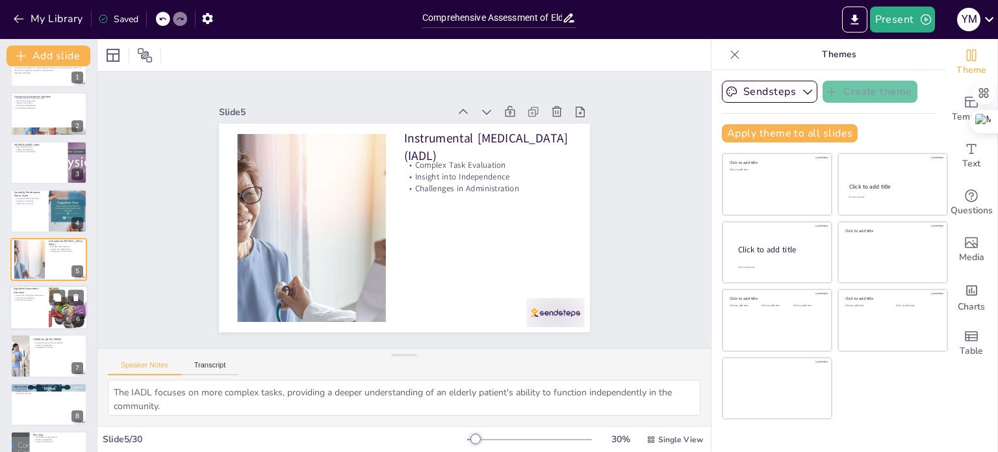
click at [34, 309] on div at bounding box center [49, 307] width 78 height 44
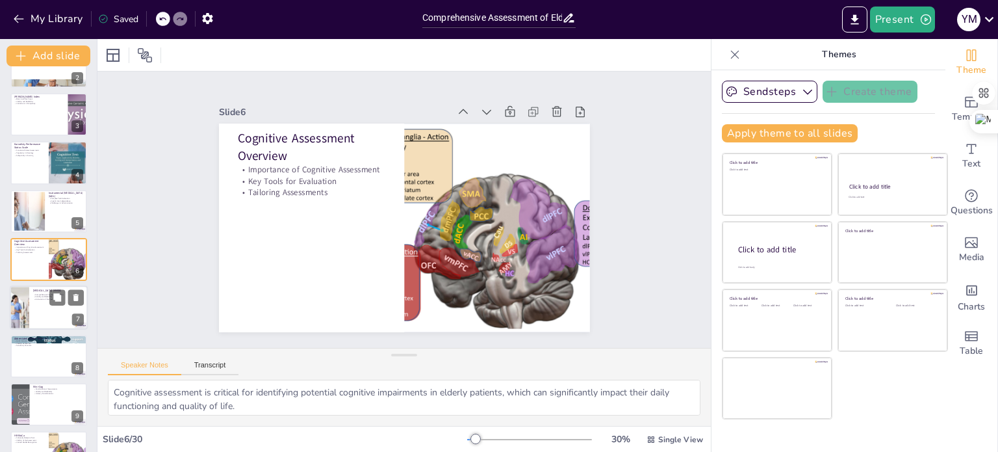
click at [40, 309] on div at bounding box center [49, 308] width 78 height 44
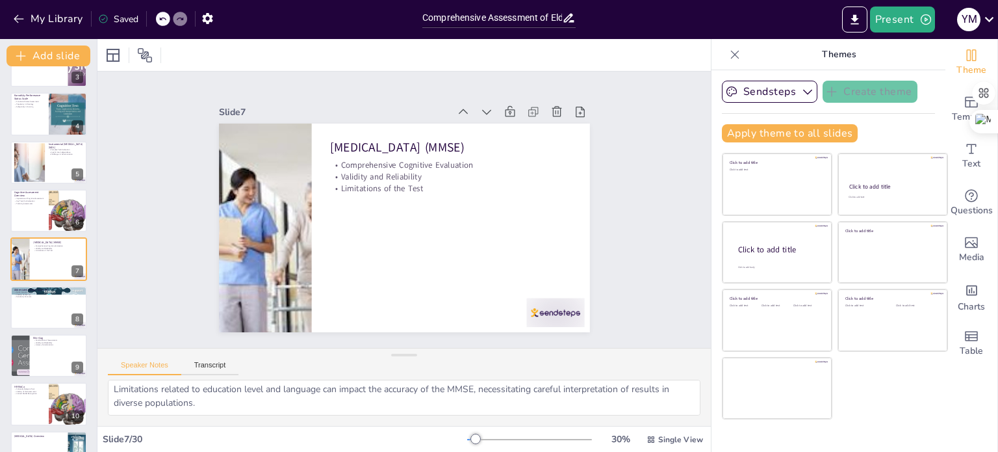
scroll to position [57, 0]
click at [44, 308] on div at bounding box center [49, 307] width 78 height 44
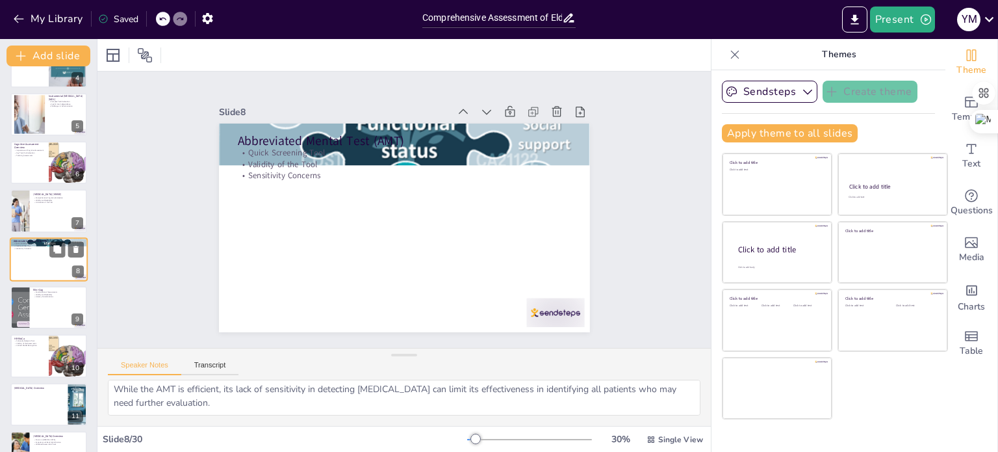
scroll to position [30, 0]
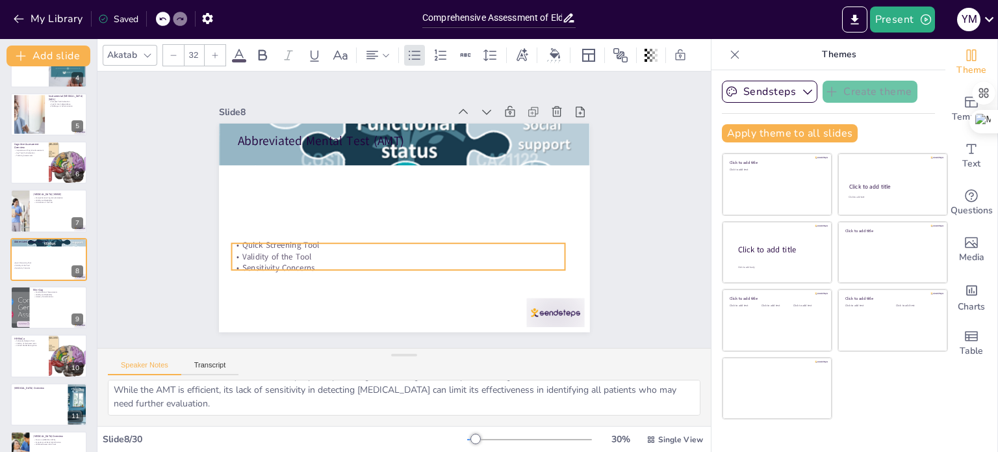
drag, startPoint x: 287, startPoint y: 144, endPoint x: 281, endPoint y: 237, distance: 93.7
click at [281, 237] on p "Quick Screening Tool" at bounding box center [391, 243] width 329 height 81
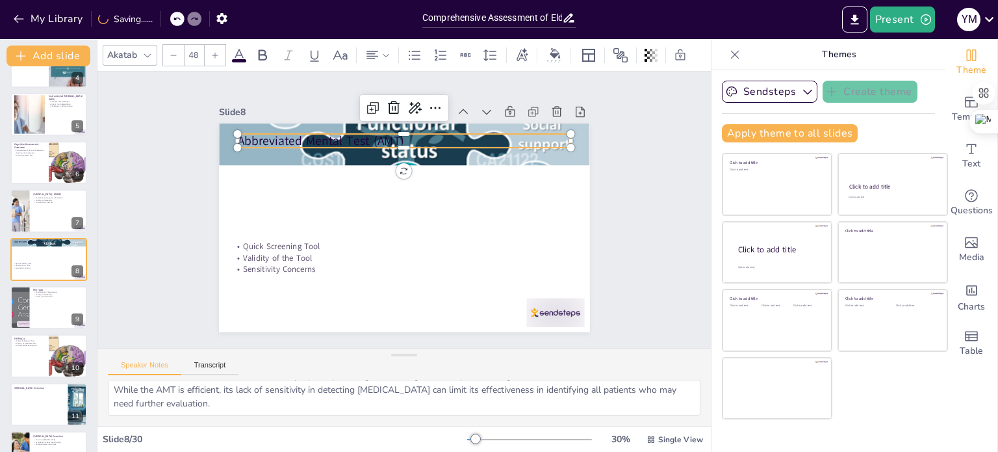
click at [272, 139] on p "Abbreviated Mental Test (AMT)" at bounding box center [425, 144] width 323 height 120
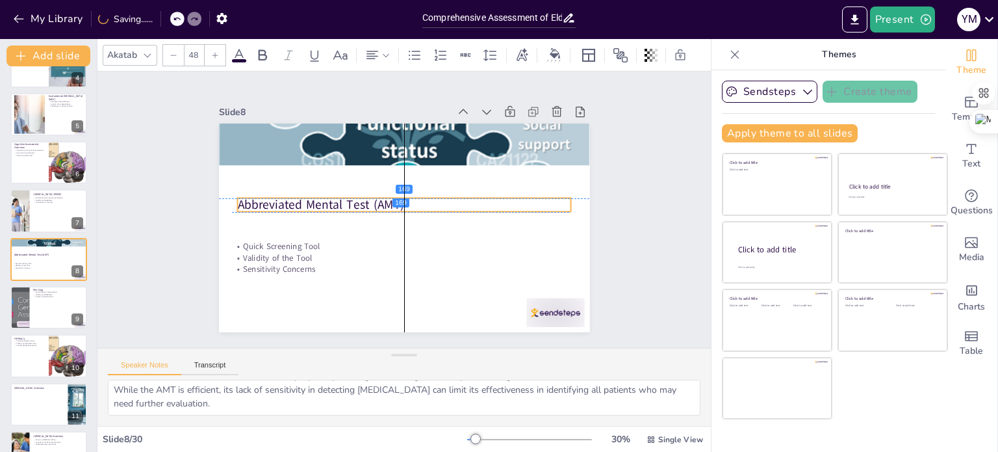
drag, startPoint x: 279, startPoint y: 129, endPoint x: 277, endPoint y: 196, distance: 66.3
click at [277, 196] on p "Abbreviated Mental Test (AMT)" at bounding box center [405, 205] width 323 height 120
click at [39, 360] on div at bounding box center [49, 356] width 78 height 44
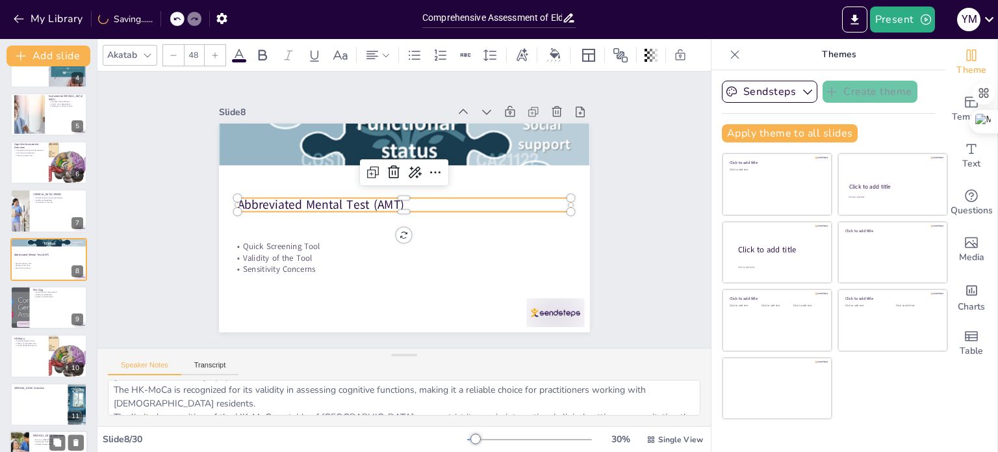
scroll to position [57, 0]
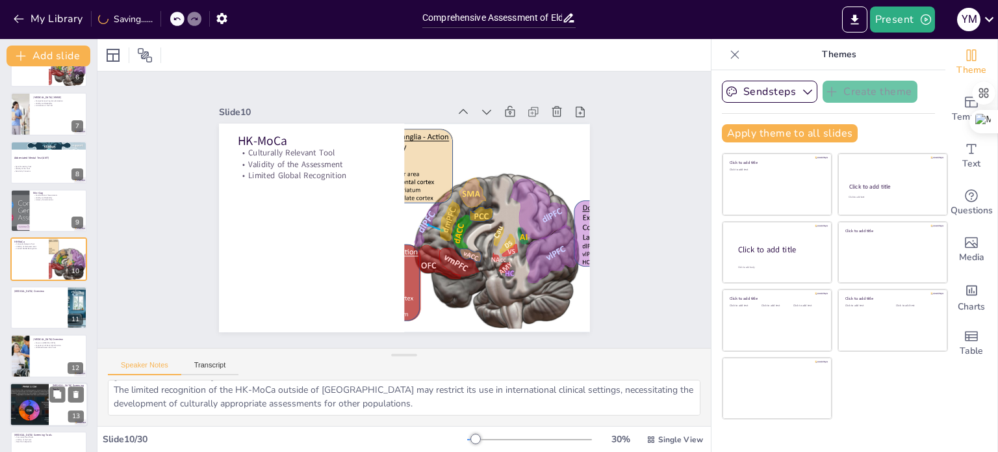
click at [44, 405] on div at bounding box center [29, 404] width 78 height 44
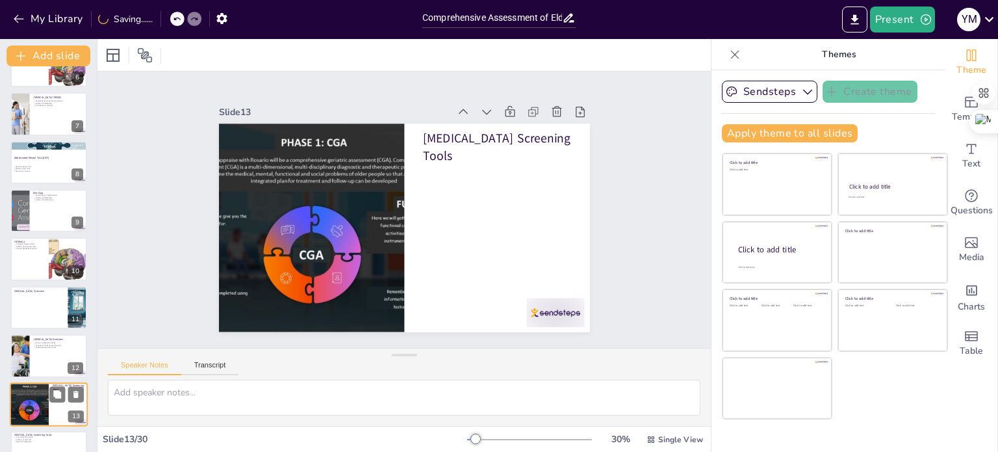
scroll to position [0, 0]
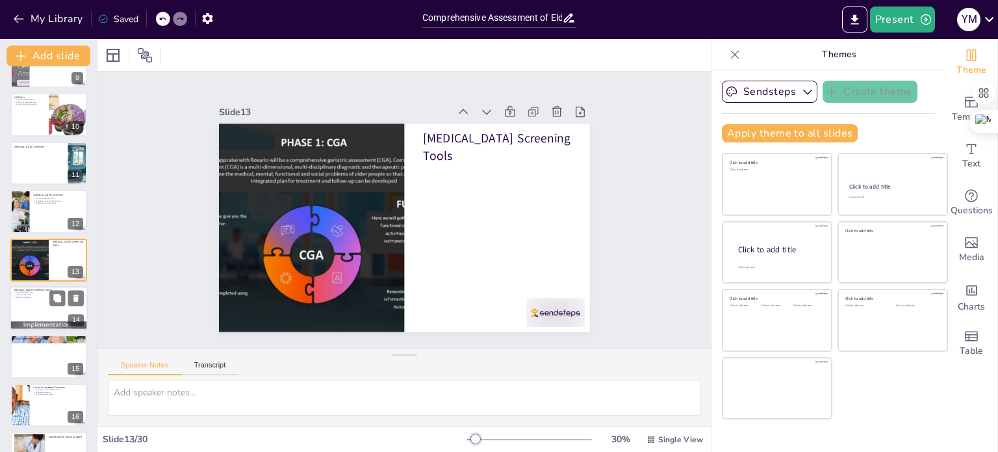
click at [30, 305] on div at bounding box center [49, 308] width 78 height 44
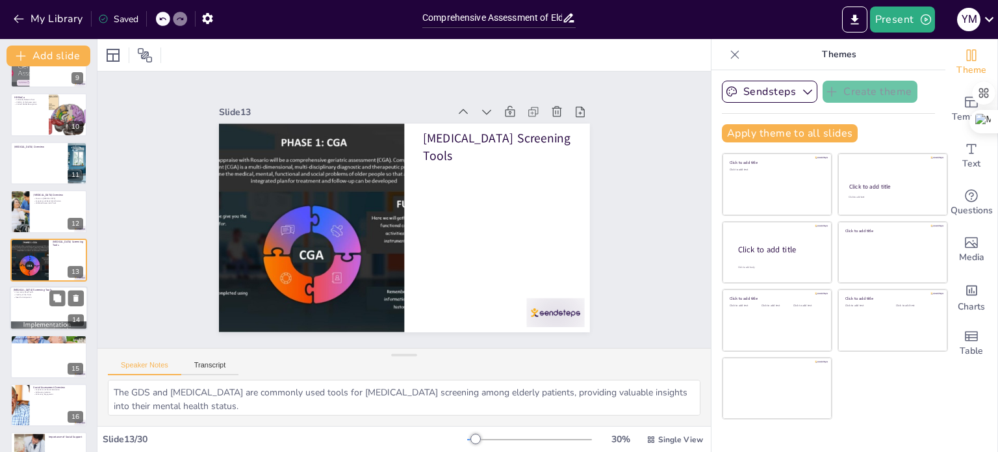
scroll to position [467, 0]
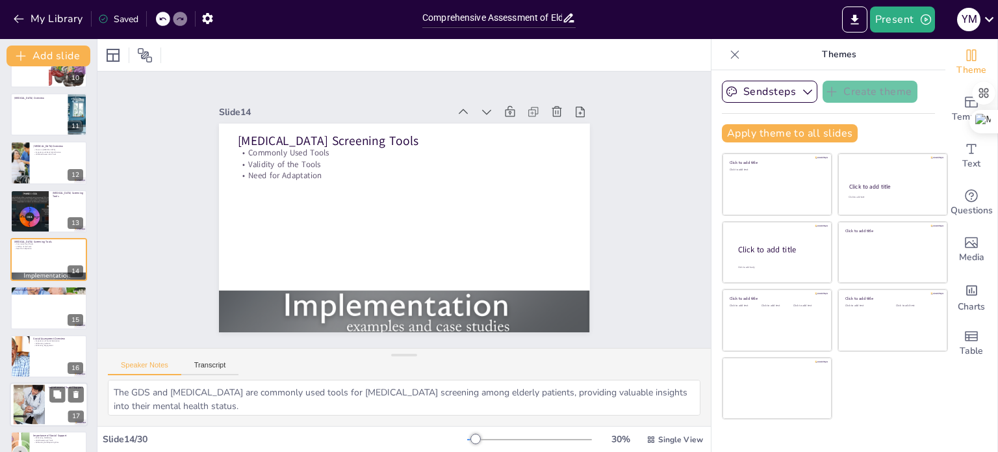
click at [40, 402] on div at bounding box center [29, 405] width 40 height 40
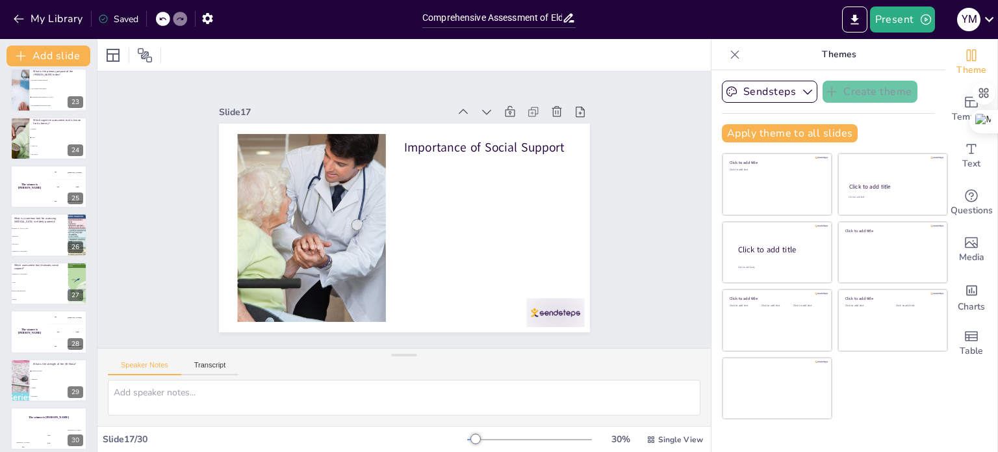
scroll to position [1073, 0]
